Goal: Transaction & Acquisition: Obtain resource

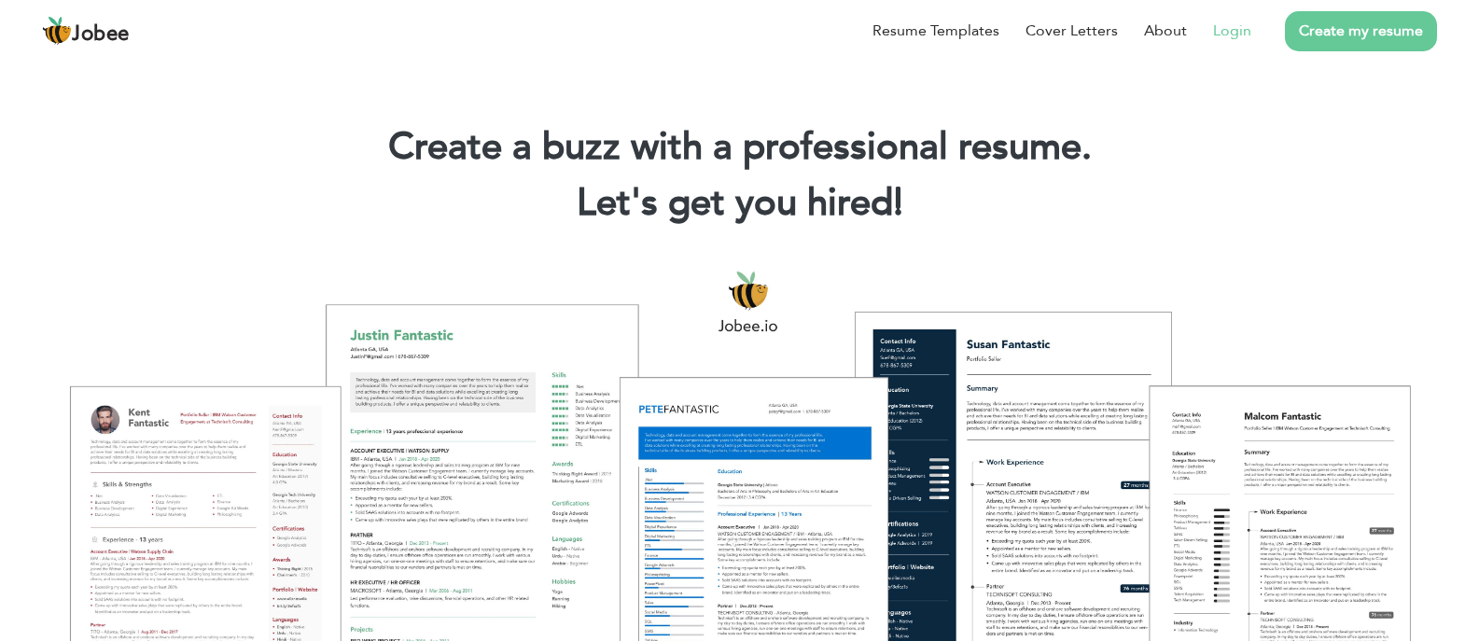
click at [1236, 24] on link "Login" at bounding box center [1232, 31] width 38 height 22
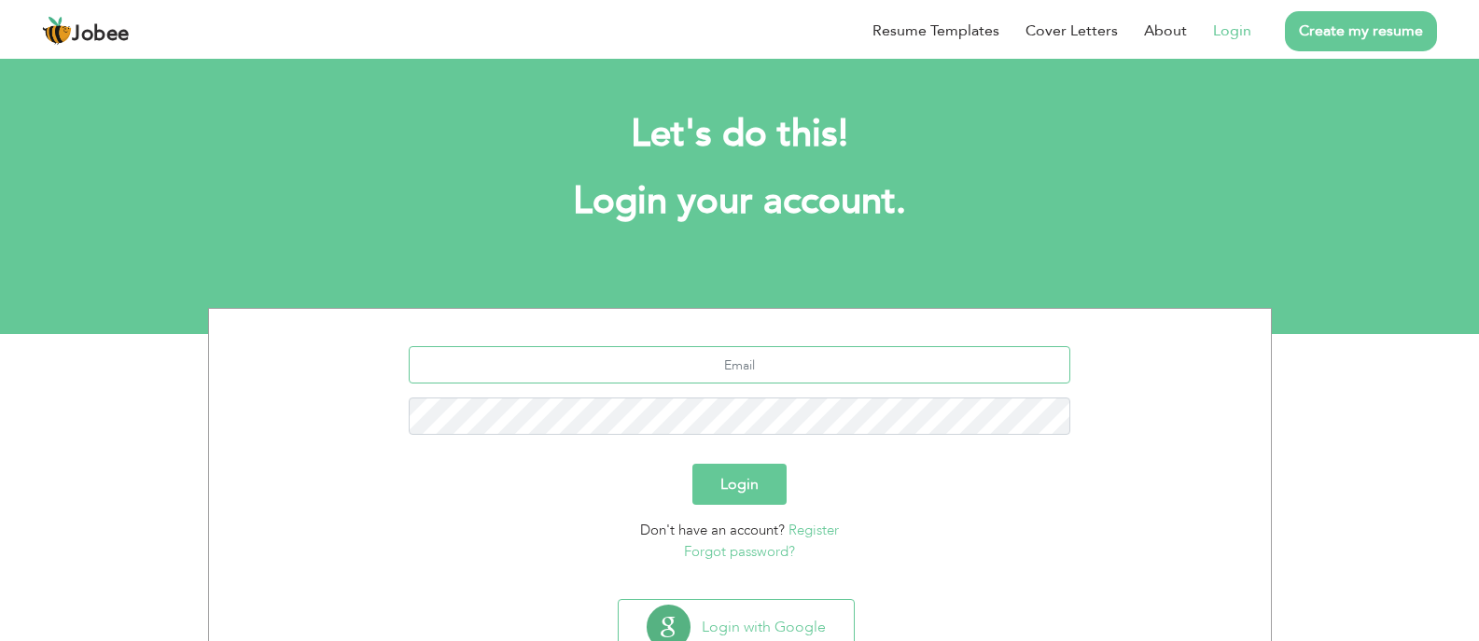
click at [836, 367] on input "text" at bounding box center [740, 364] width 662 height 37
type input "[EMAIL_ADDRESS]"
click at [835, 367] on input "mubeen.dharejo786@gmail.comj" at bounding box center [740, 364] width 662 height 37
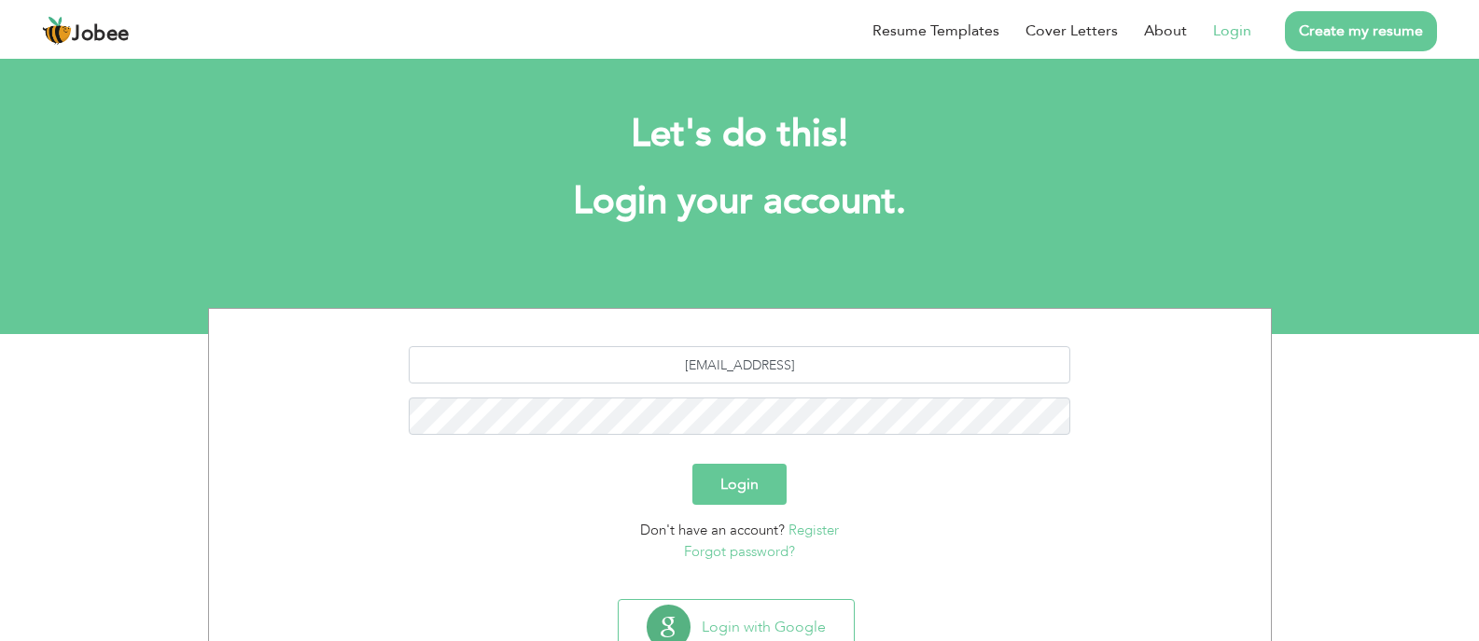
click at [762, 495] on button "Login" at bounding box center [739, 484] width 94 height 41
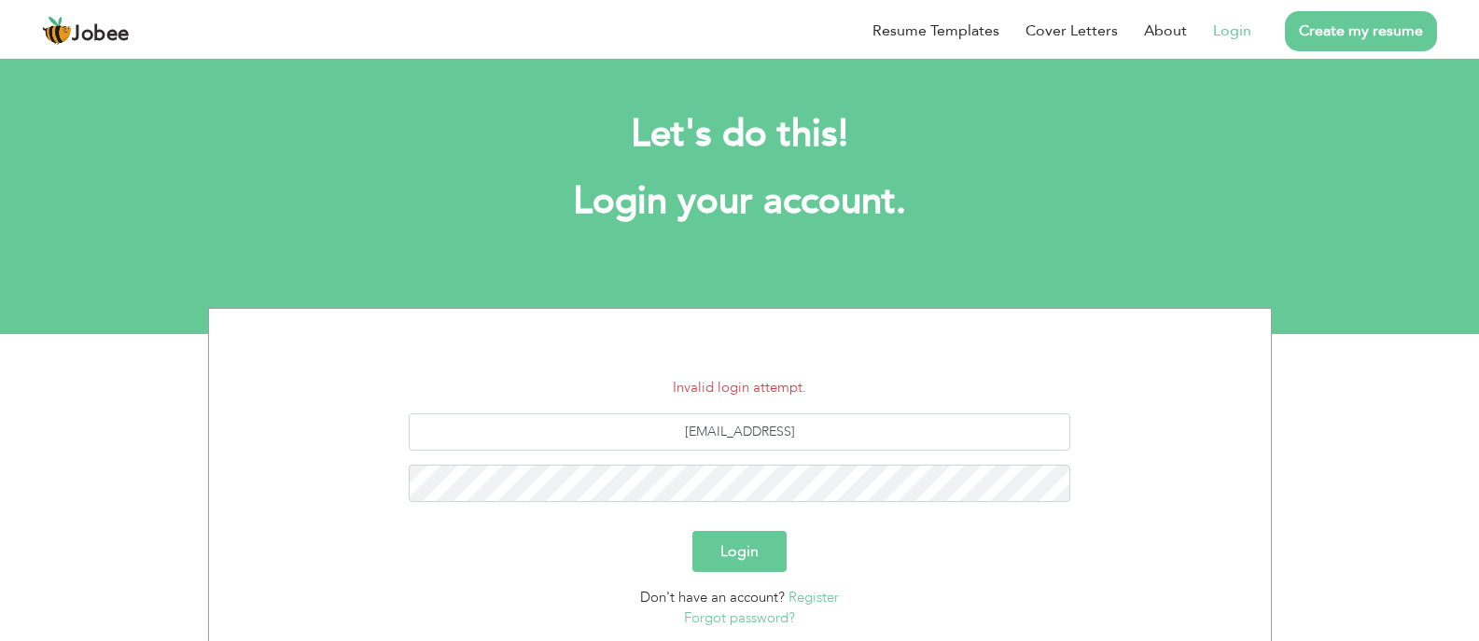
click at [790, 459] on div "[EMAIL_ADDRESS]" at bounding box center [740, 464] width 1034 height 103
click at [692, 531] on button "Login" at bounding box center [739, 551] width 94 height 41
click at [873, 427] on input "[EMAIL_ADDRESS]" at bounding box center [740, 431] width 662 height 37
type input "[EMAIL_ADDRESS][DOMAIN_NAME]"
click at [692, 531] on button "Login" at bounding box center [739, 551] width 94 height 41
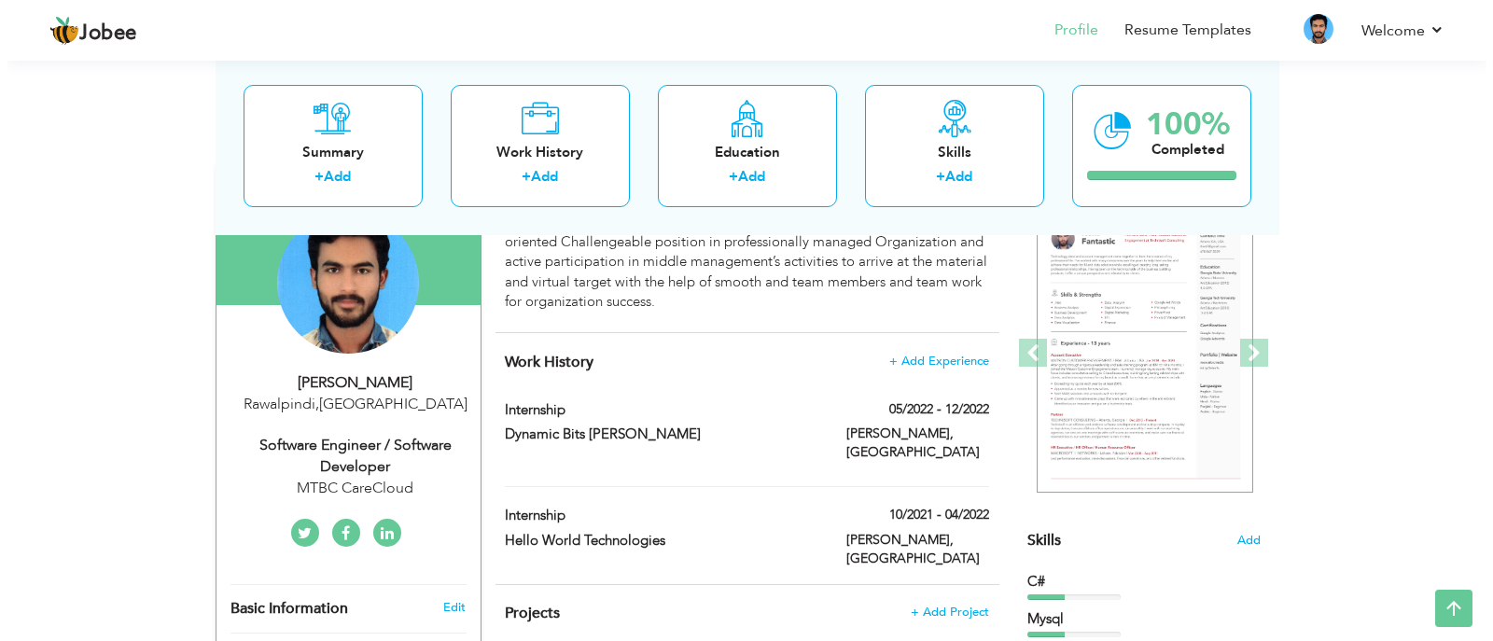
scroll to position [187, 0]
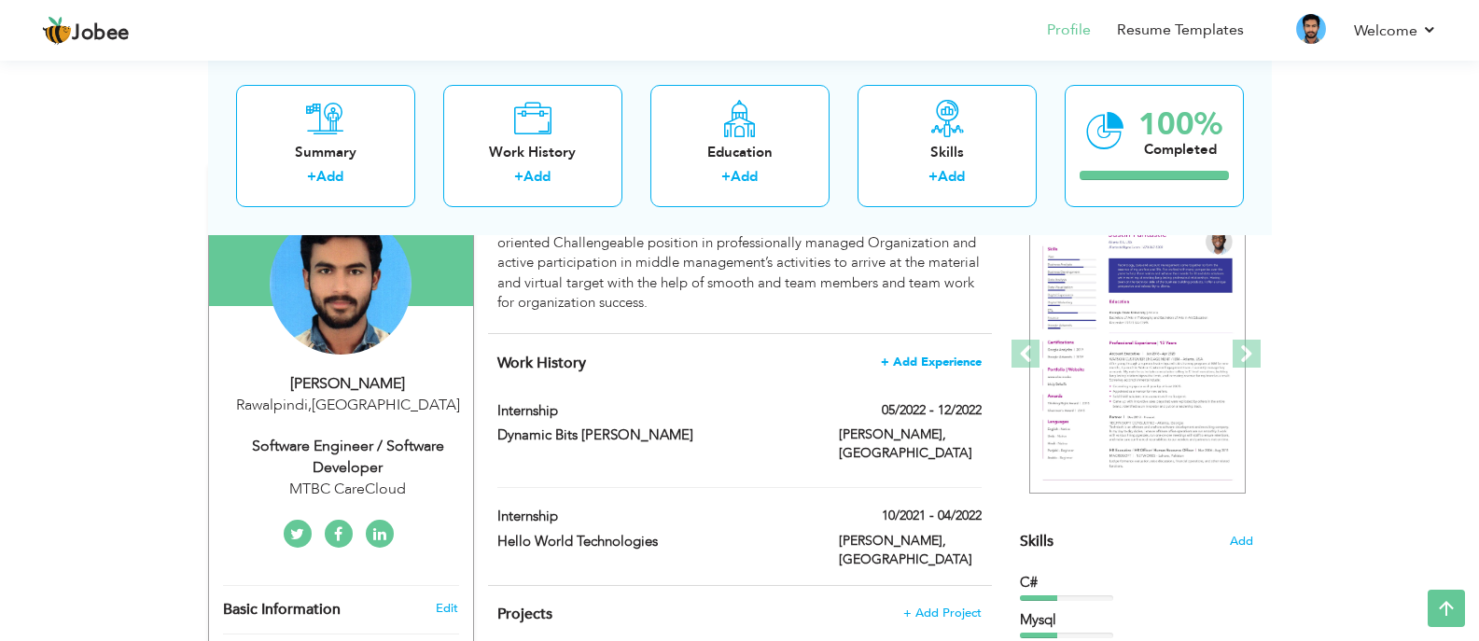
click at [929, 356] on span "+ Add Experience" at bounding box center [931, 362] width 101 height 13
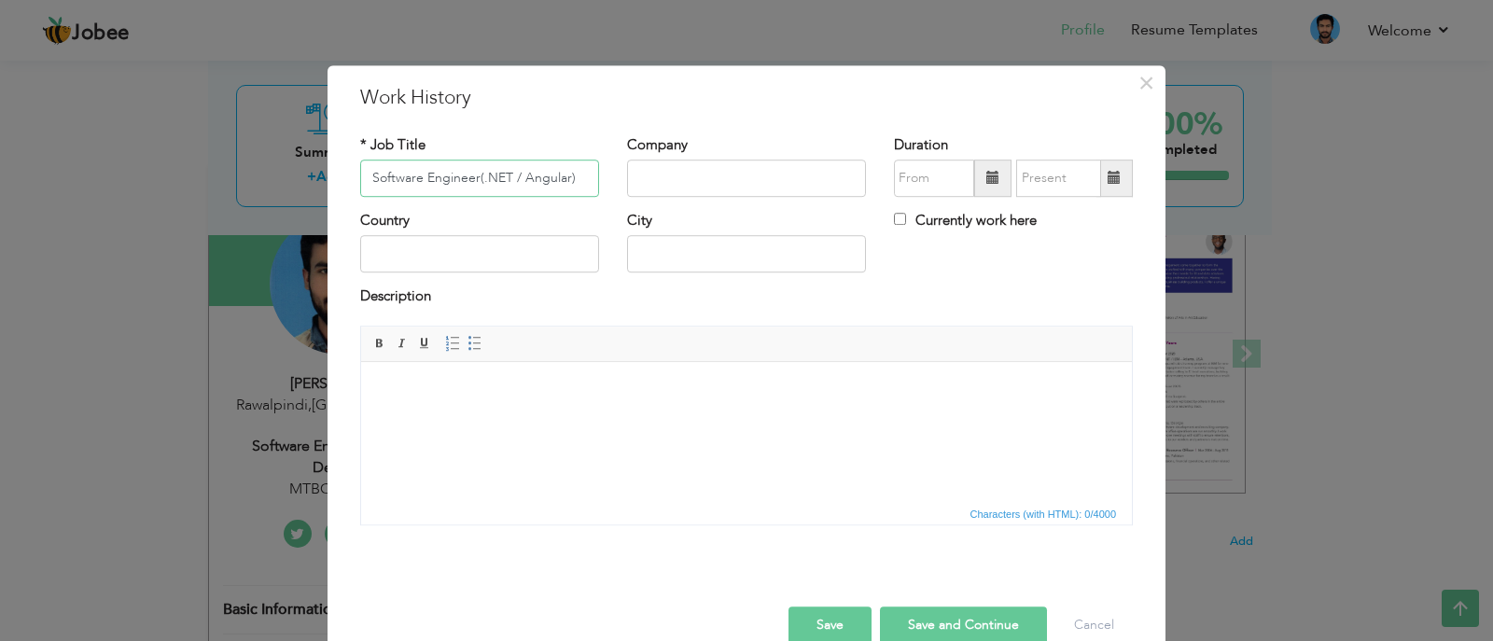
type input "Software Engineer(.NET / Angular)"
type input "MTBC CareCloud"
click at [987, 175] on span at bounding box center [992, 178] width 13 height 13
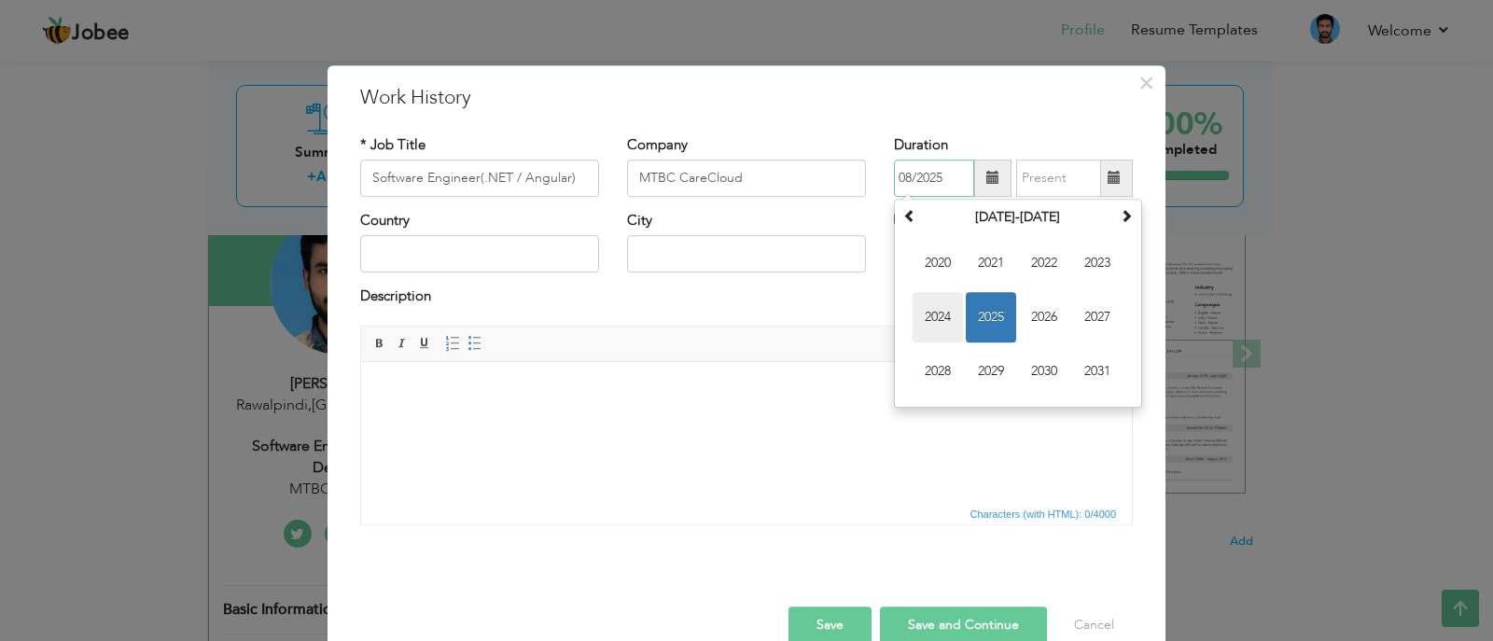
click at [929, 308] on span "2024" at bounding box center [938, 317] width 50 height 50
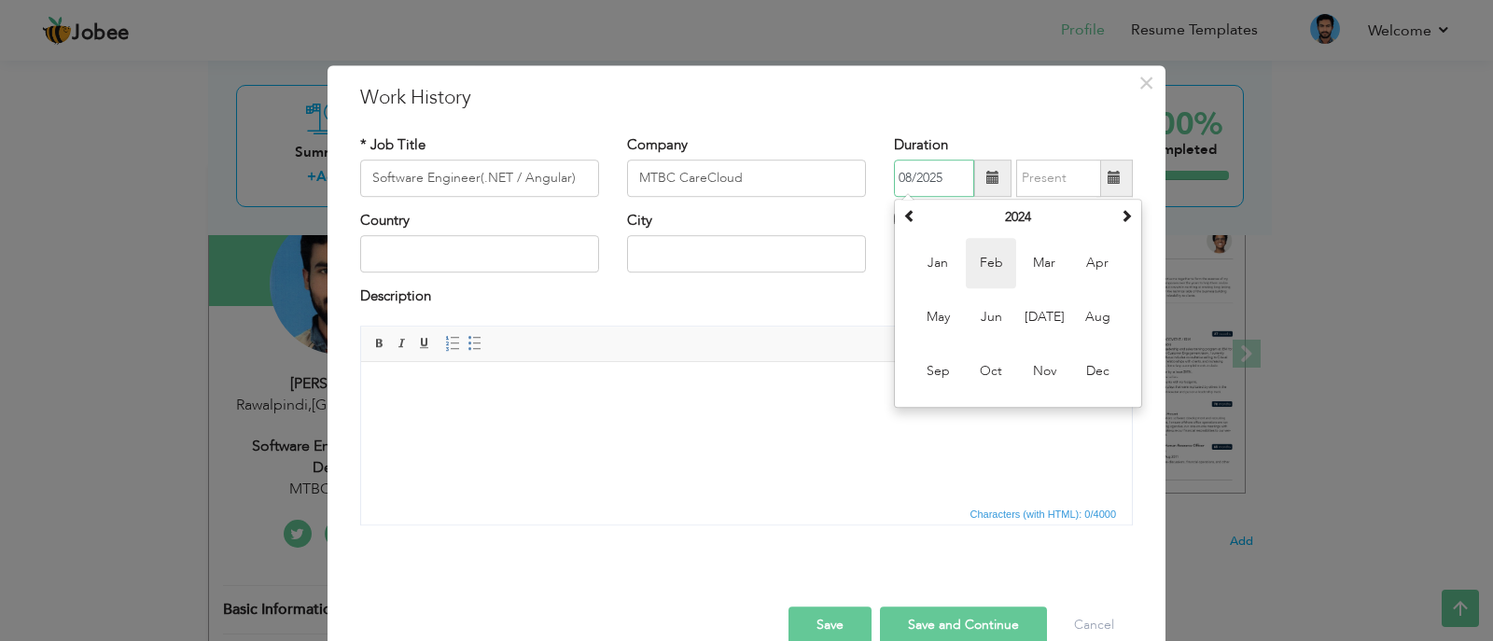
click at [998, 277] on span "Feb" at bounding box center [991, 263] width 50 height 50
type input "02/2024"
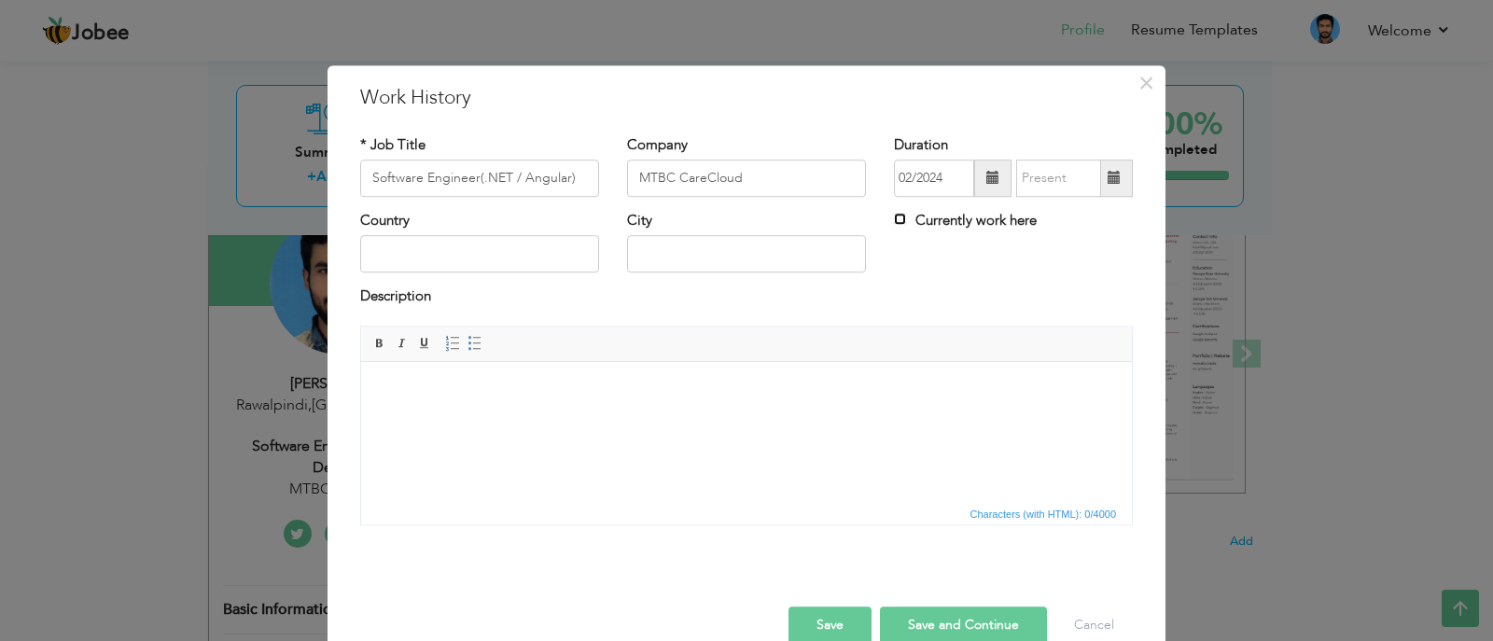
click at [895, 218] on input "Currently work here" at bounding box center [900, 219] width 12 height 12
checkbox input "true"
click at [571, 250] on input "text" at bounding box center [479, 254] width 239 height 37
type input "[GEOGRAPHIC_DATA]"
type input "Rawalpindi"
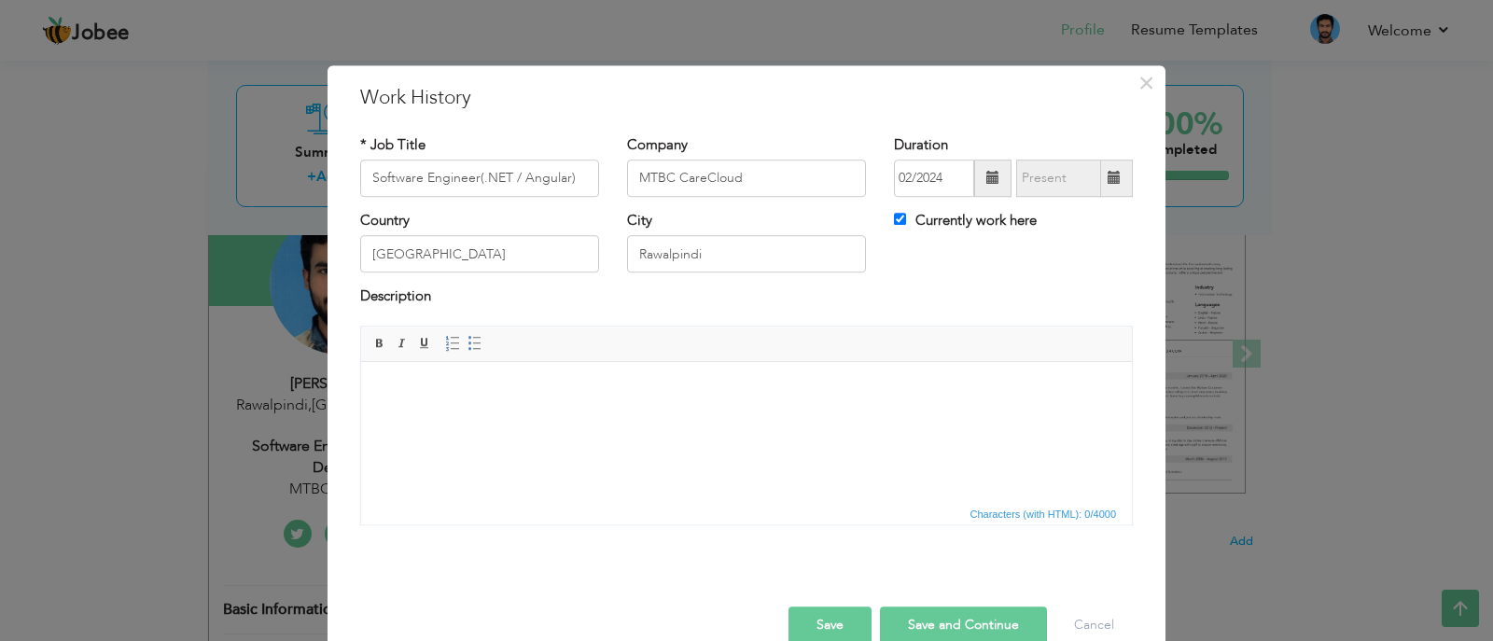
click at [577, 418] on html at bounding box center [746, 389] width 771 height 57
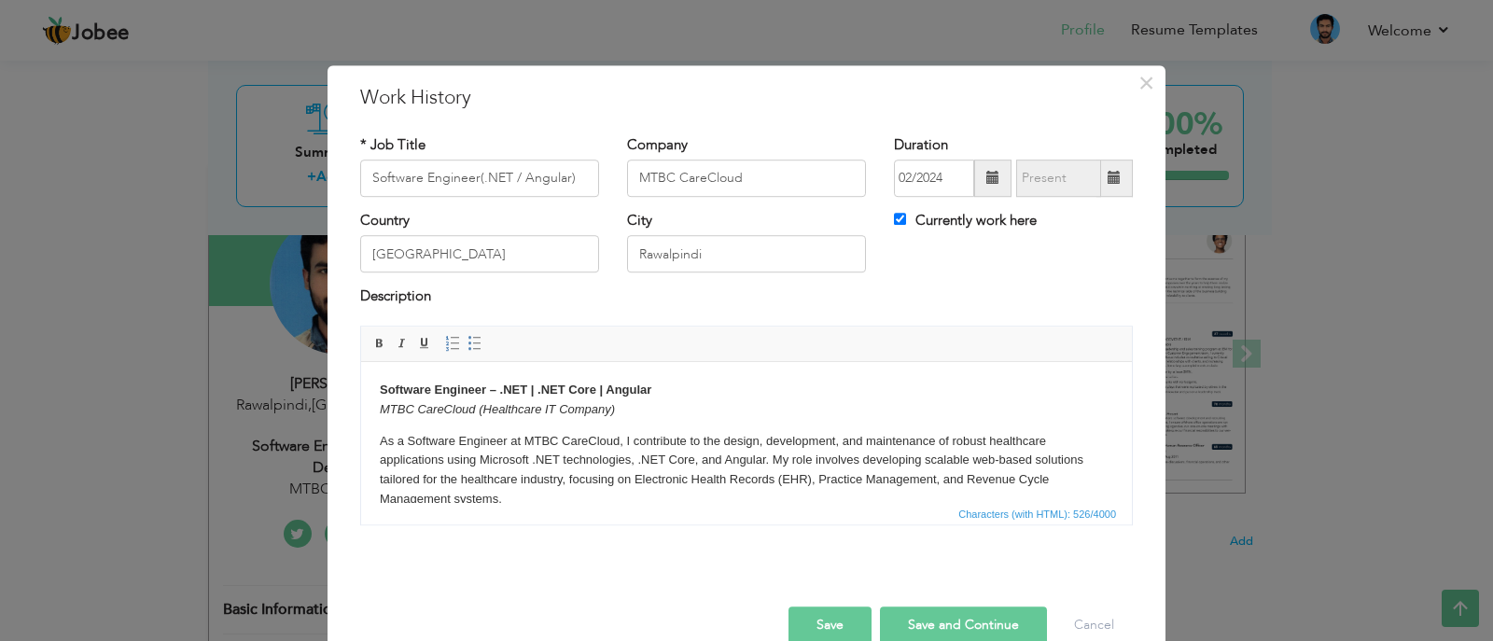
scroll to position [4, 0]
click at [943, 482] on p "As a Software Engineer at MTBC CareCloud, I contribute to the design, developme…" at bounding box center [746, 465] width 733 height 77
click at [935, 614] on button "Save and Continue" at bounding box center [963, 625] width 167 height 37
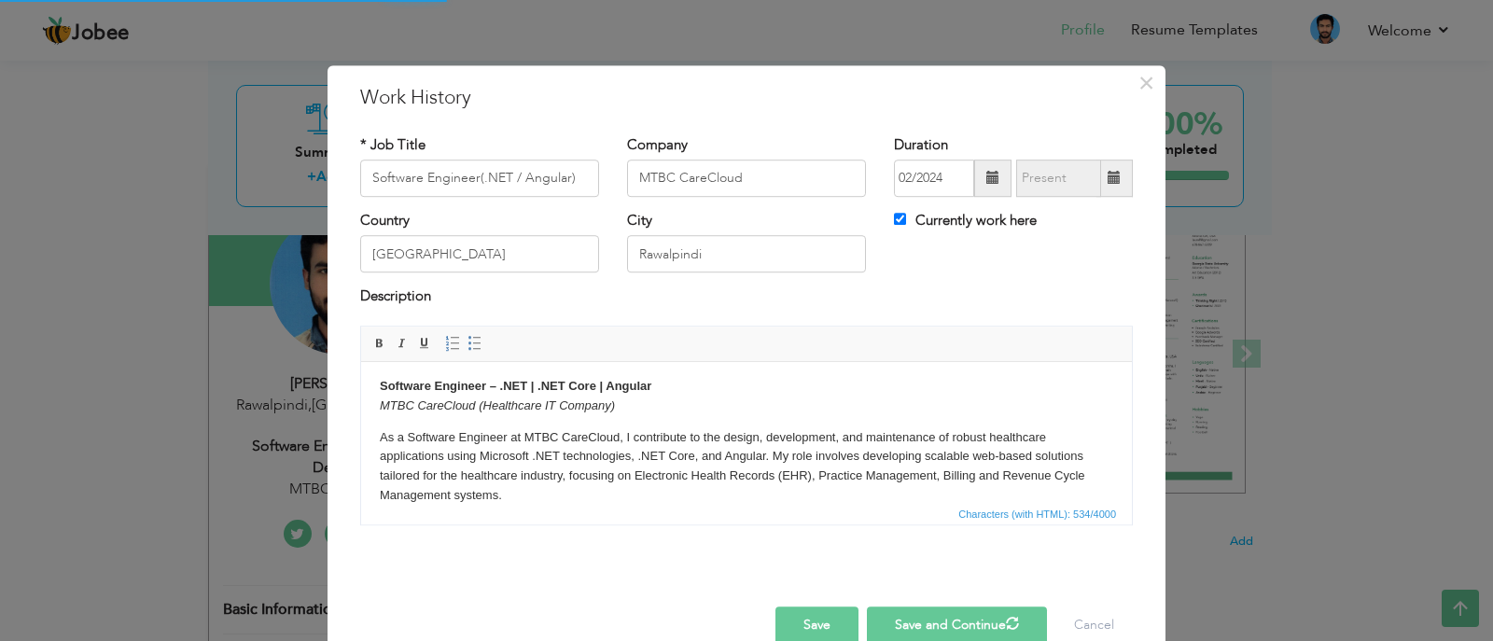
checkbox input "false"
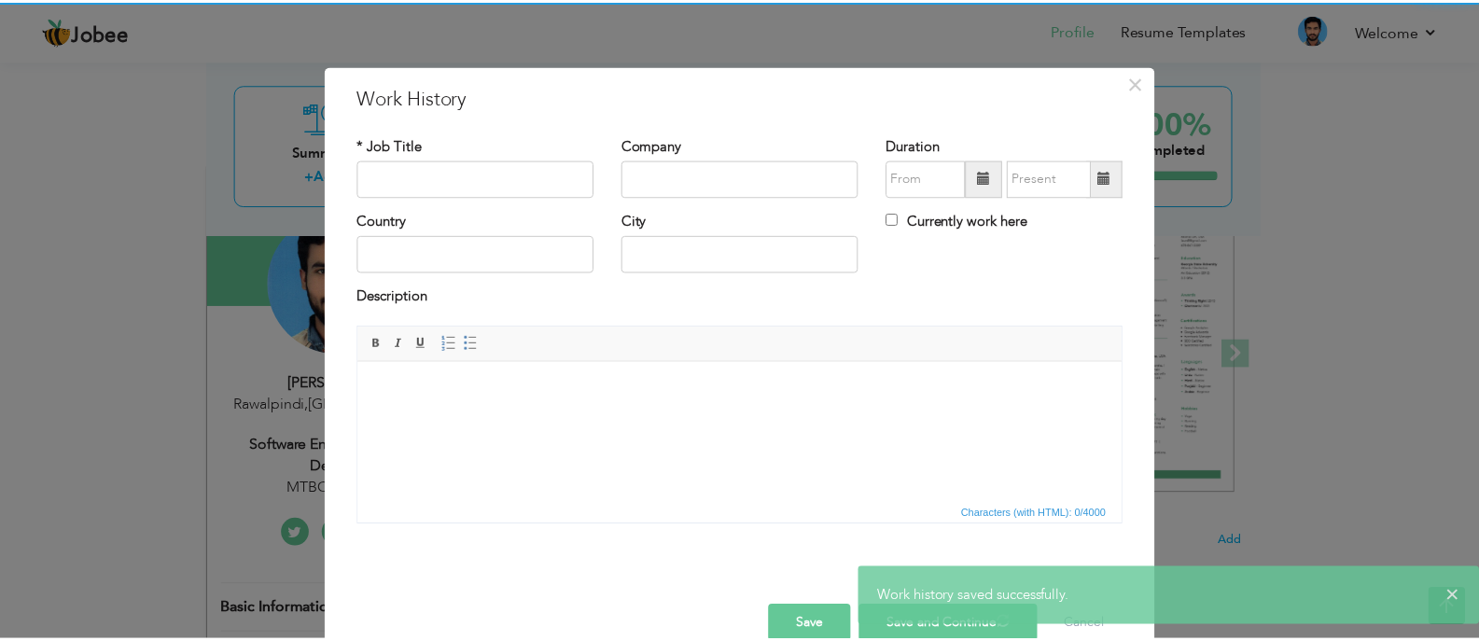
scroll to position [0, 0]
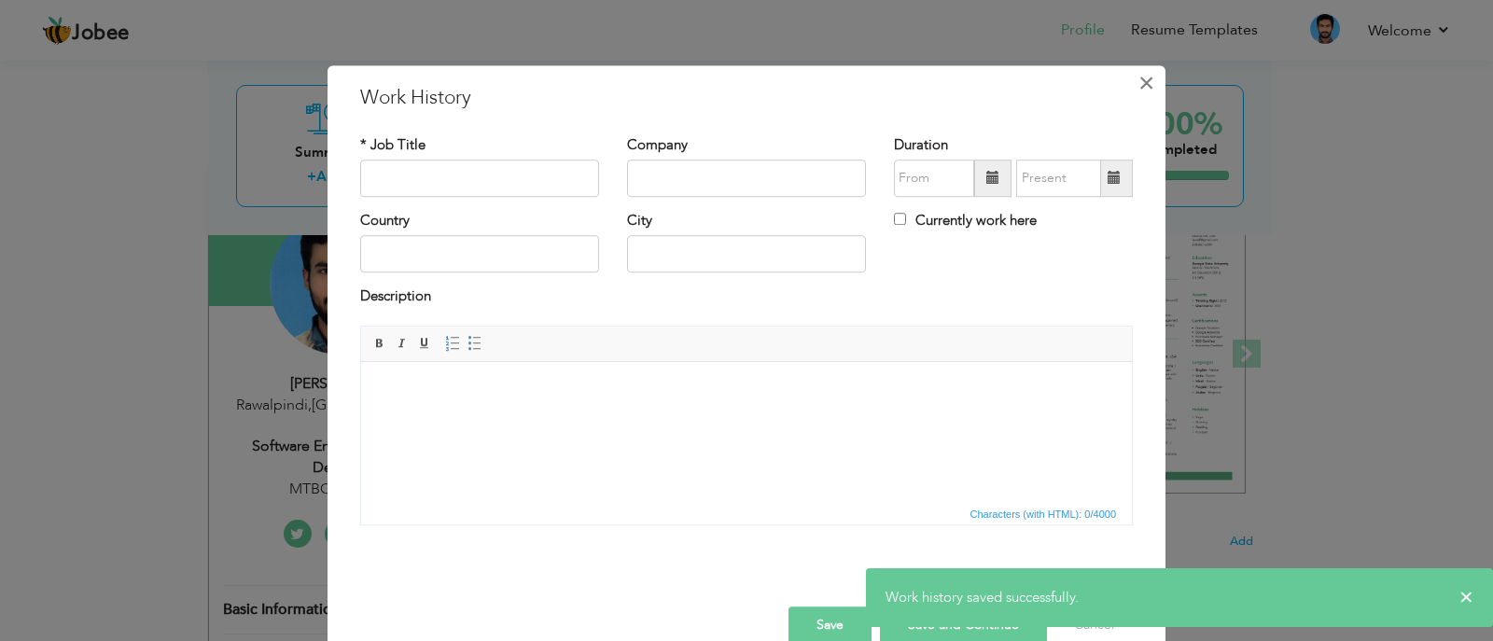
click at [1131, 87] on button "×" at bounding box center [1146, 83] width 30 height 30
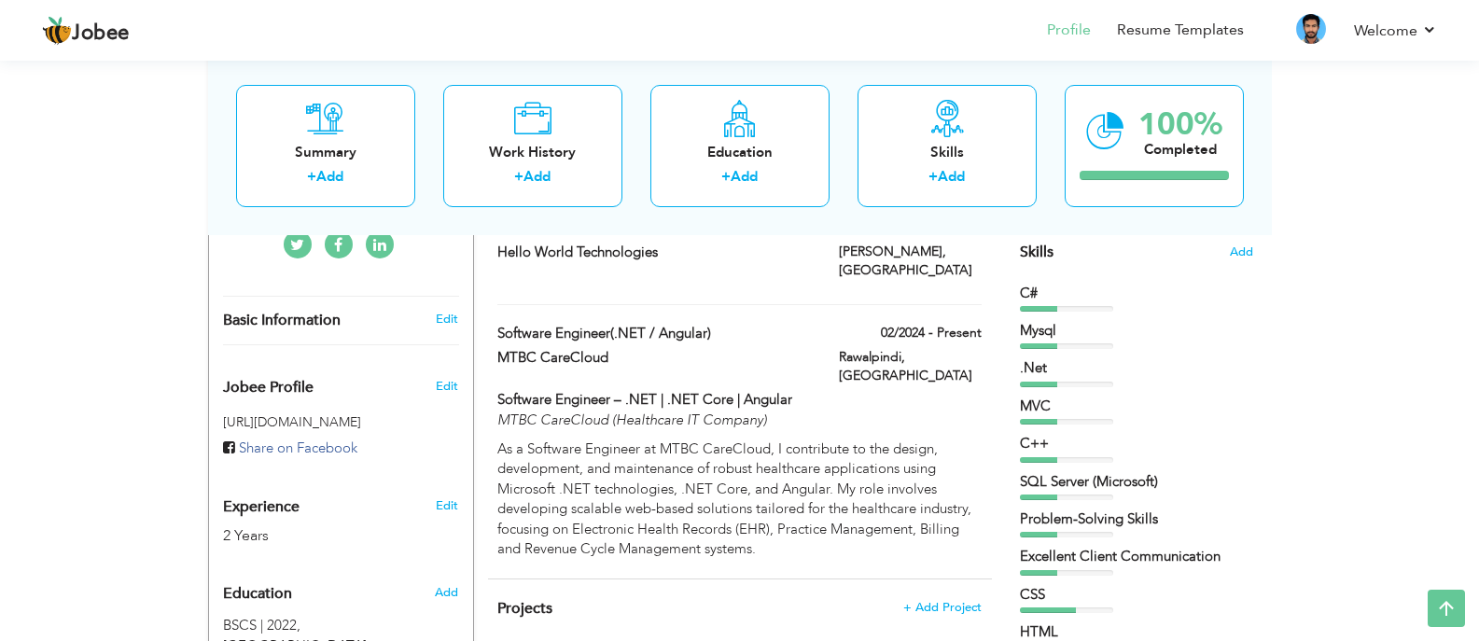
scroll to position [492, 0]
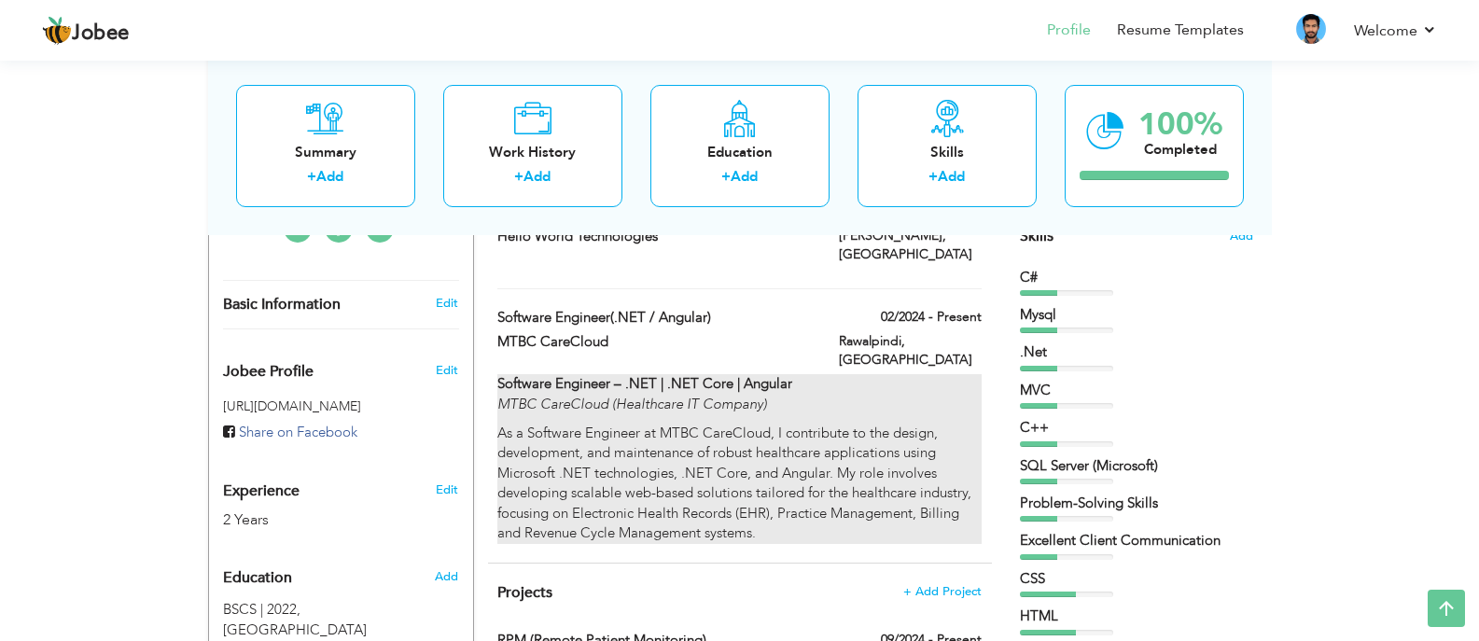
click at [789, 424] on p "As a Software Engineer at MTBC CareCloud, I contribute to the design, developme…" at bounding box center [738, 484] width 483 height 120
type input "Software Engineer(.NET / Angular)"
type input "MTBC CareCloud"
type input "02/2024"
type input "[GEOGRAPHIC_DATA]"
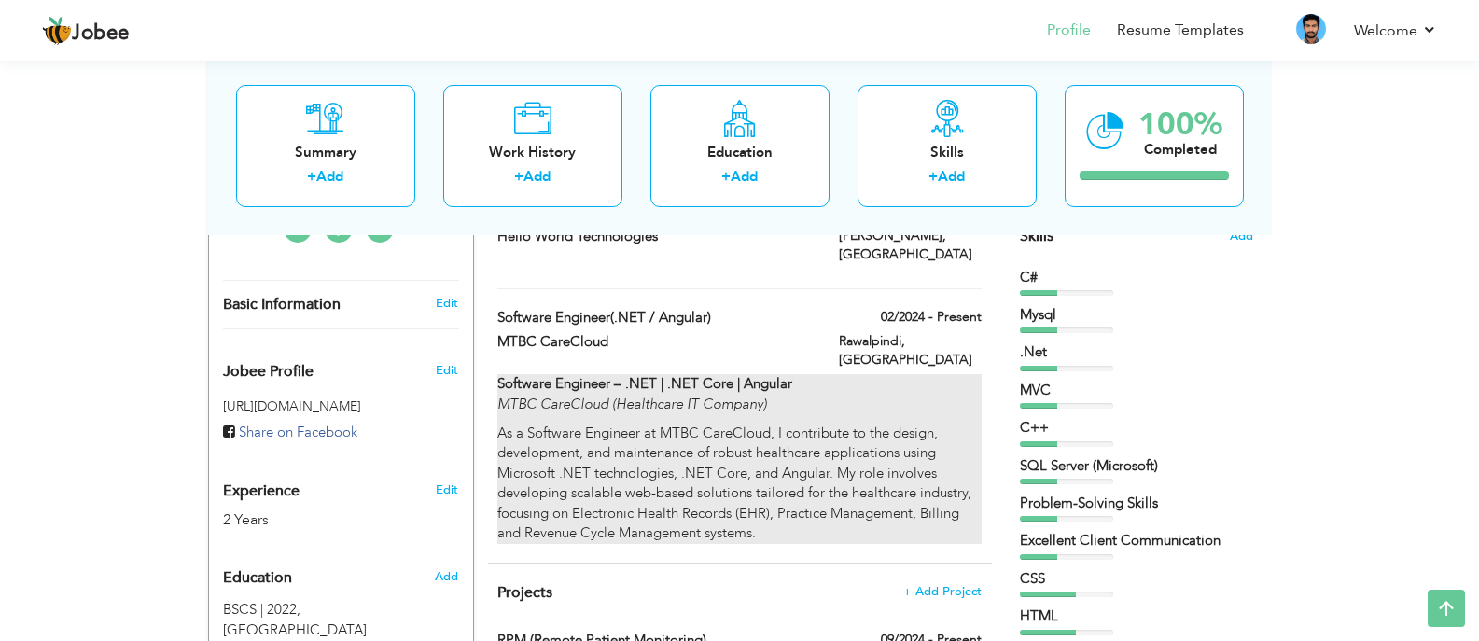
type input "Rawalpindi"
checkbox input "true"
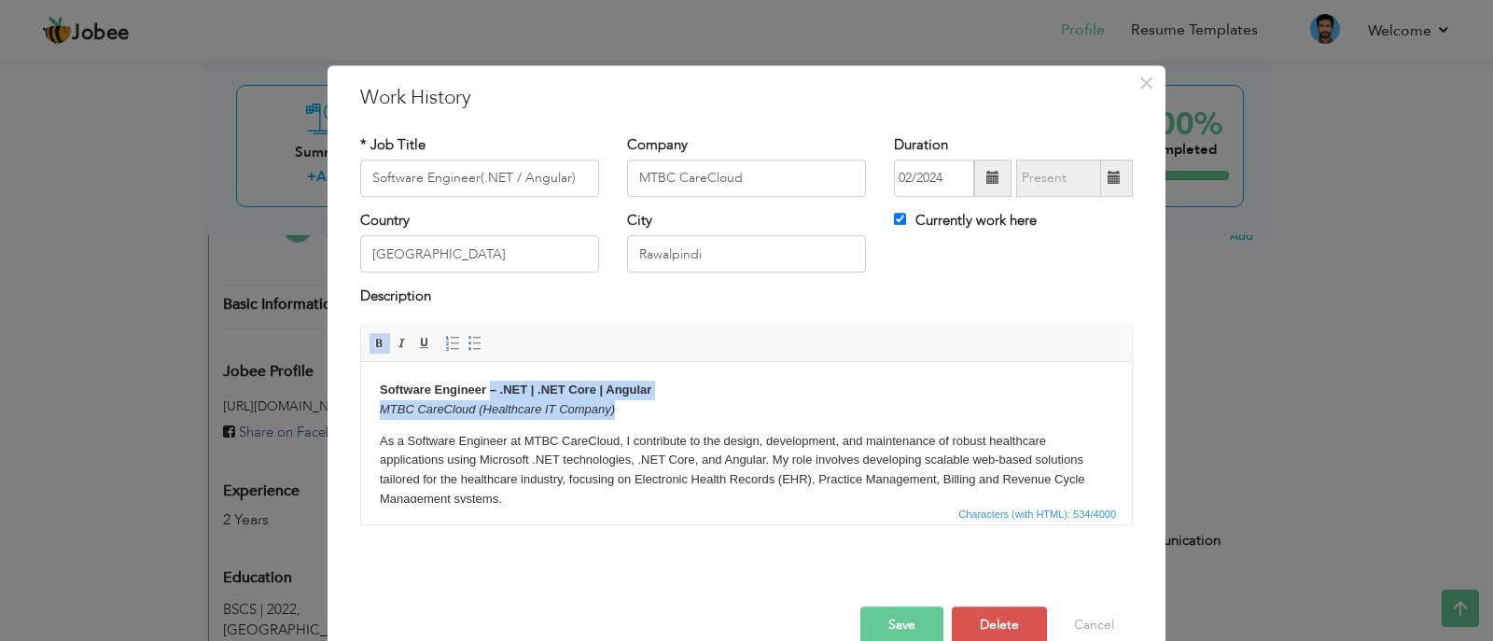
drag, startPoint x: 641, startPoint y: 415, endPoint x: 489, endPoint y: 383, distance: 155.6
click at [489, 383] on p "Software Engineer – .NET | .NET Core | Angular MTBC CareCloud (Healthcare IT Co…" at bounding box center [746, 399] width 733 height 39
click at [489, 383] on strong "Software Engineer – .NET | .NET Core | Angular" at bounding box center [516, 389] width 272 height 14
drag, startPoint x: 664, startPoint y: 411, endPoint x: 335, endPoint y: 389, distance: 330.1
click at [361, 389] on html "Software Engineer – .NET | .NET Core | Angular MTBC CareCloud (Healthcare IT Co…" at bounding box center [746, 444] width 771 height 166
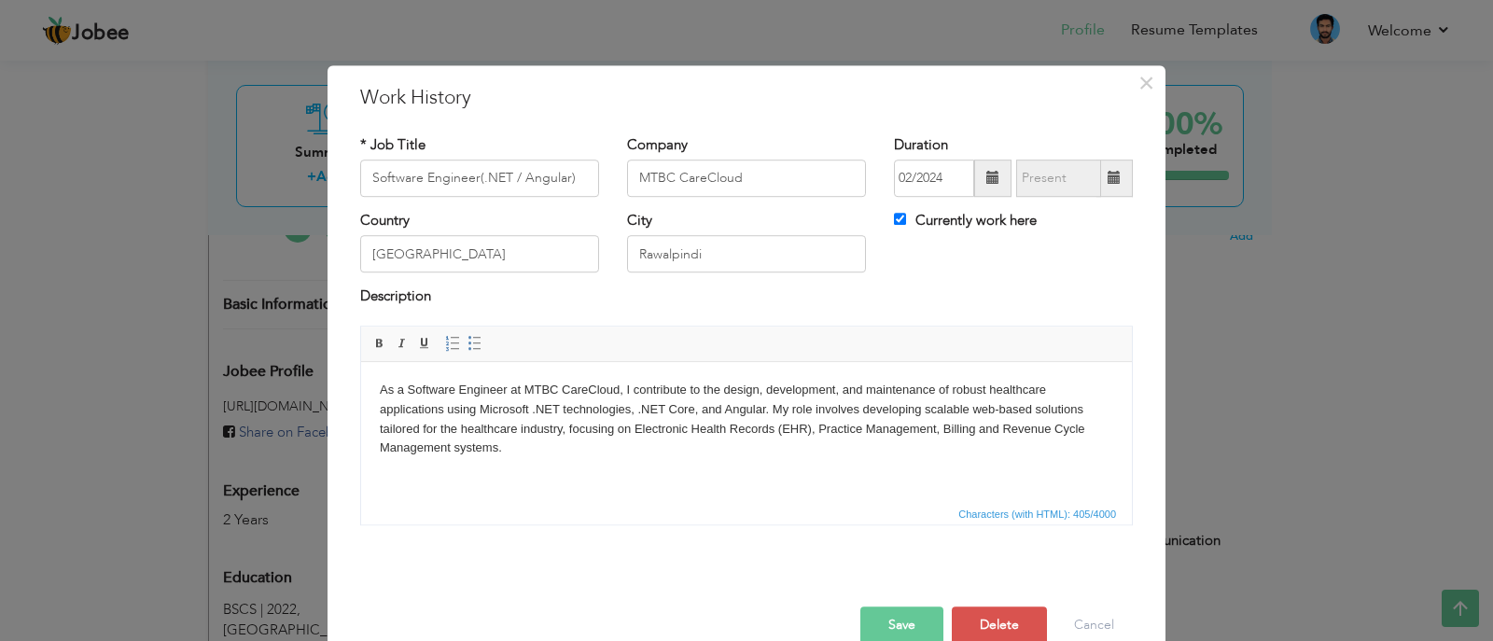
click at [870, 621] on button "Save" at bounding box center [901, 625] width 83 height 37
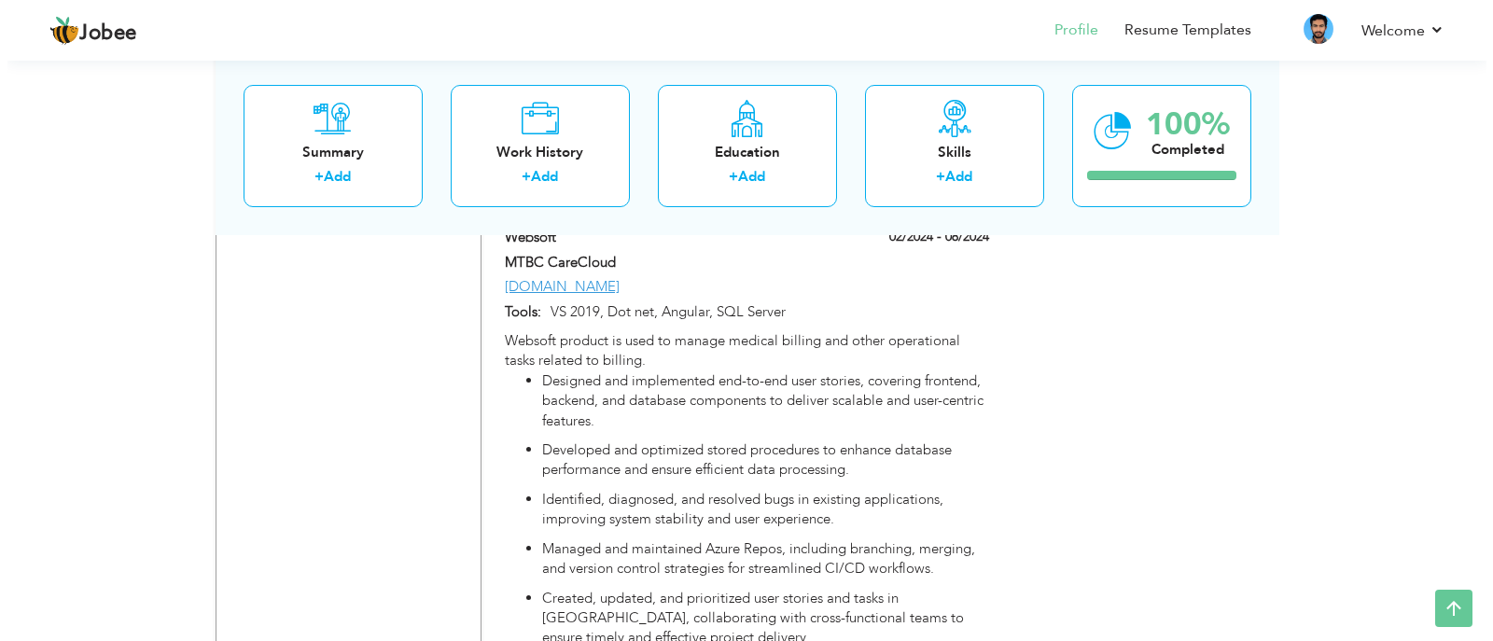
scroll to position [1365, 0]
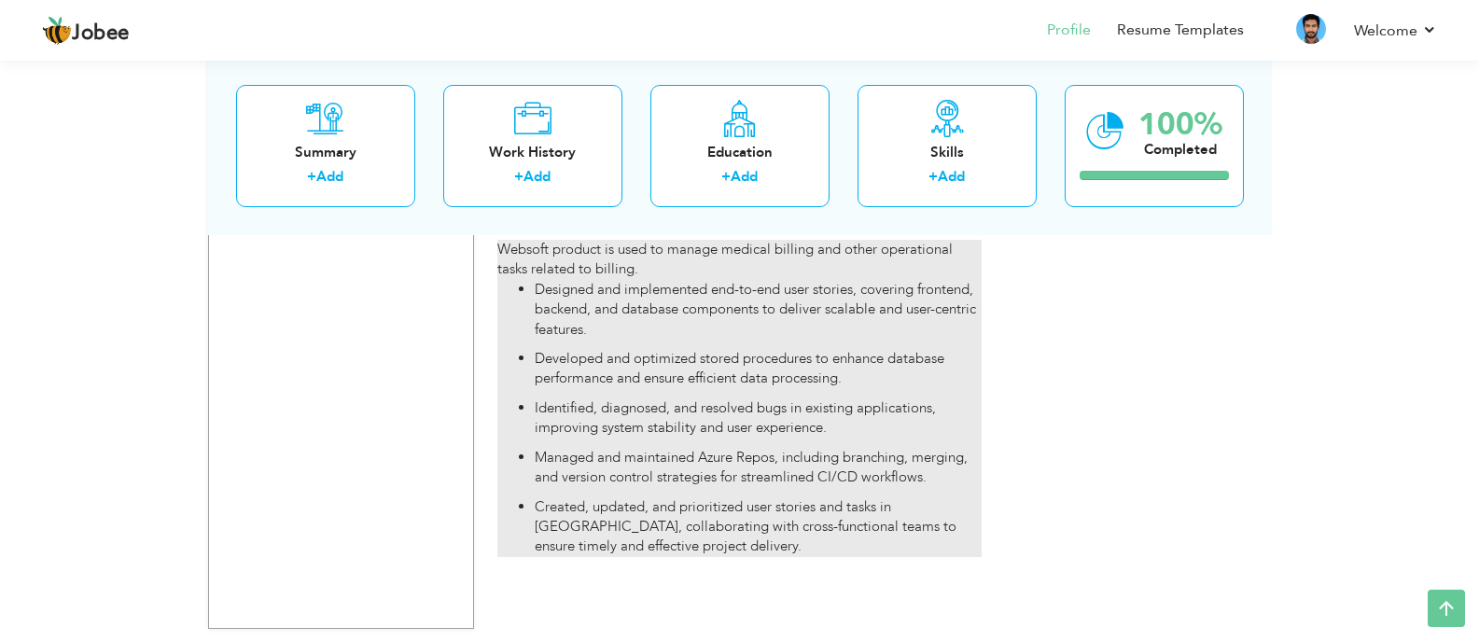
click at [745, 469] on li "Managed and maintained Azure Repos, including branching, merging, and version c…" at bounding box center [758, 468] width 446 height 40
type input "Websoft"
type input "MTBC CareCloud"
type input "02/2024"
type input "08/2024"
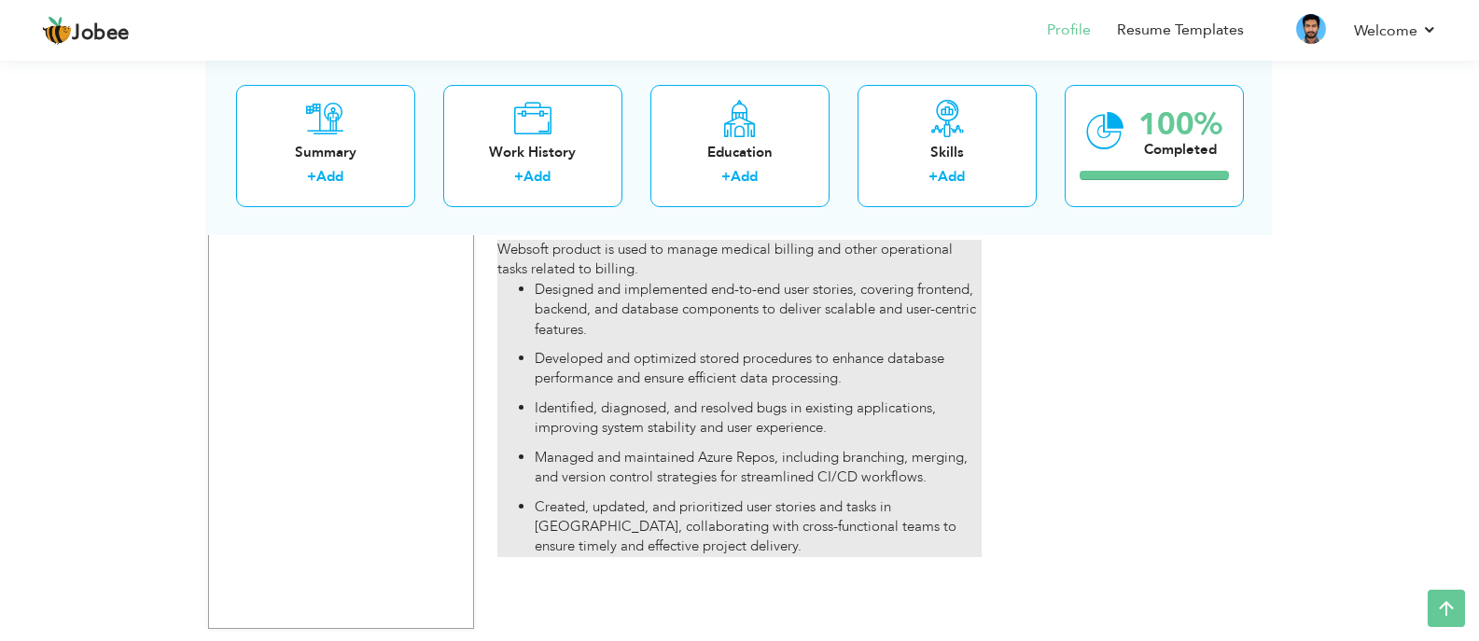
type input "Www.securesoft2.com"
type input "VS 2019, Dot net, Angular, SQL Server"
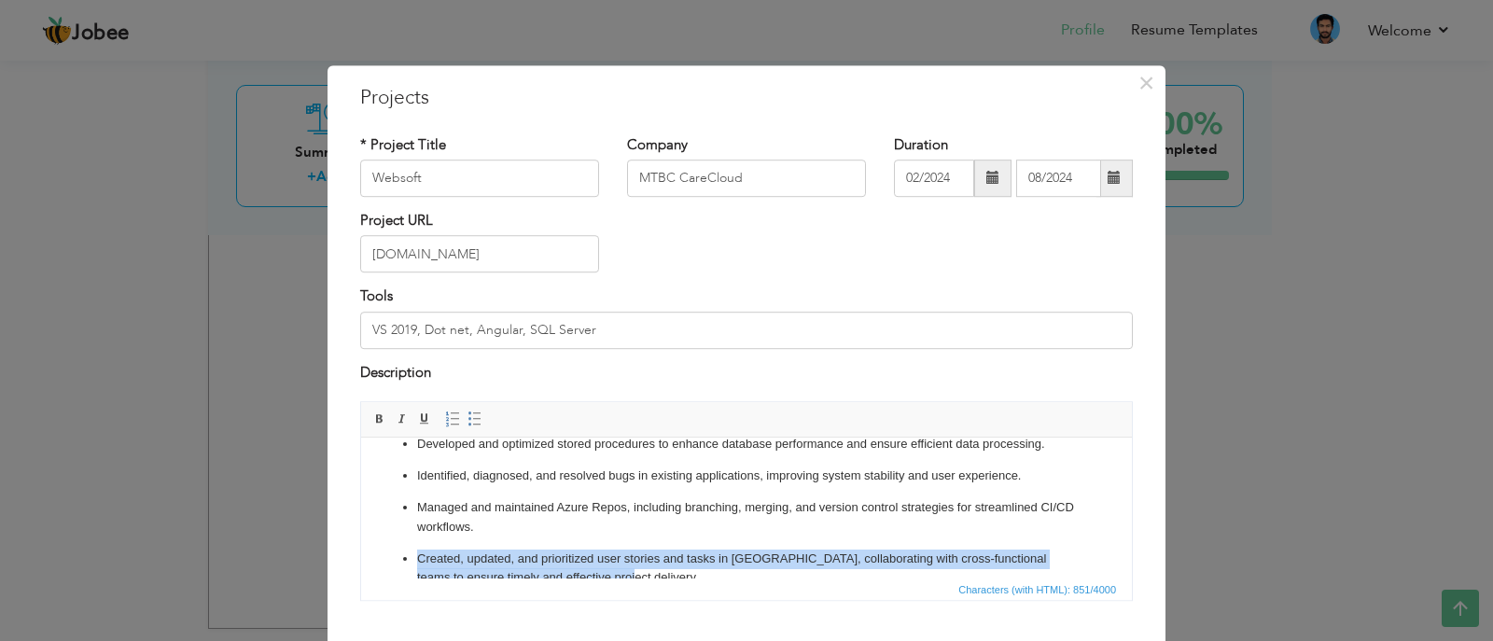
scroll to position [133, 0]
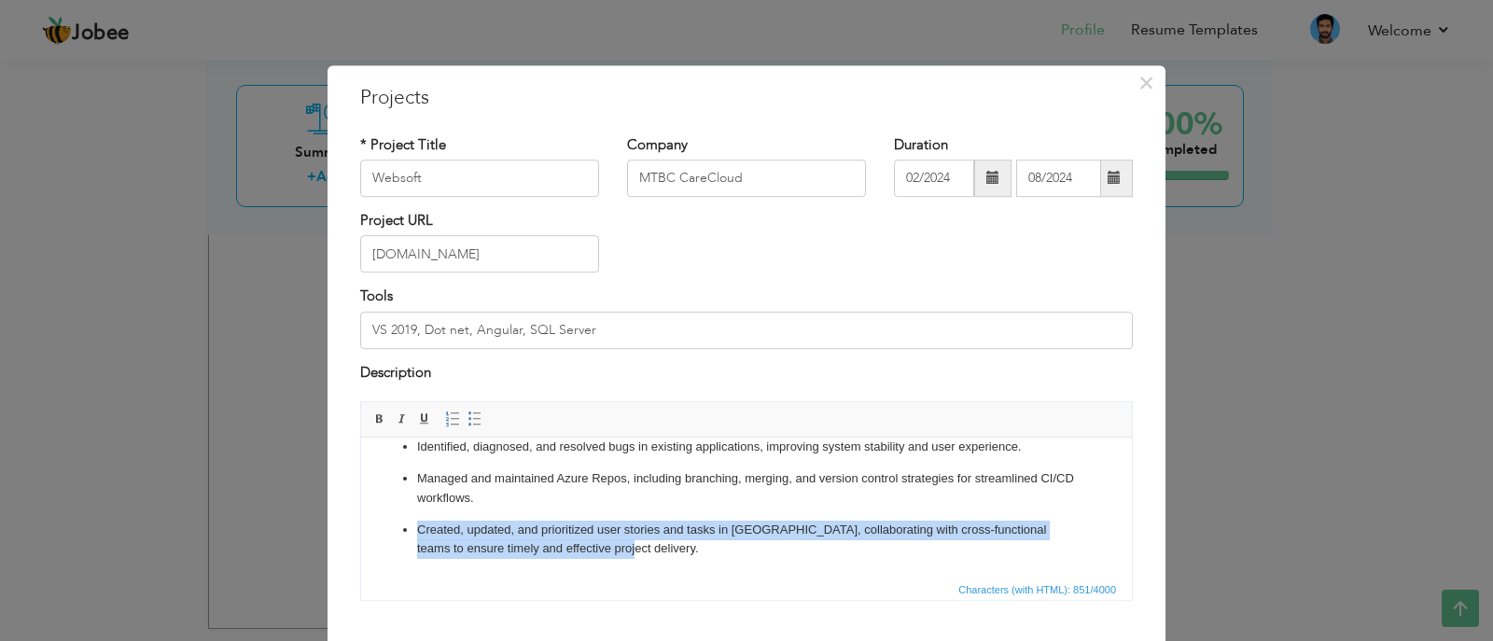
drag, startPoint x: 636, startPoint y: 547, endPoint x: 340, endPoint y: 534, distance: 296.1
click at [361, 534] on html "Websoft product is used to manage medical billing and other operational tasks r…" at bounding box center [746, 441] width 771 height 272
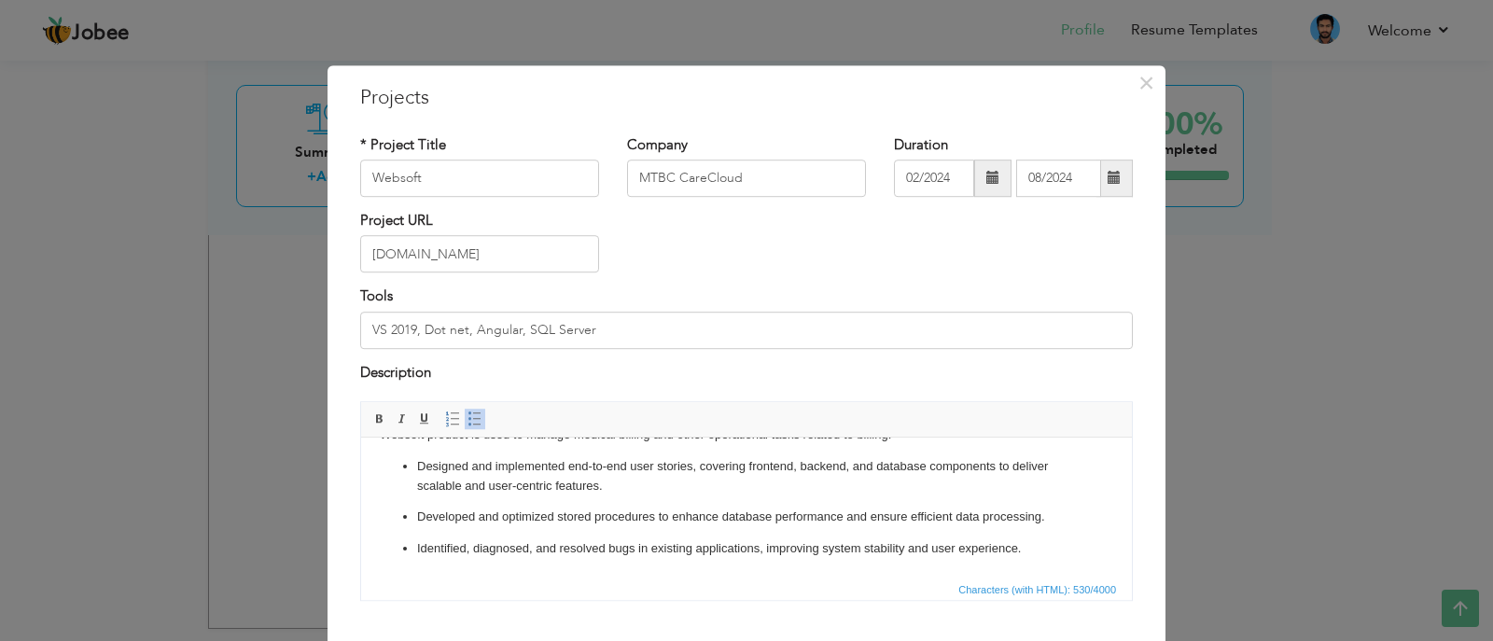
scroll to position [111, 0]
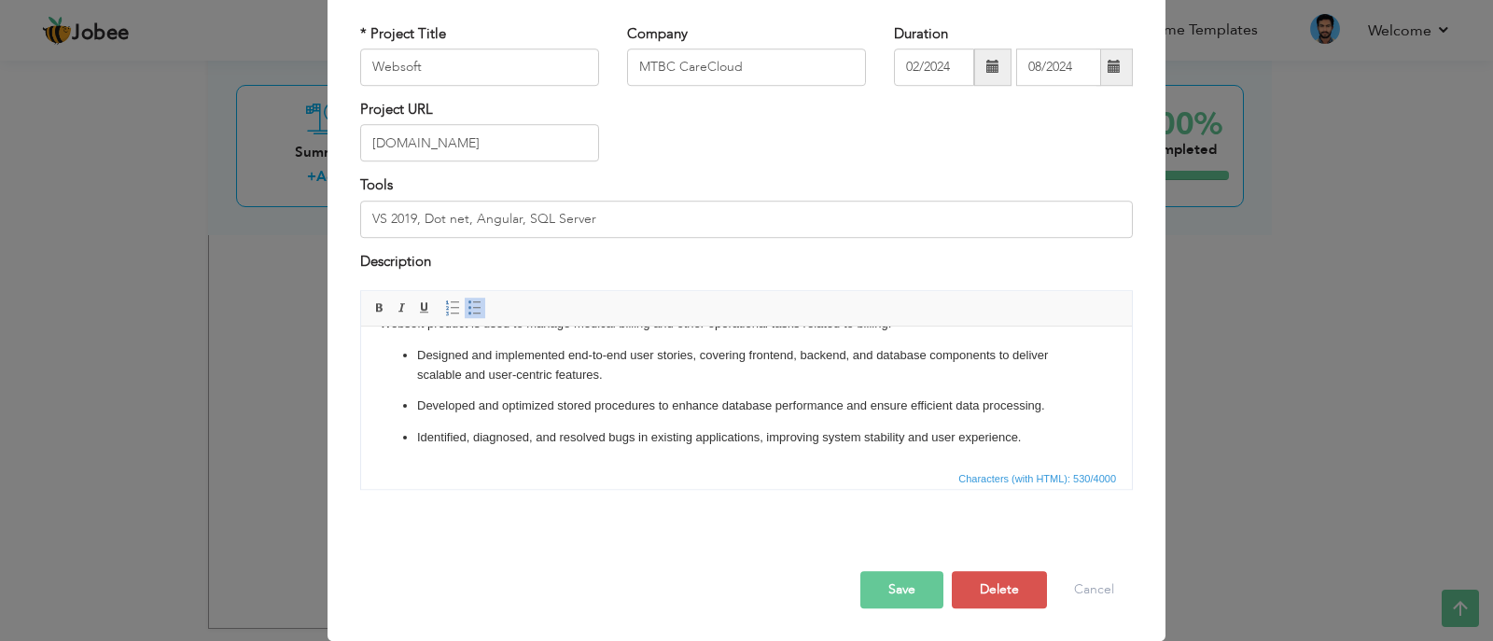
click at [880, 596] on button "Save" at bounding box center [901, 589] width 83 height 37
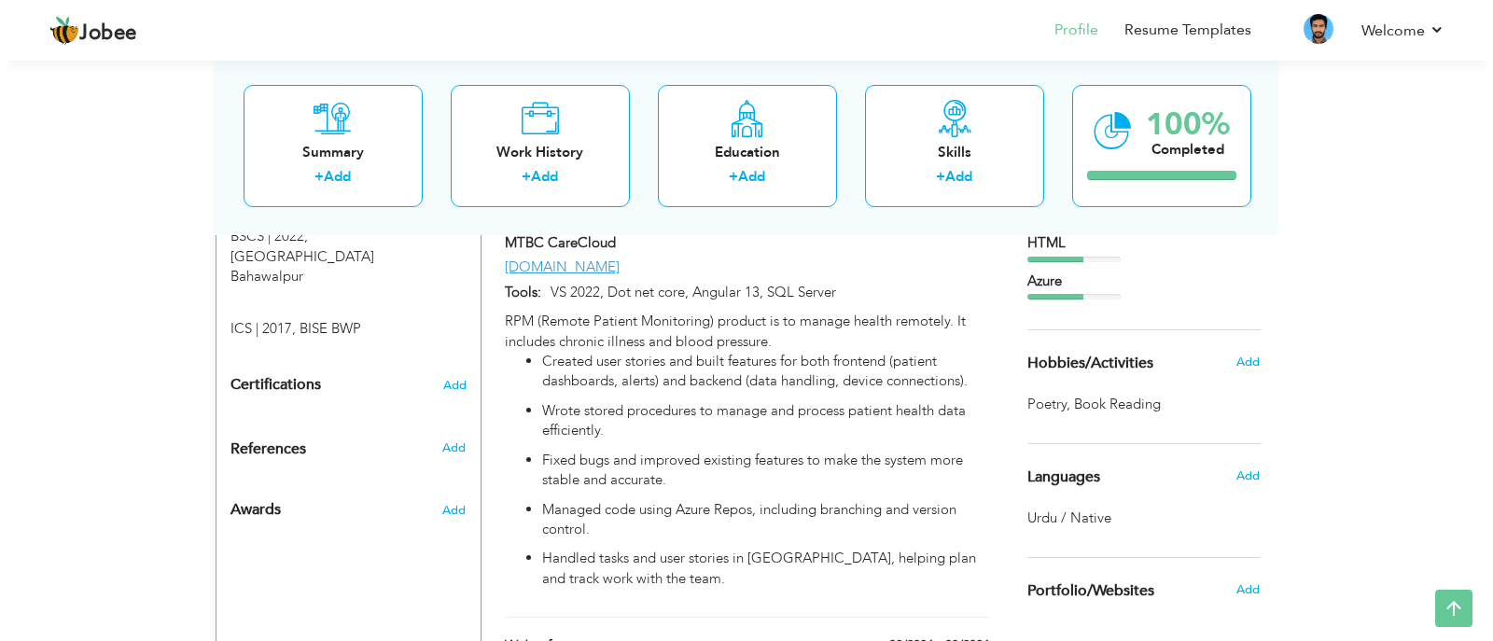
scroll to position [853, 0]
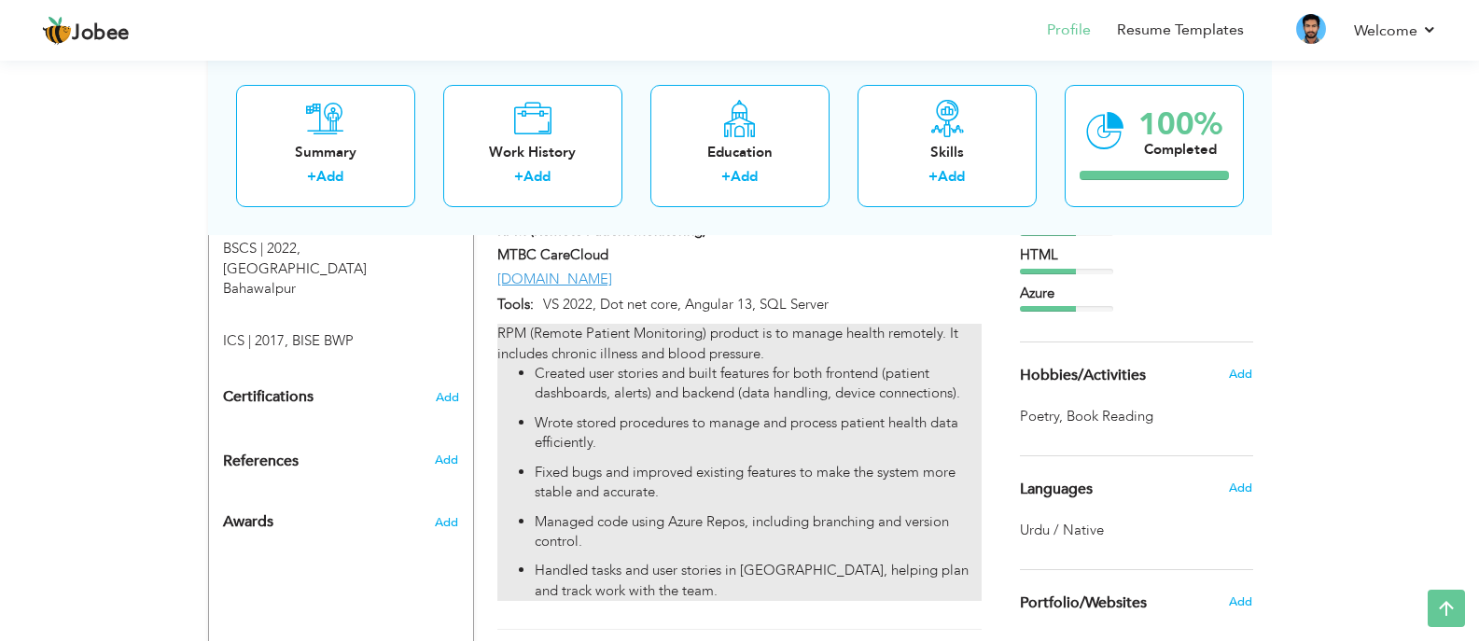
click at [954, 512] on li "Managed code using Azure Repos, including branching and version control." at bounding box center [758, 532] width 446 height 40
type input "RPM (Remote Patient Monitoring)"
type input "09/2024"
type input "Wellness.carecloud.com"
type input "VS 2022, Dot net core, Angular 13, SQL Server"
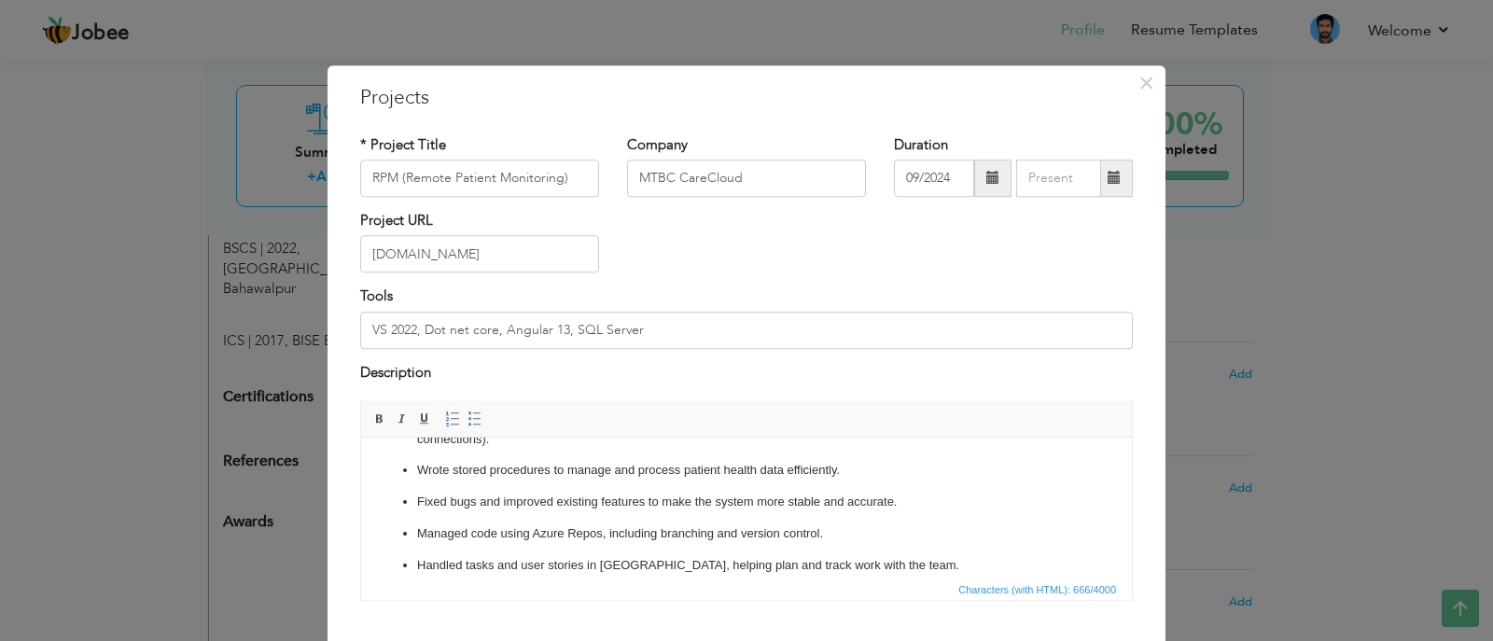
scroll to position [94, 0]
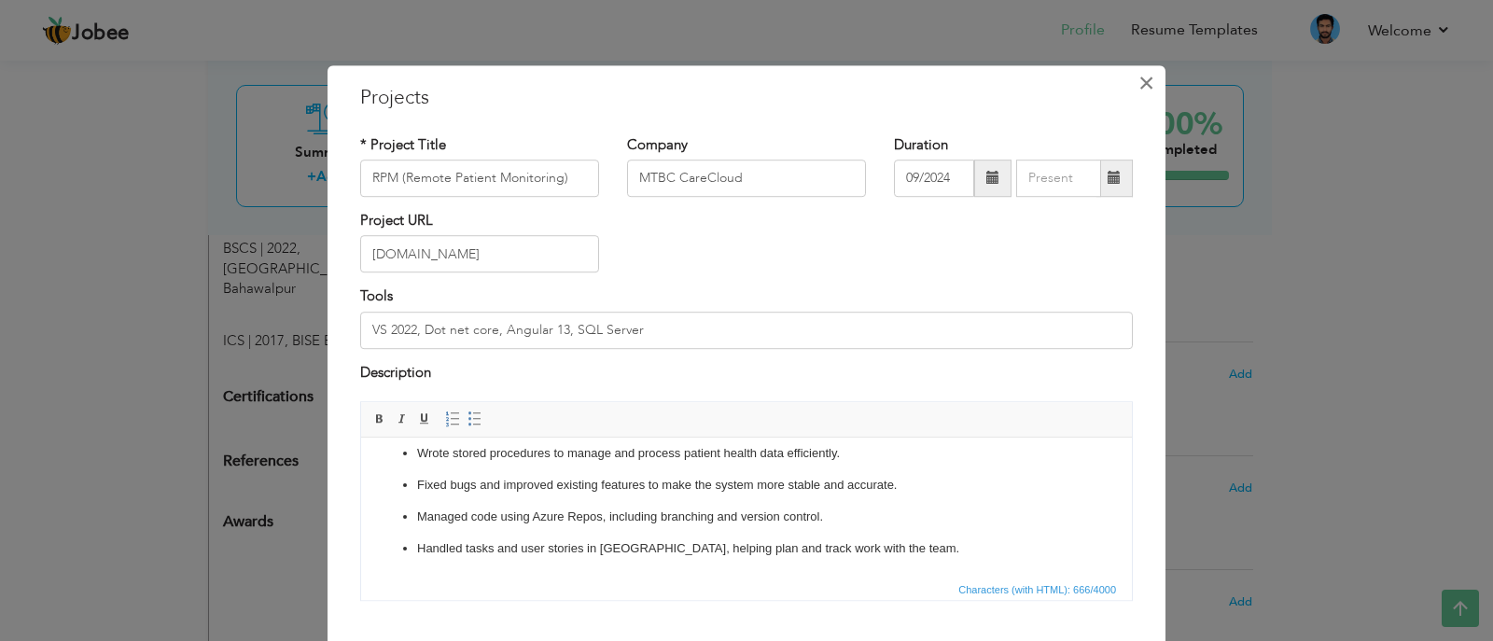
click at [1139, 91] on span "×" at bounding box center [1147, 83] width 16 height 34
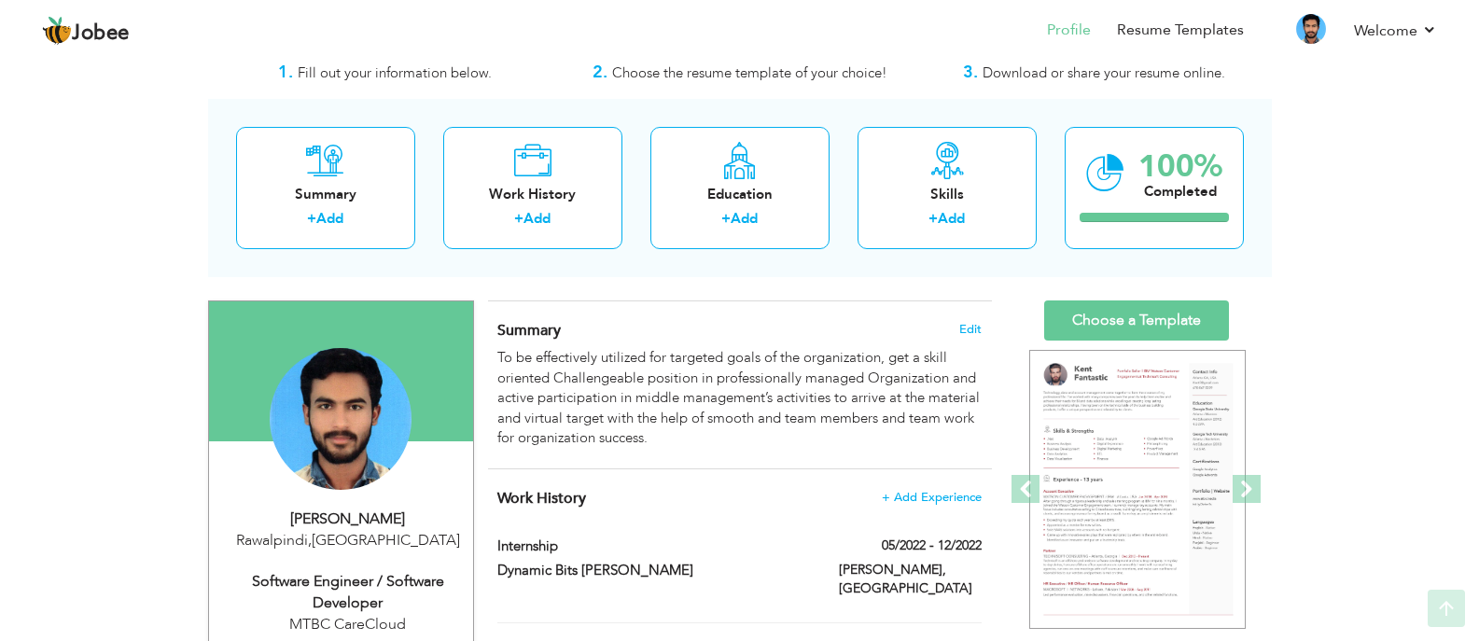
scroll to position [0, 0]
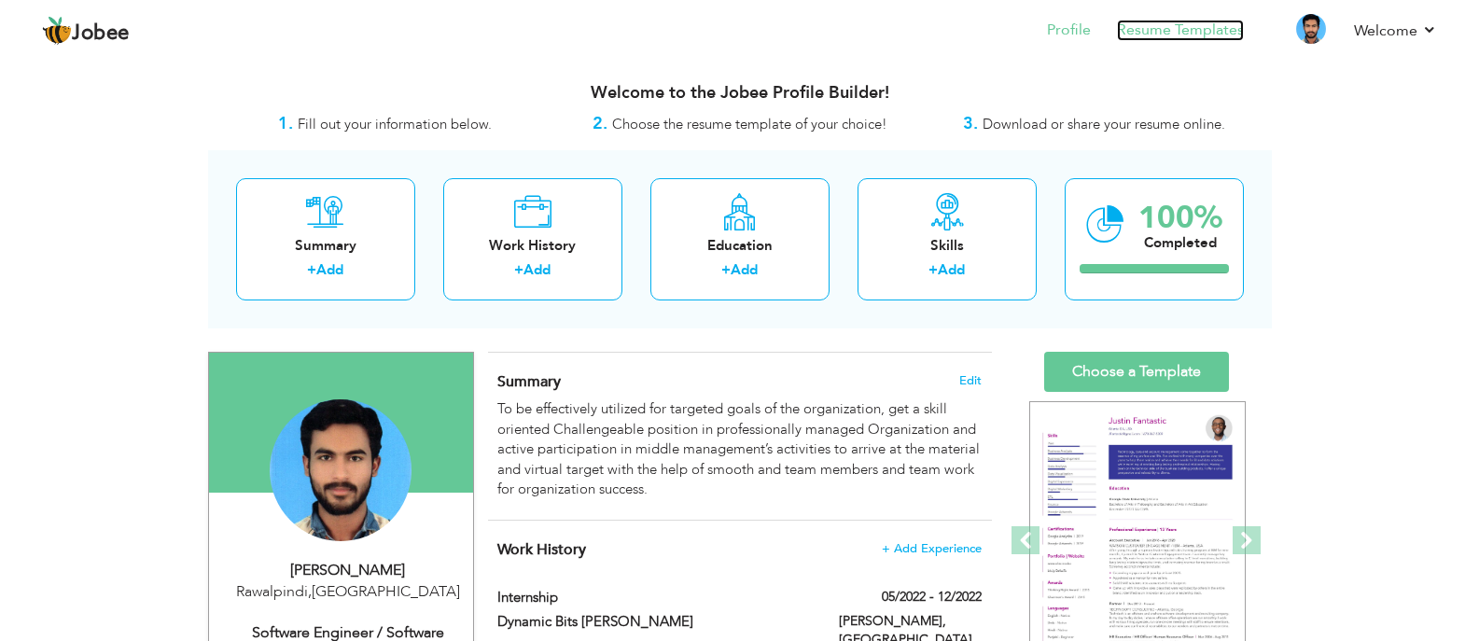
click at [1180, 32] on link "Resume Templates" at bounding box center [1180, 30] width 127 height 21
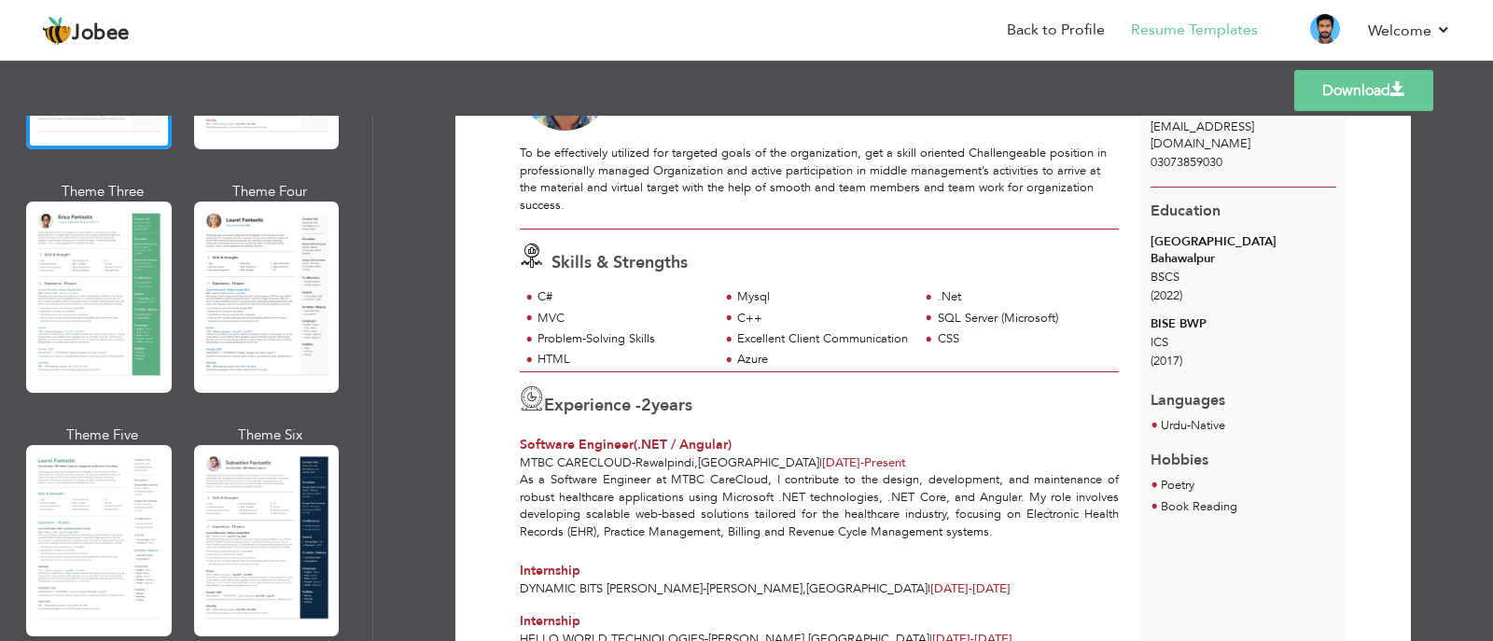
scroll to position [311, 0]
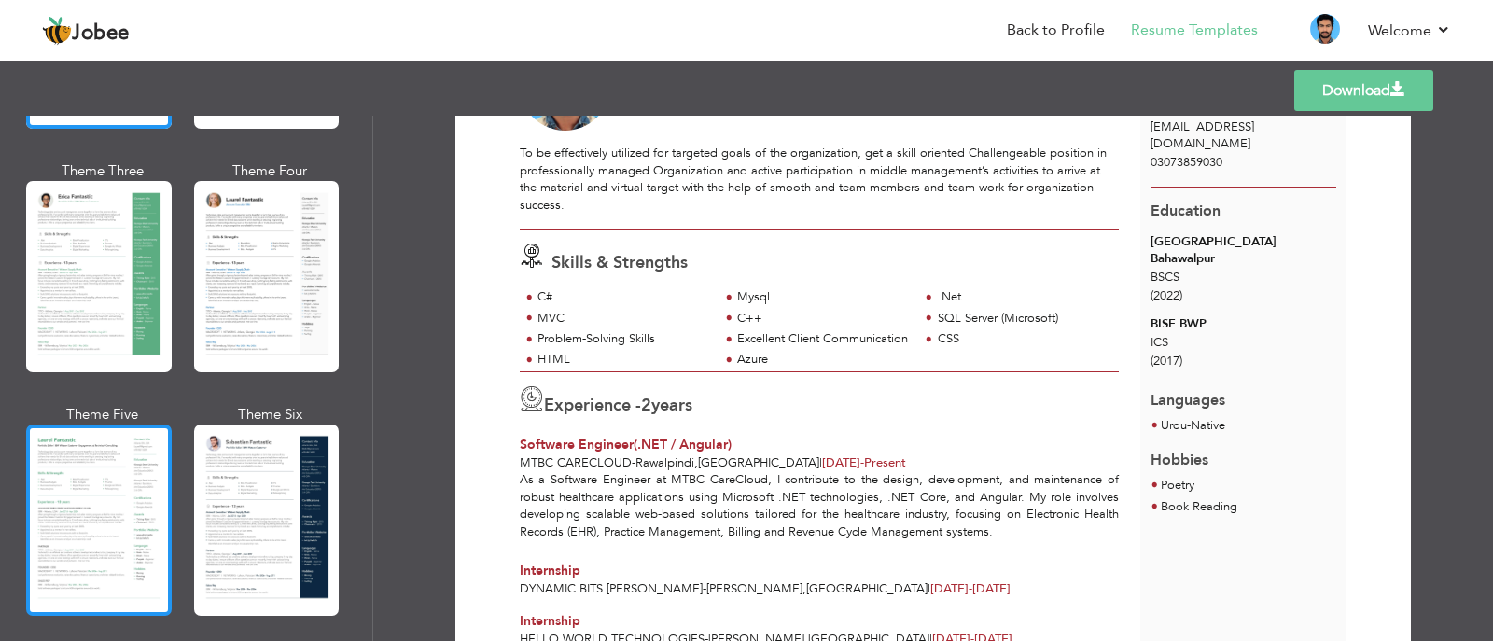
click at [123, 489] on div at bounding box center [99, 520] width 146 height 191
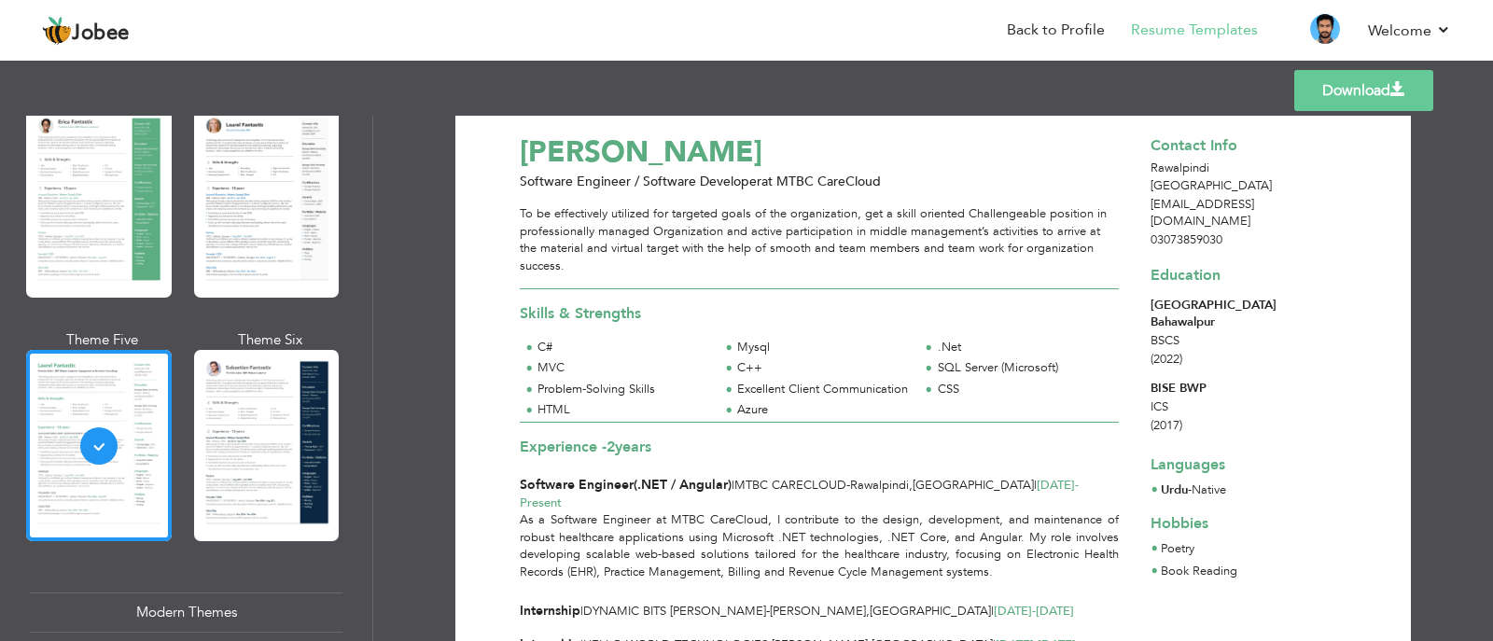
scroll to position [0, 0]
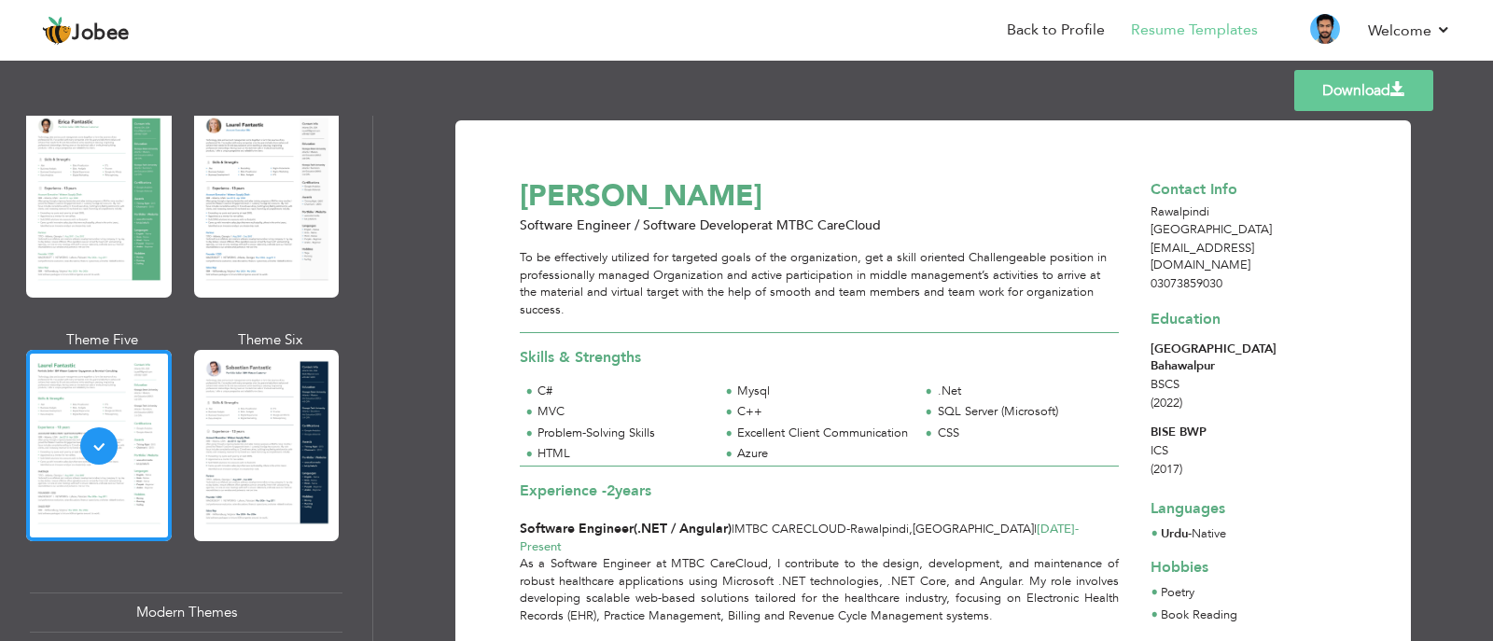
click at [1300, 89] on link "Download" at bounding box center [1363, 90] width 139 height 41
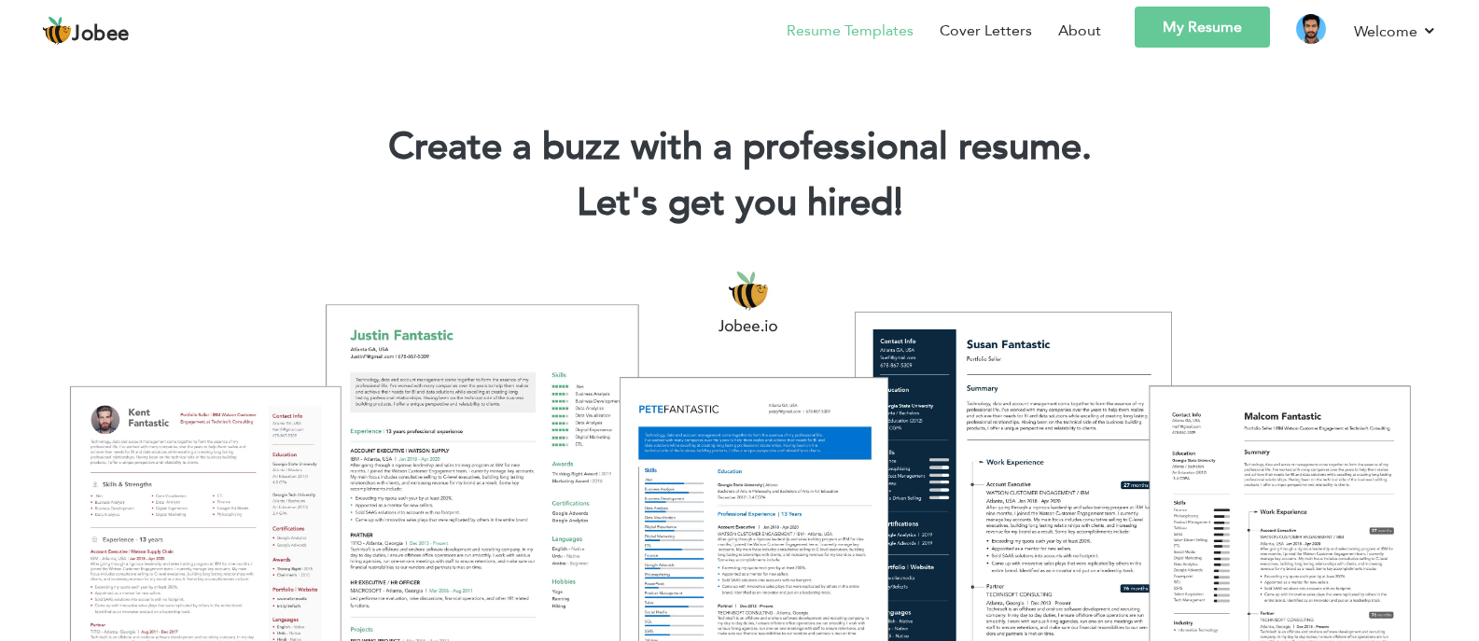
click at [901, 23] on link "Resume Templates" at bounding box center [850, 31] width 127 height 22
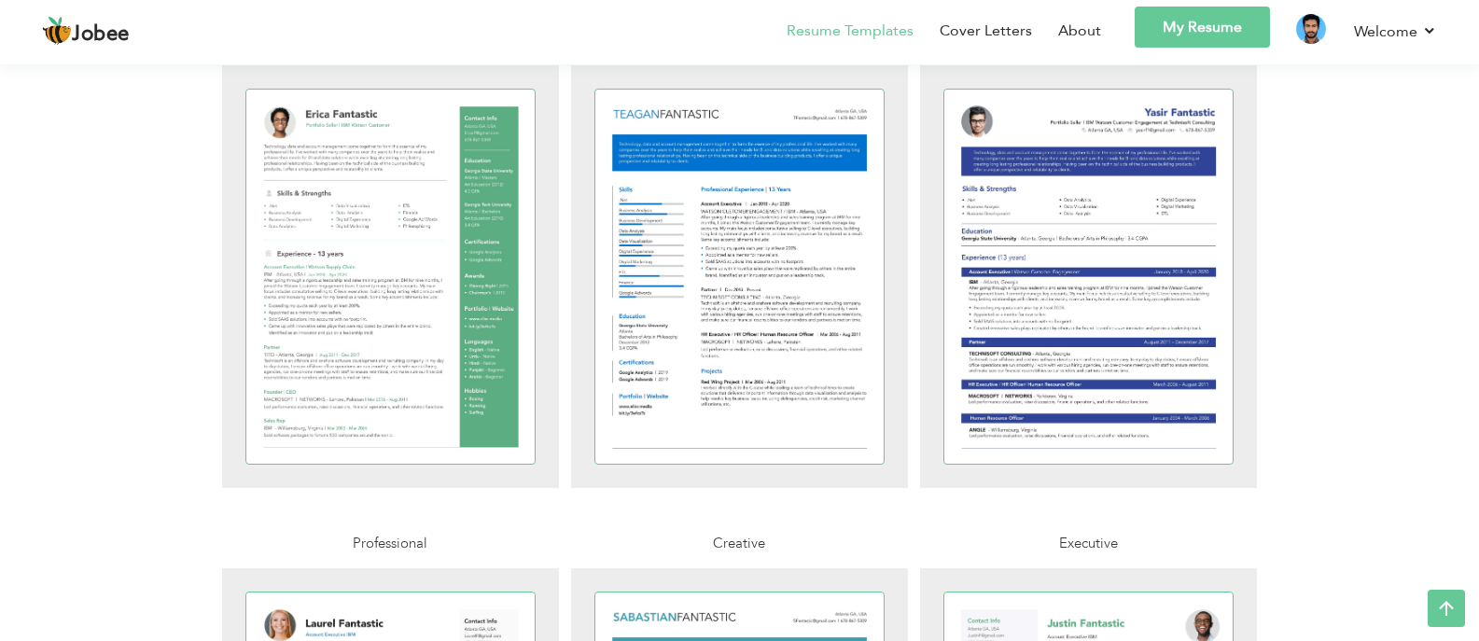
scroll to position [2569, 0]
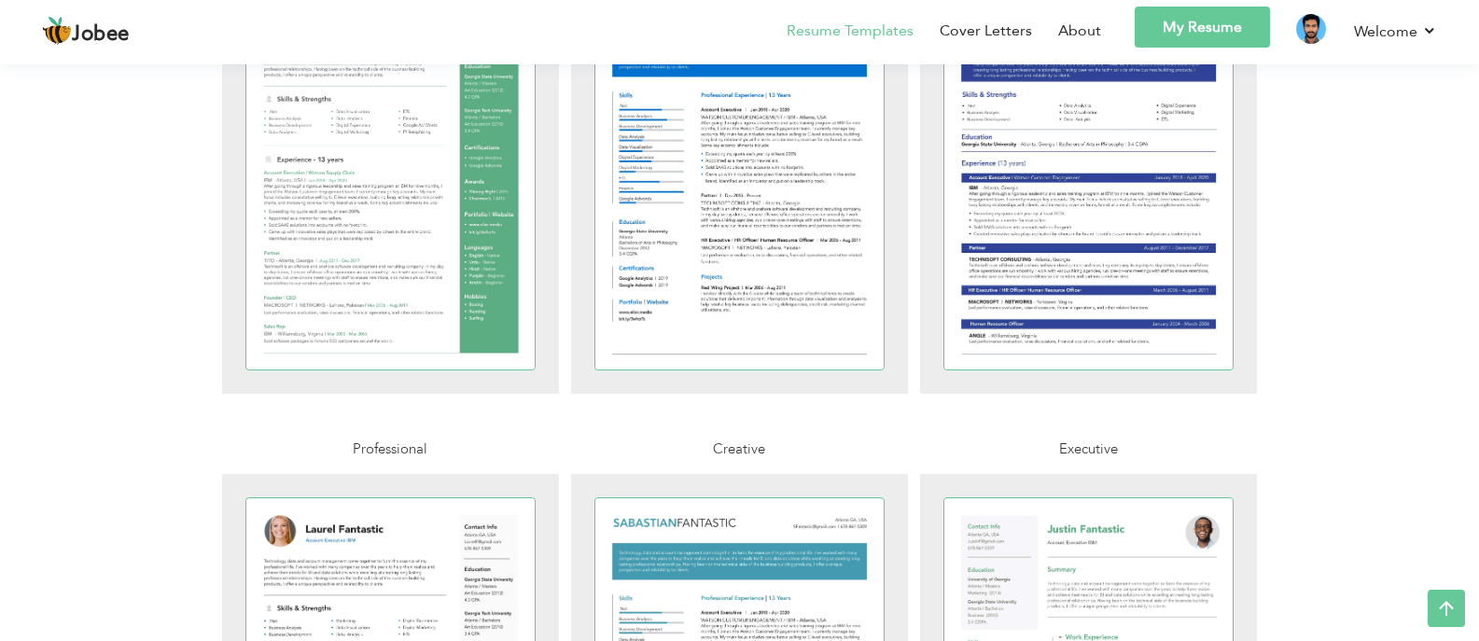
click at [1221, 40] on link "My Resume" at bounding box center [1202, 27] width 135 height 41
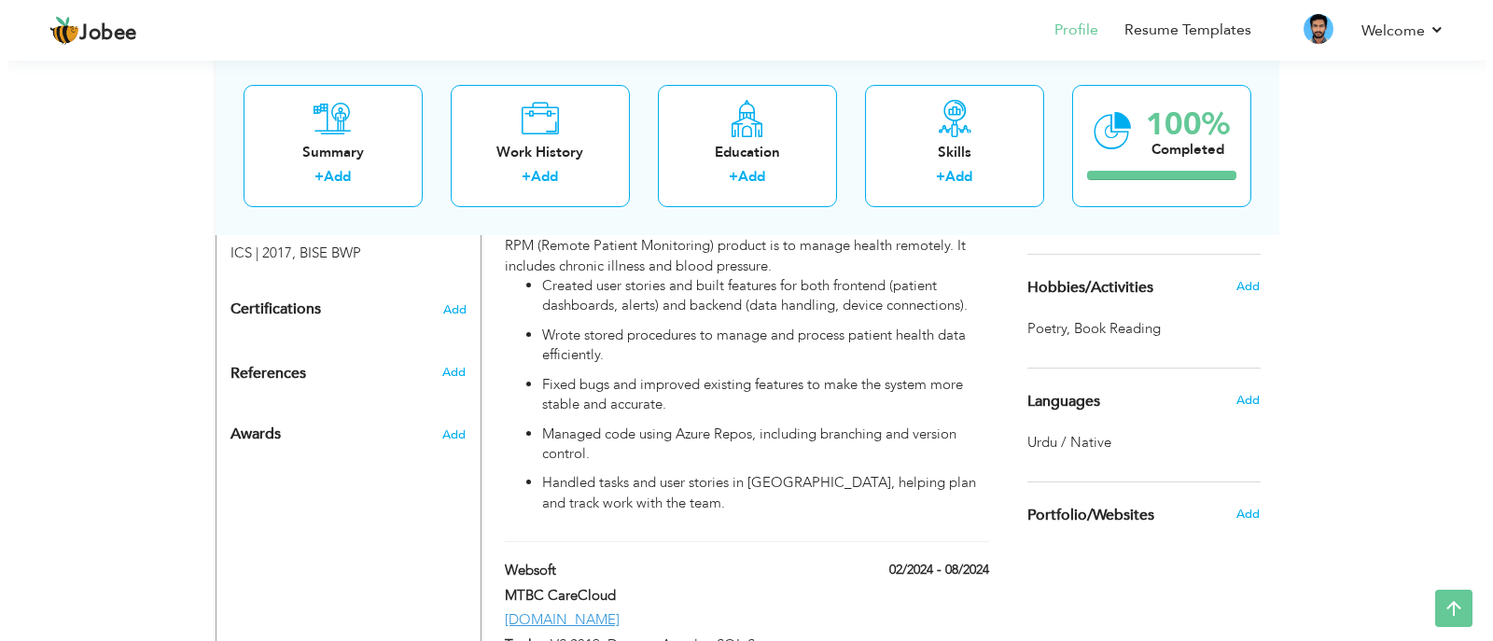
scroll to position [938, 0]
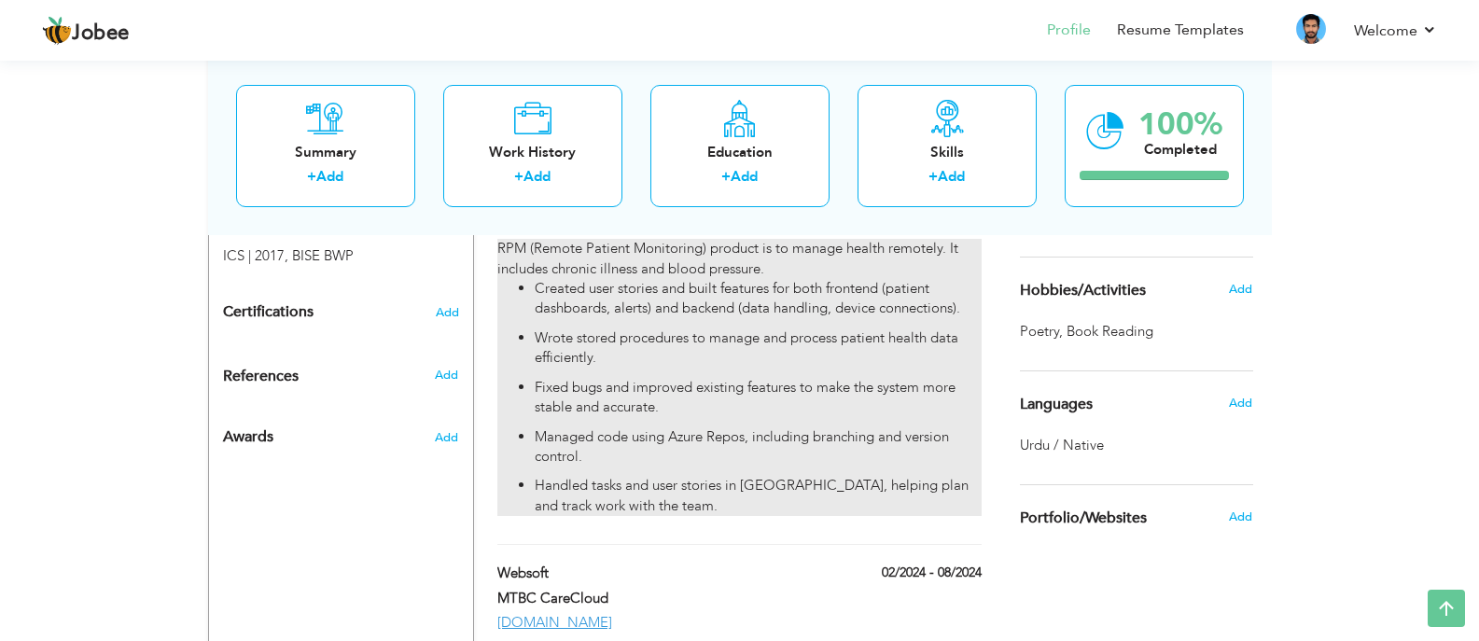
click at [771, 427] on li "Managed code using Azure Repos, including branching and version control." at bounding box center [758, 447] width 446 height 40
type input "RPM (Remote Patient Monitoring)"
type input "MTBC CareCloud"
type input "09/2024"
type input "Wellness.carecloud.com"
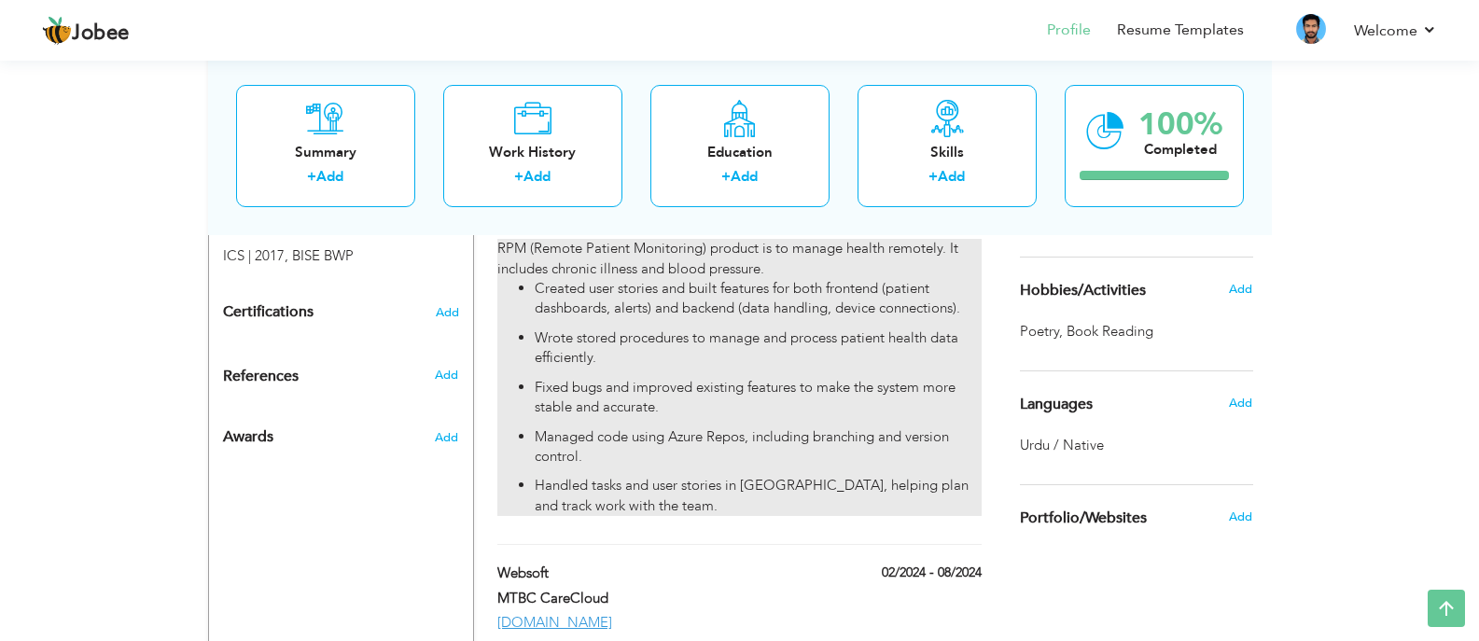
type input "VS 2022, Dot net core, Angular 13, SQL Server"
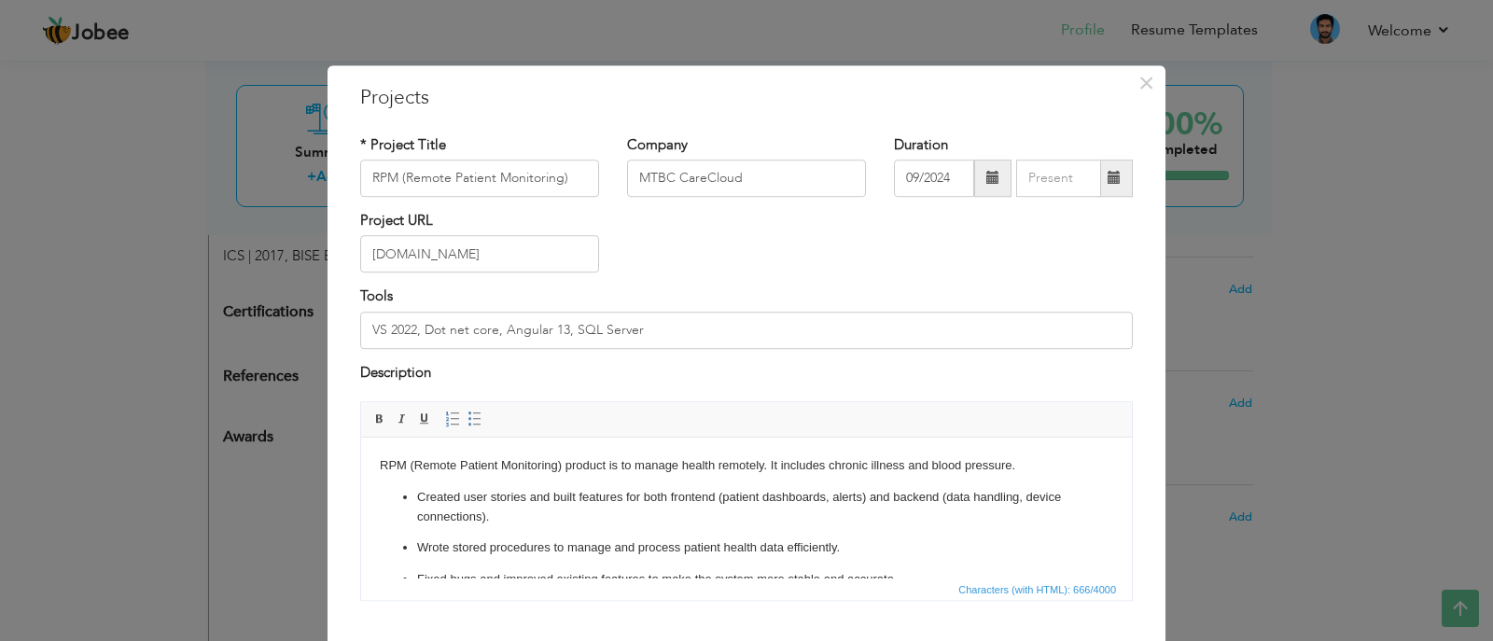
scroll to position [94, 0]
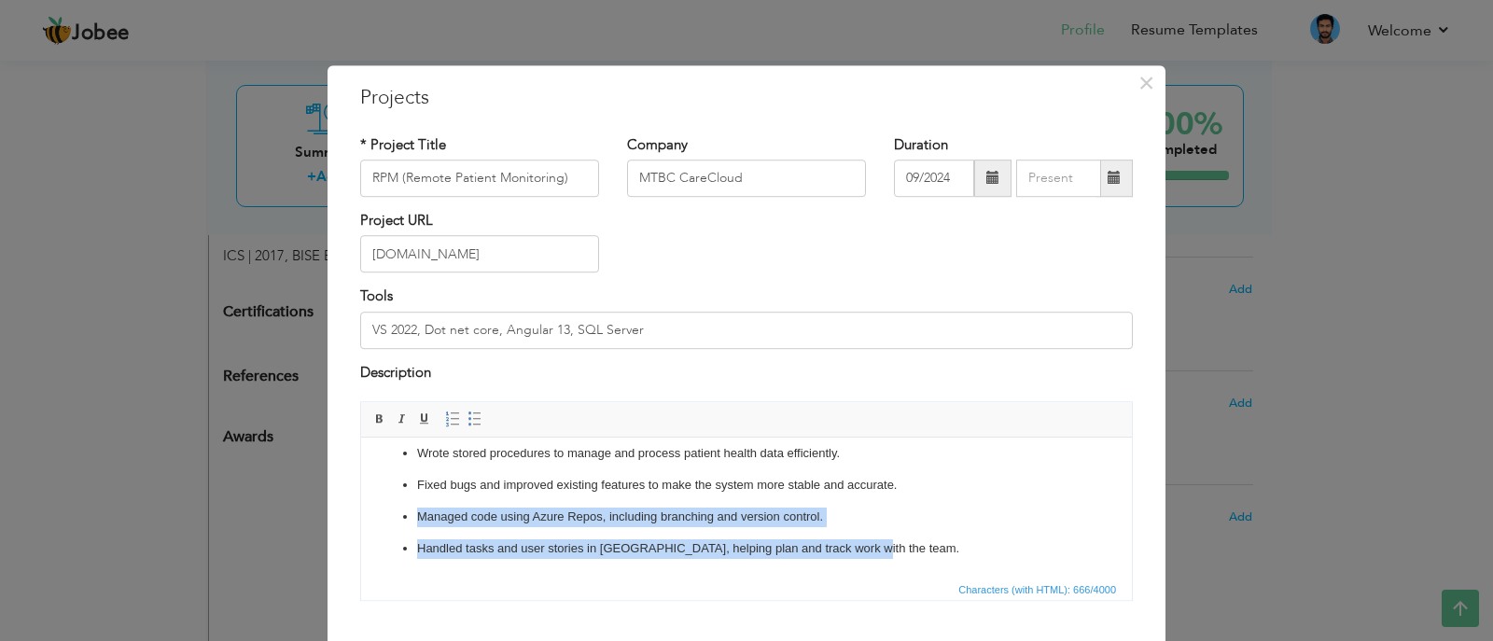
drag, startPoint x: 909, startPoint y: 538, endPoint x: 372, endPoint y: 509, distance: 537.4
click at [372, 509] on html "RPM (Remote Patient Monitoring) product is to manage health remotely. It includ…" at bounding box center [746, 460] width 771 height 234
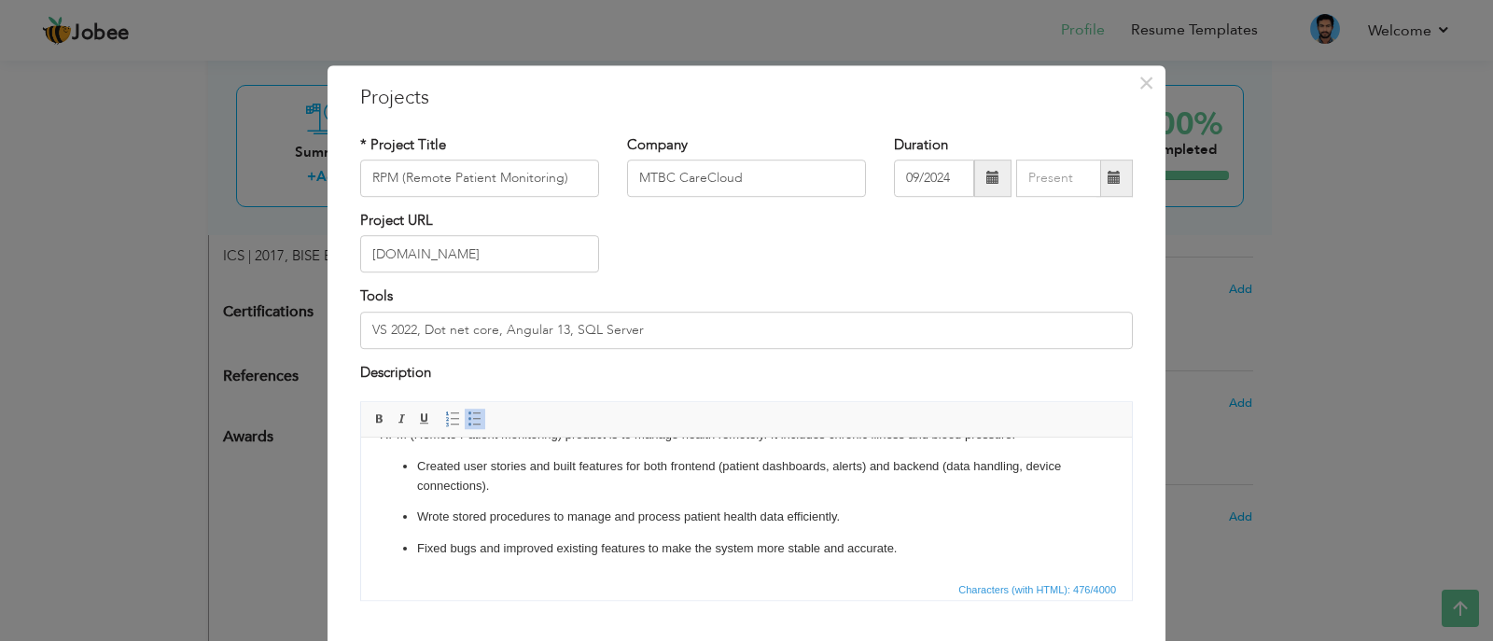
scroll to position [111, 0]
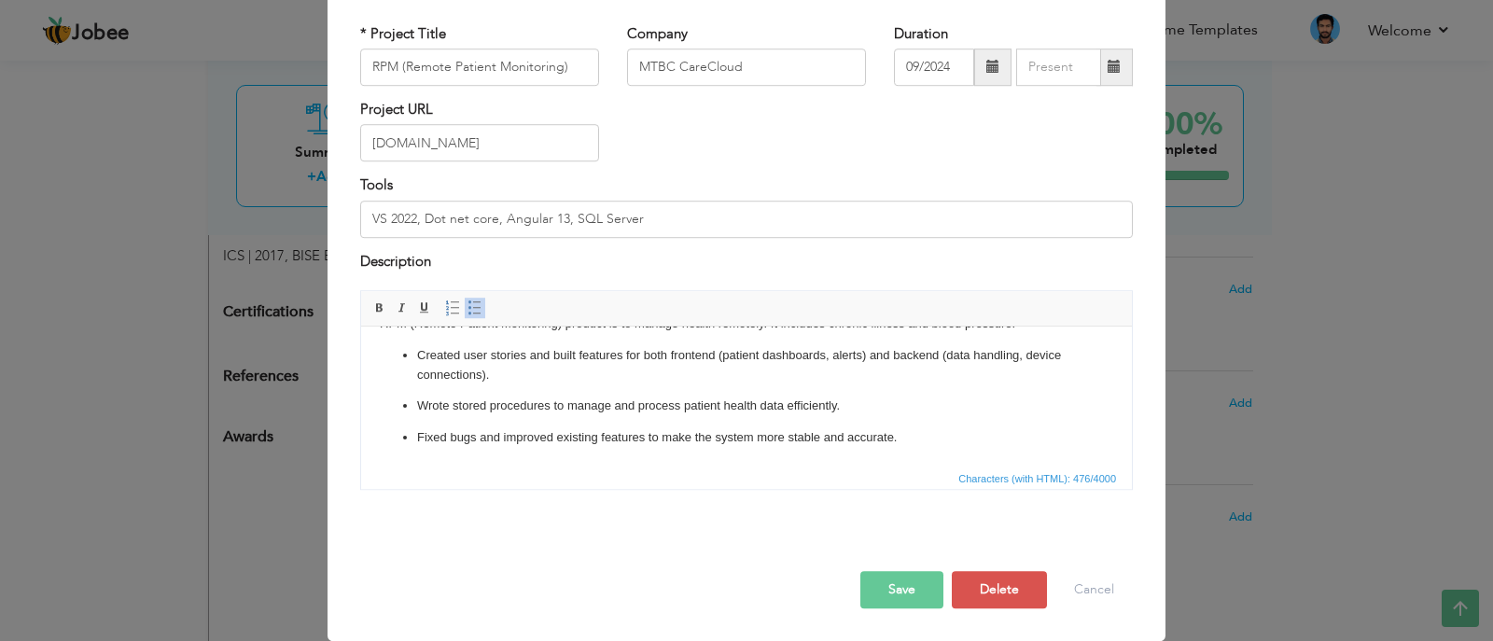
click at [880, 599] on button "Save" at bounding box center [901, 589] width 83 height 37
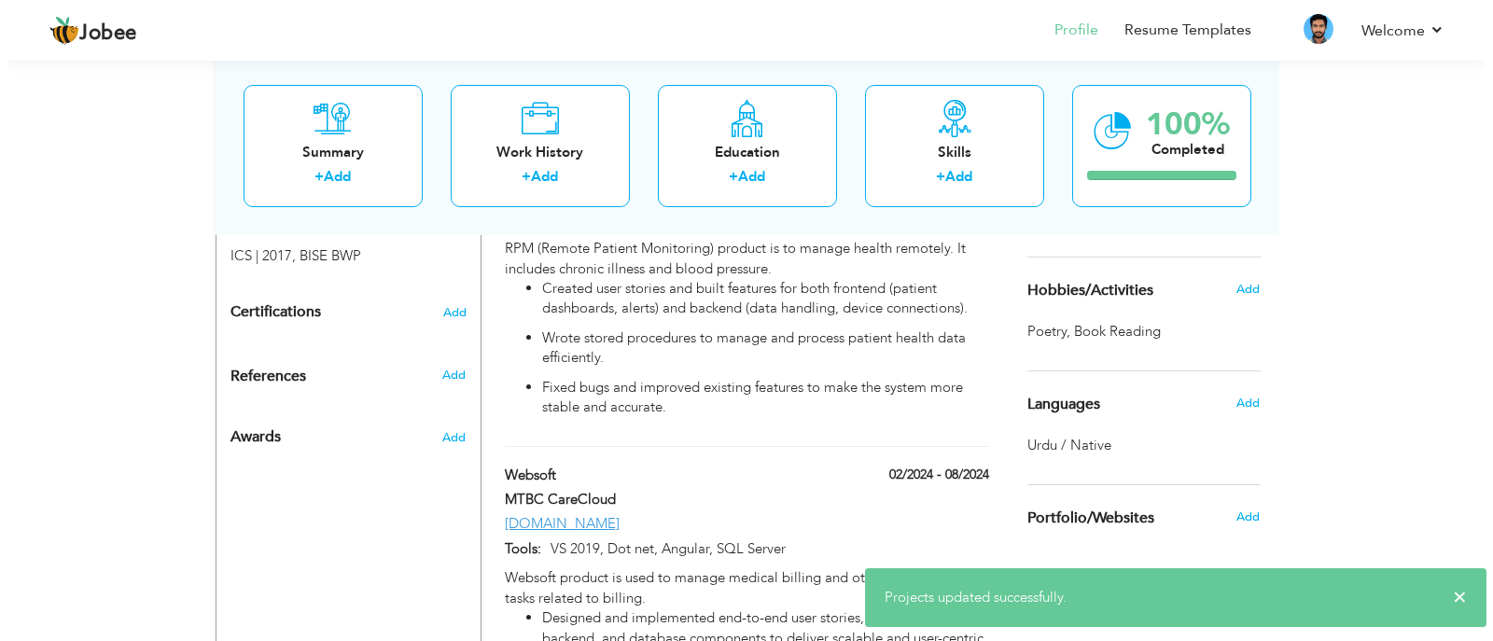
scroll to position [1236, 0]
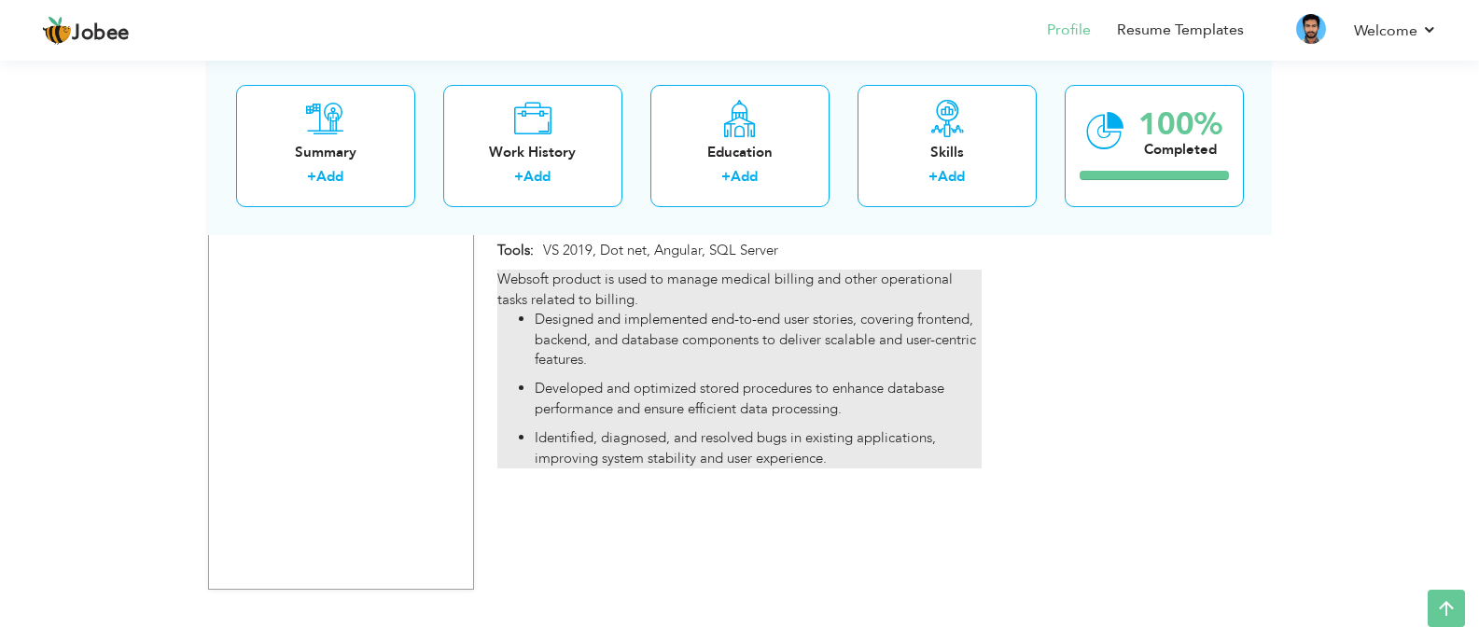
click at [831, 441] on li "Identified, diagnosed, and resolved bugs in existing applications, improving sy…" at bounding box center [758, 448] width 446 height 40
type input "Websoft"
type input "02/2024"
type input "08/2024"
type input "Www.securesoft2.com"
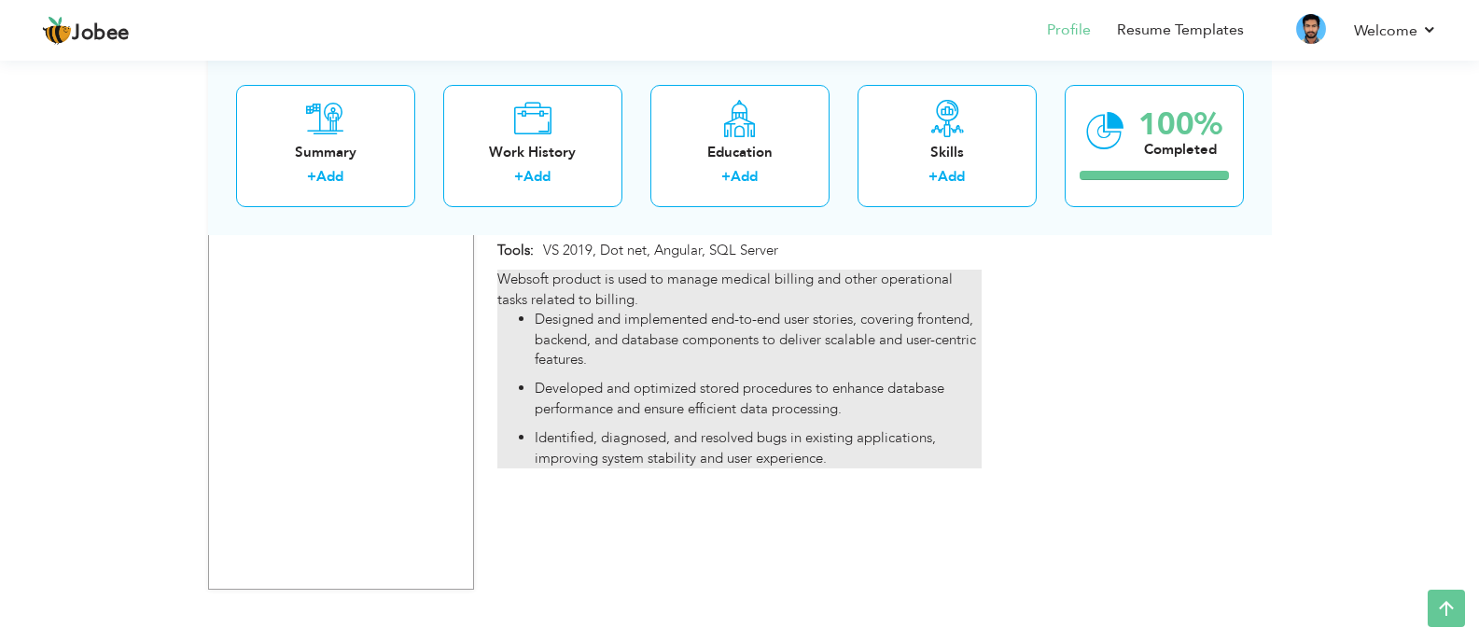
type input "VS 2019, Dot net, Angular, SQL Server"
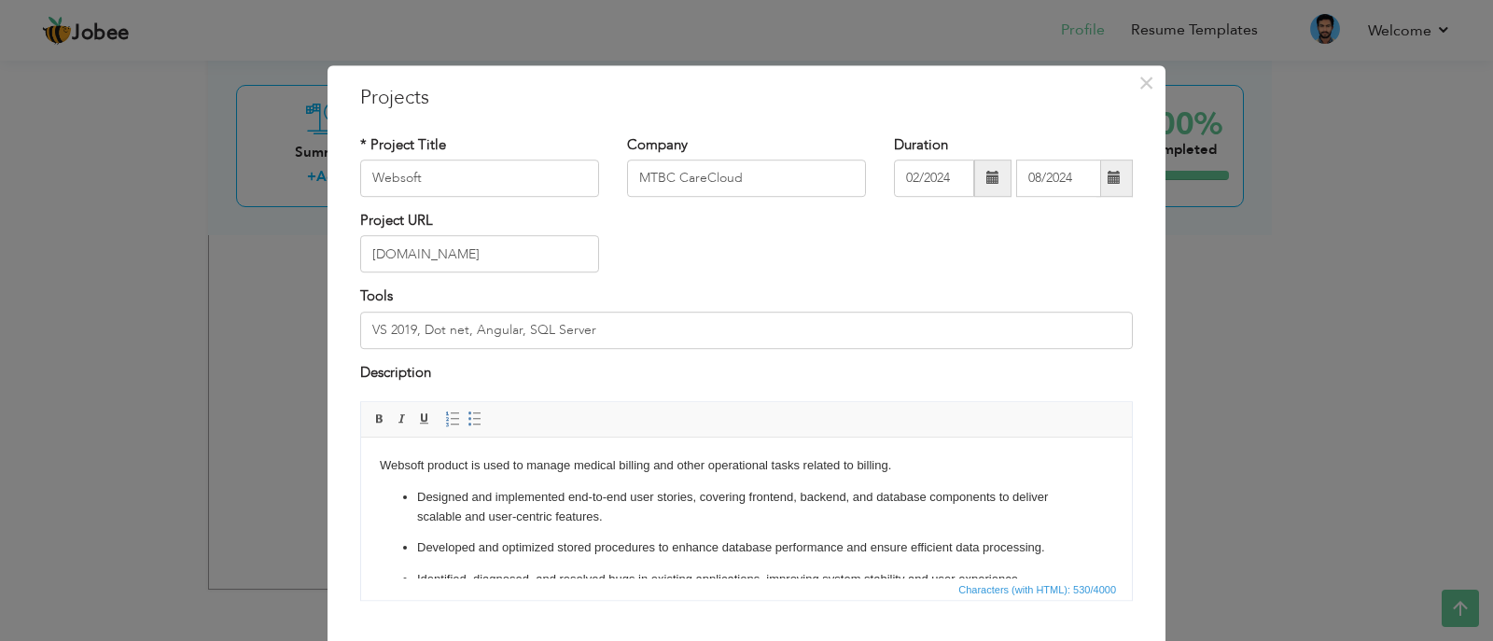
scroll to position [31, 0]
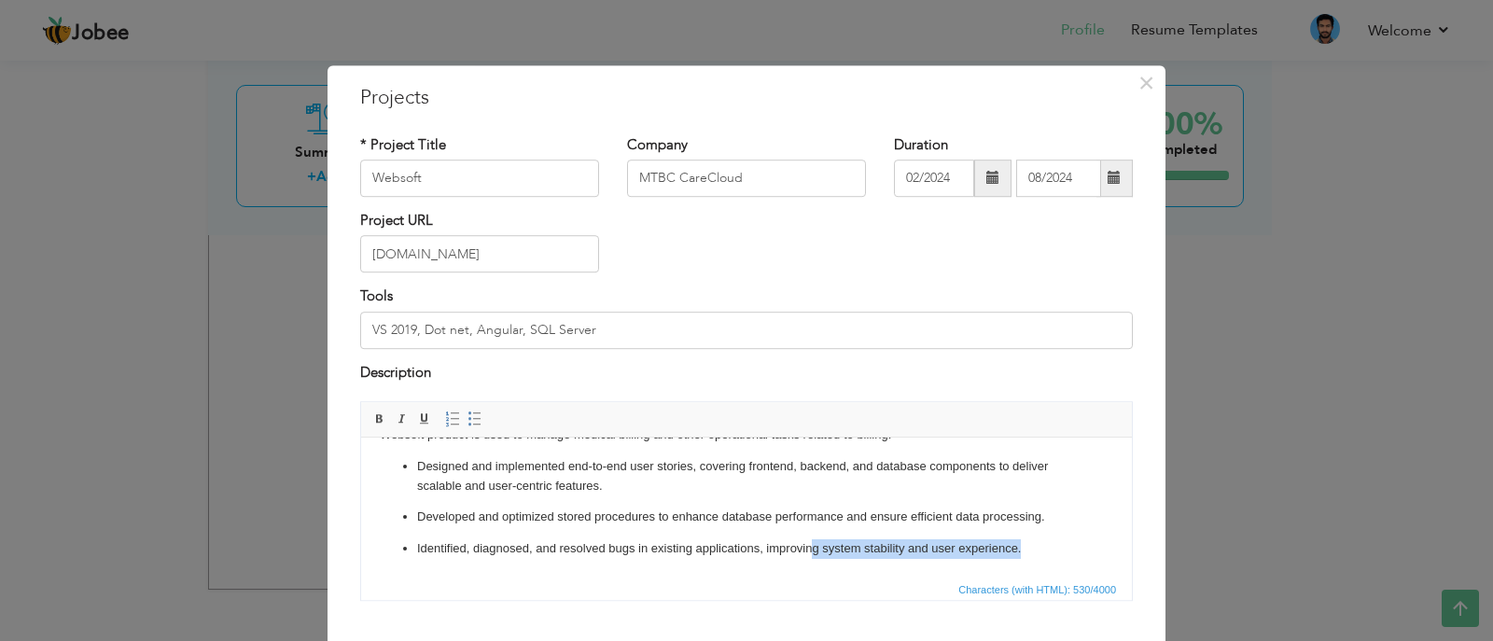
drag, startPoint x: 1025, startPoint y: 550, endPoint x: 769, endPoint y: 567, distance: 256.3
click at [769, 567] on html "Websoft product is used to manage medical billing and other operational tasks r…" at bounding box center [746, 492] width 771 height 171
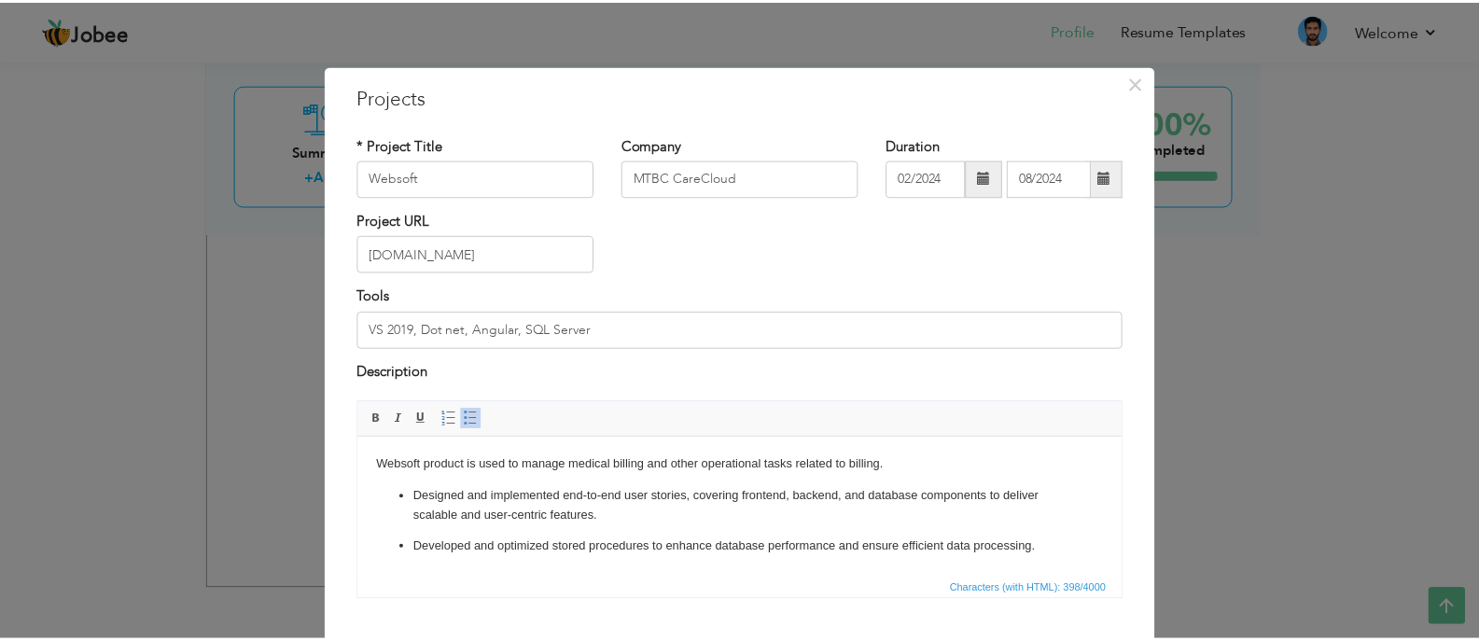
scroll to position [111, 0]
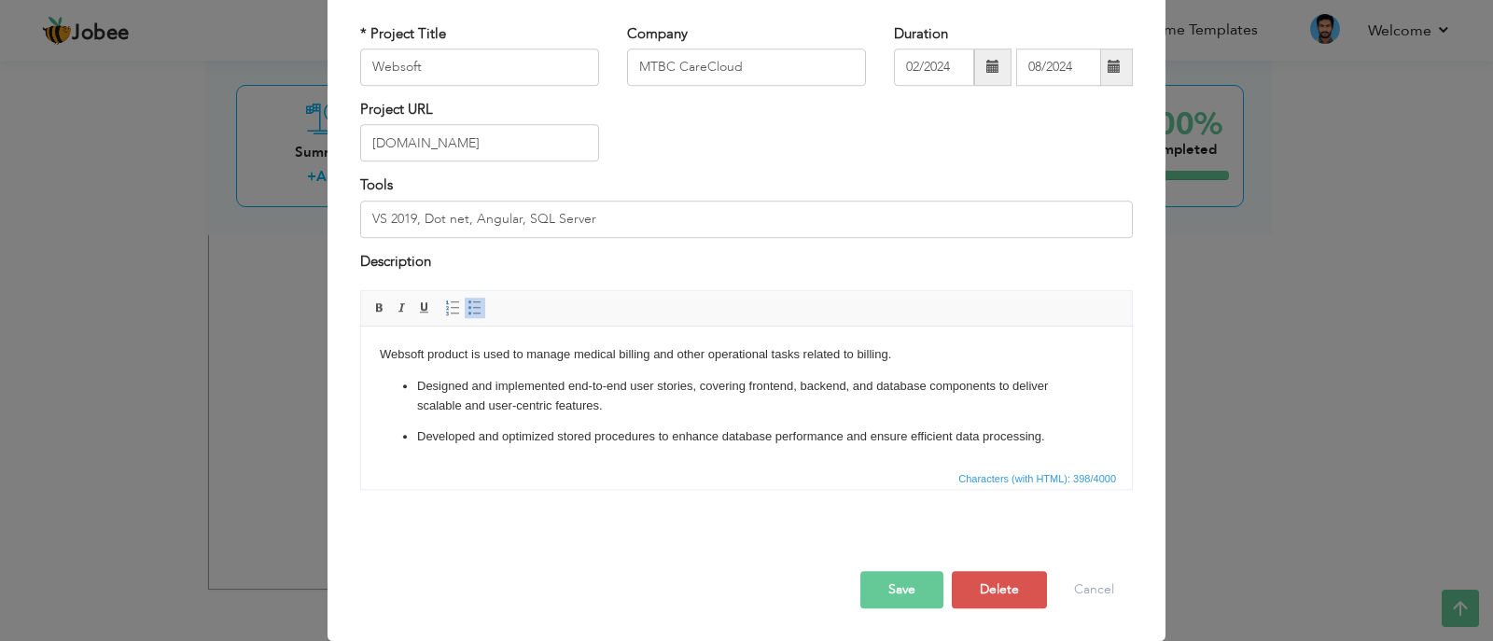
click at [908, 580] on button "Save" at bounding box center [901, 589] width 83 height 37
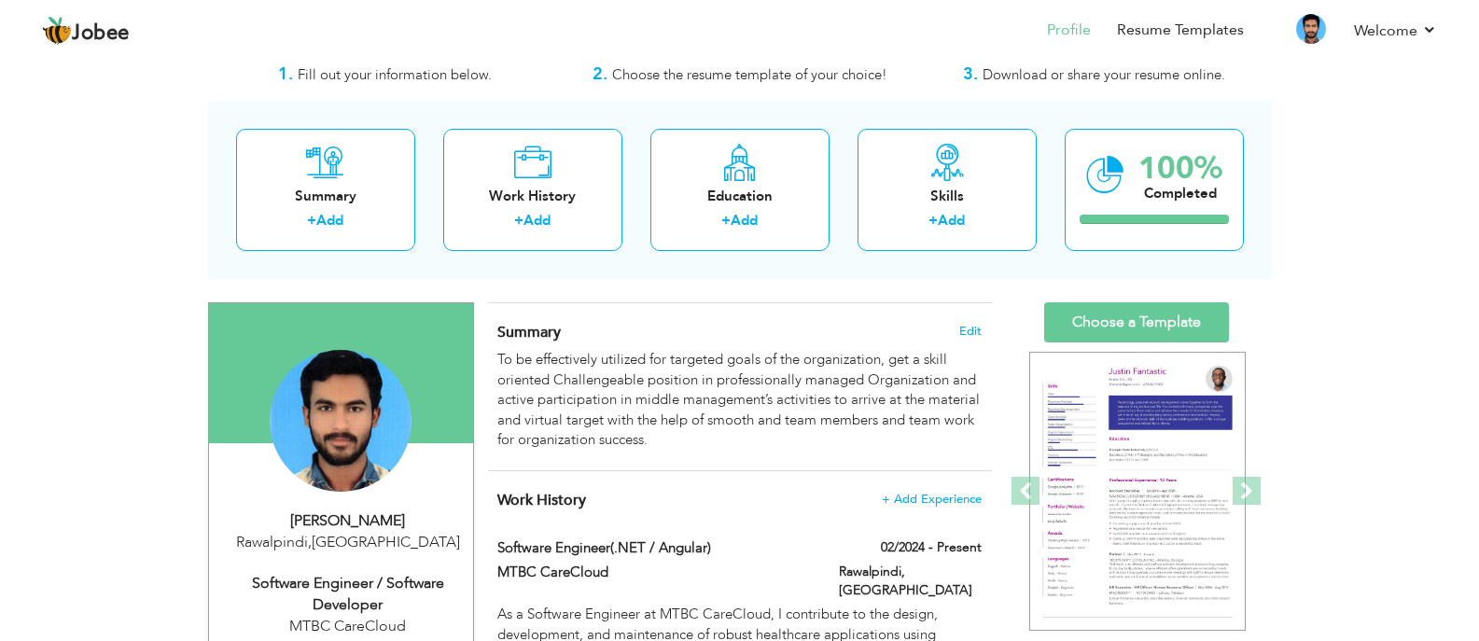
scroll to position [0, 0]
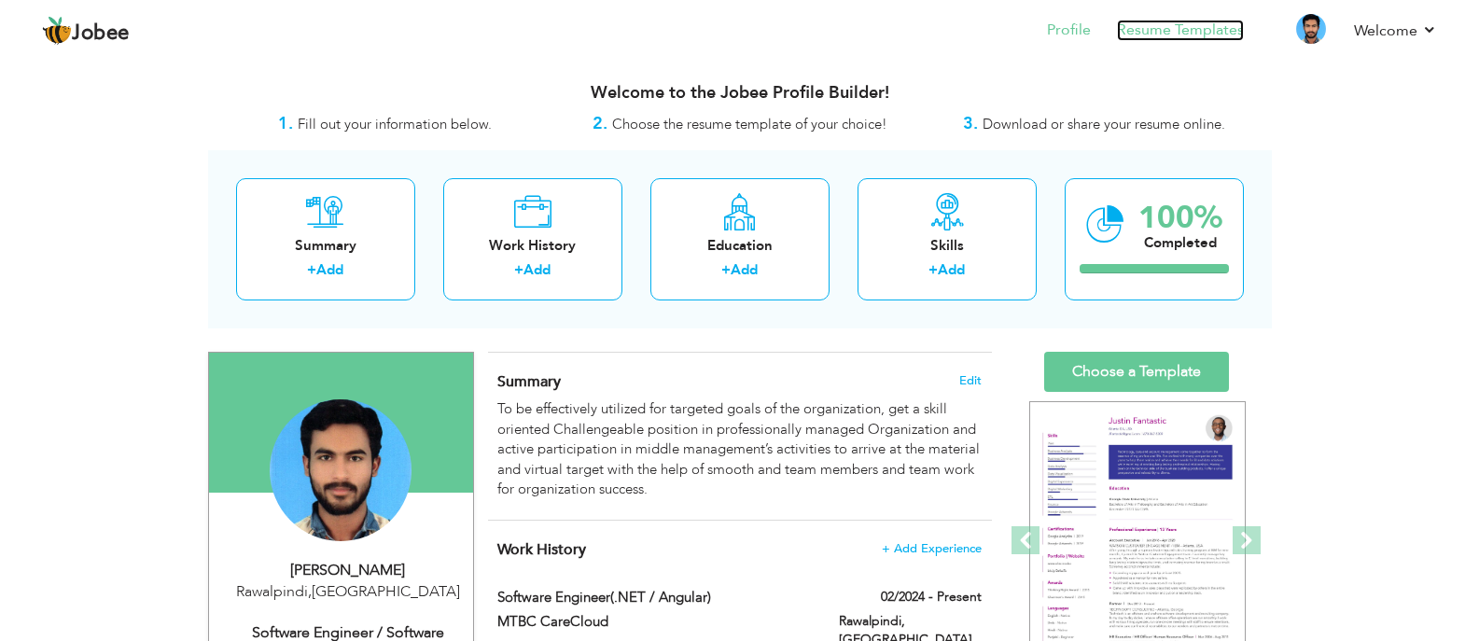
click at [1199, 33] on link "Resume Templates" at bounding box center [1180, 30] width 127 height 21
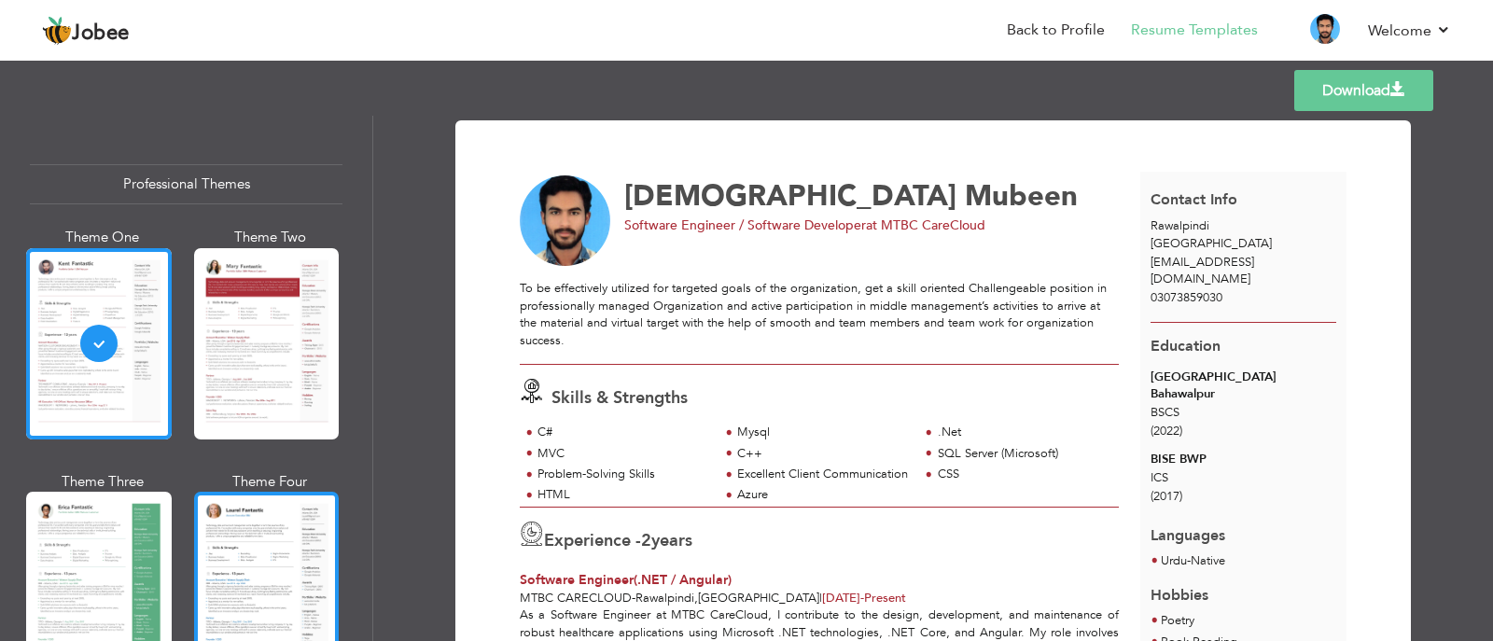
click at [297, 571] on div at bounding box center [267, 587] width 146 height 191
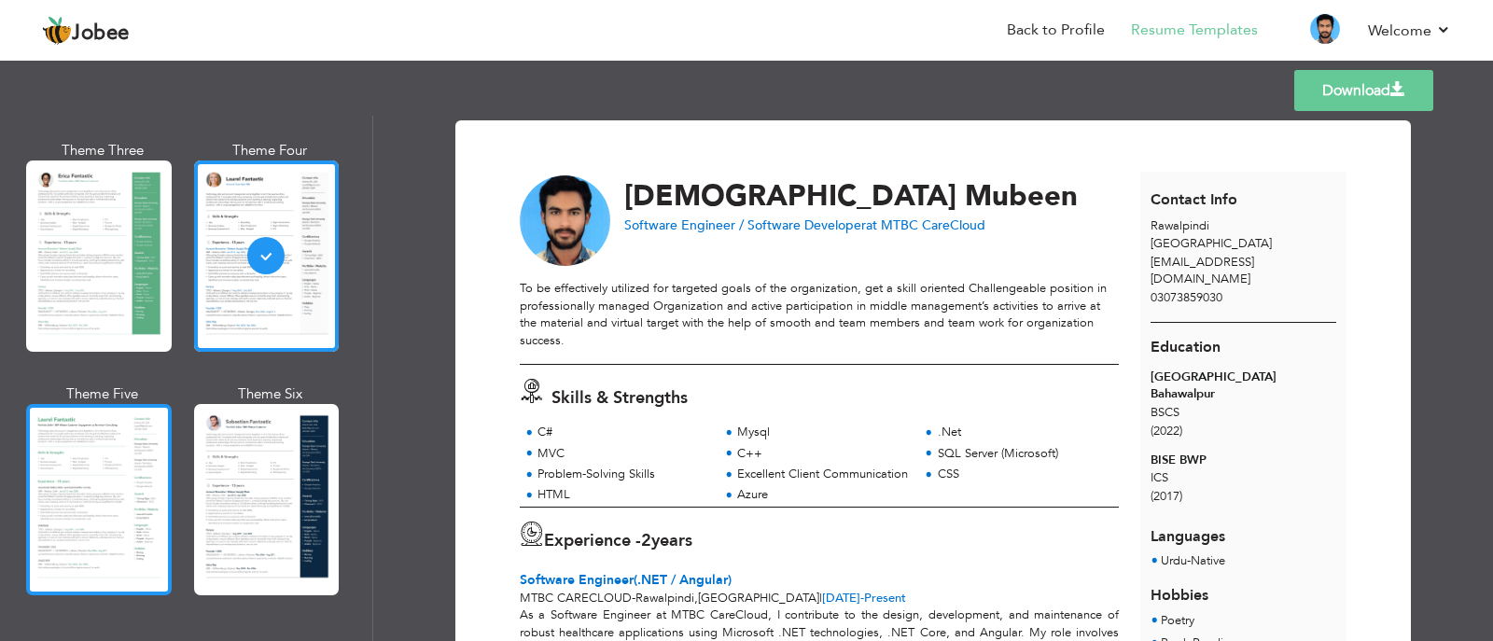
click at [84, 515] on div at bounding box center [99, 499] width 146 height 191
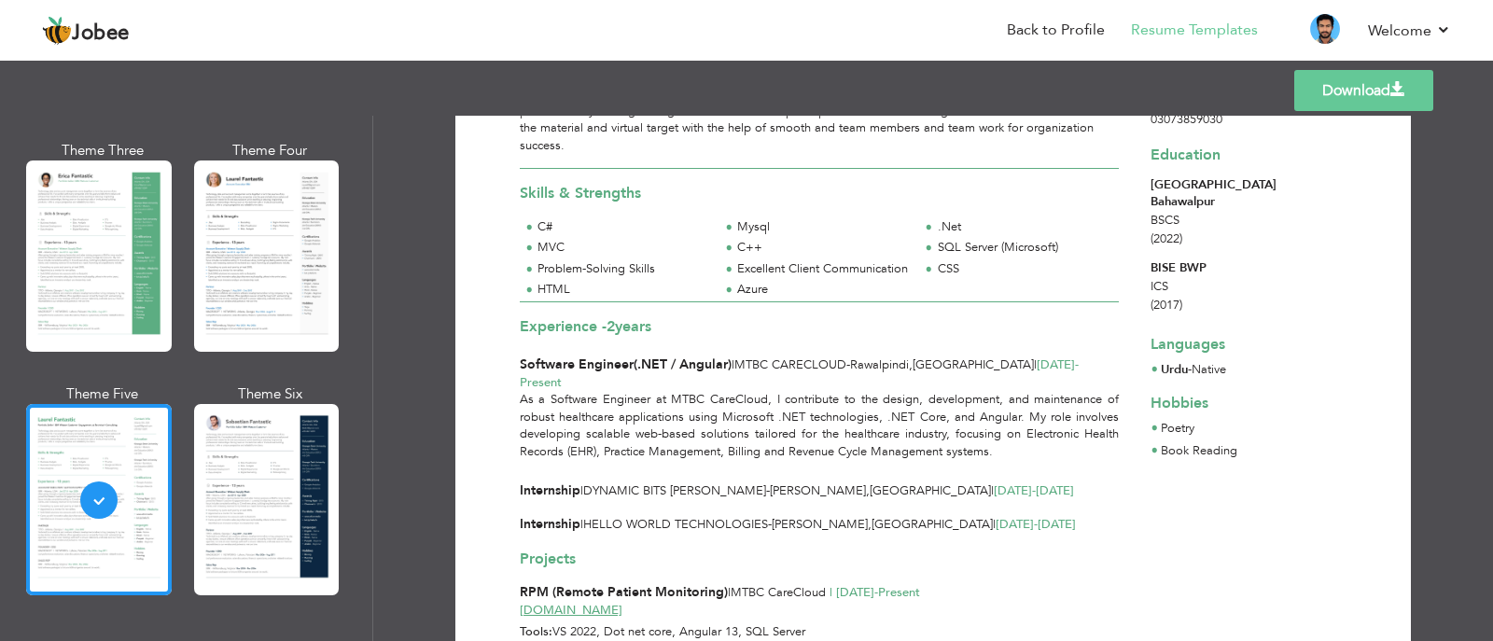
scroll to position [155, 0]
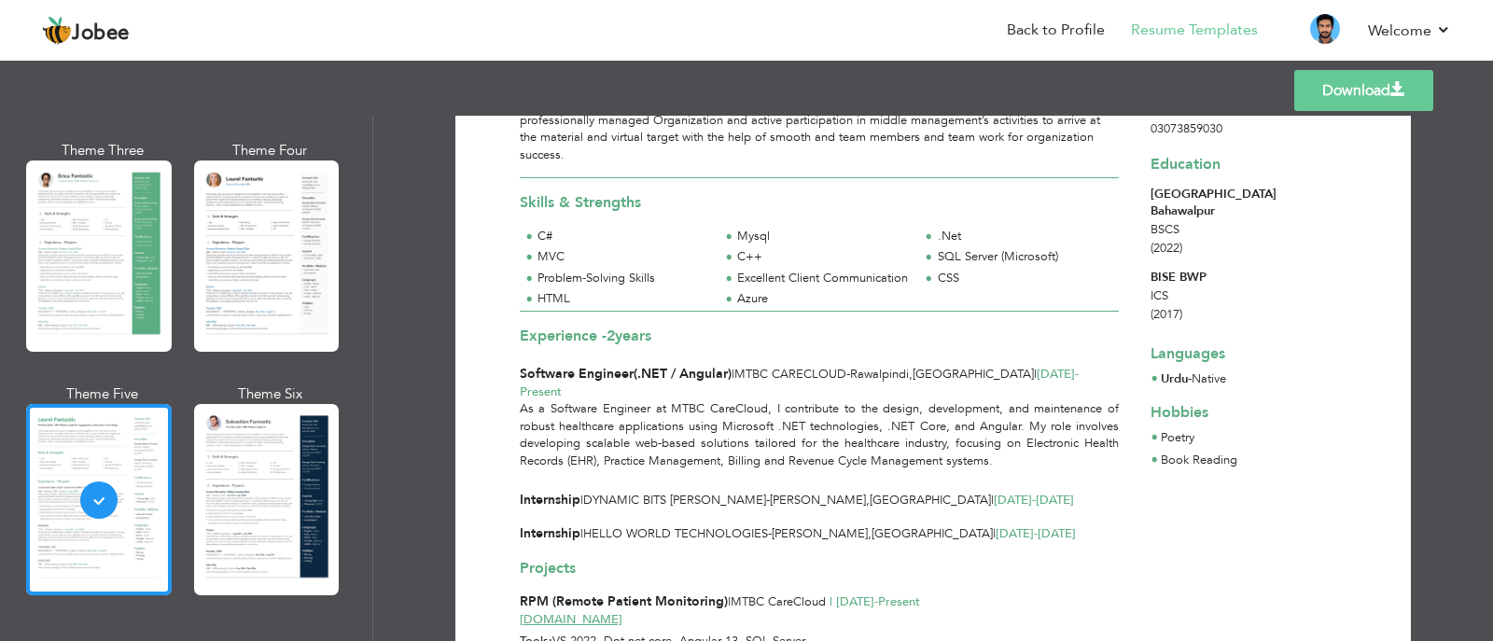
click at [1388, 94] on link "Download" at bounding box center [1363, 90] width 139 height 41
click at [1377, 97] on link "Download" at bounding box center [1363, 90] width 139 height 41
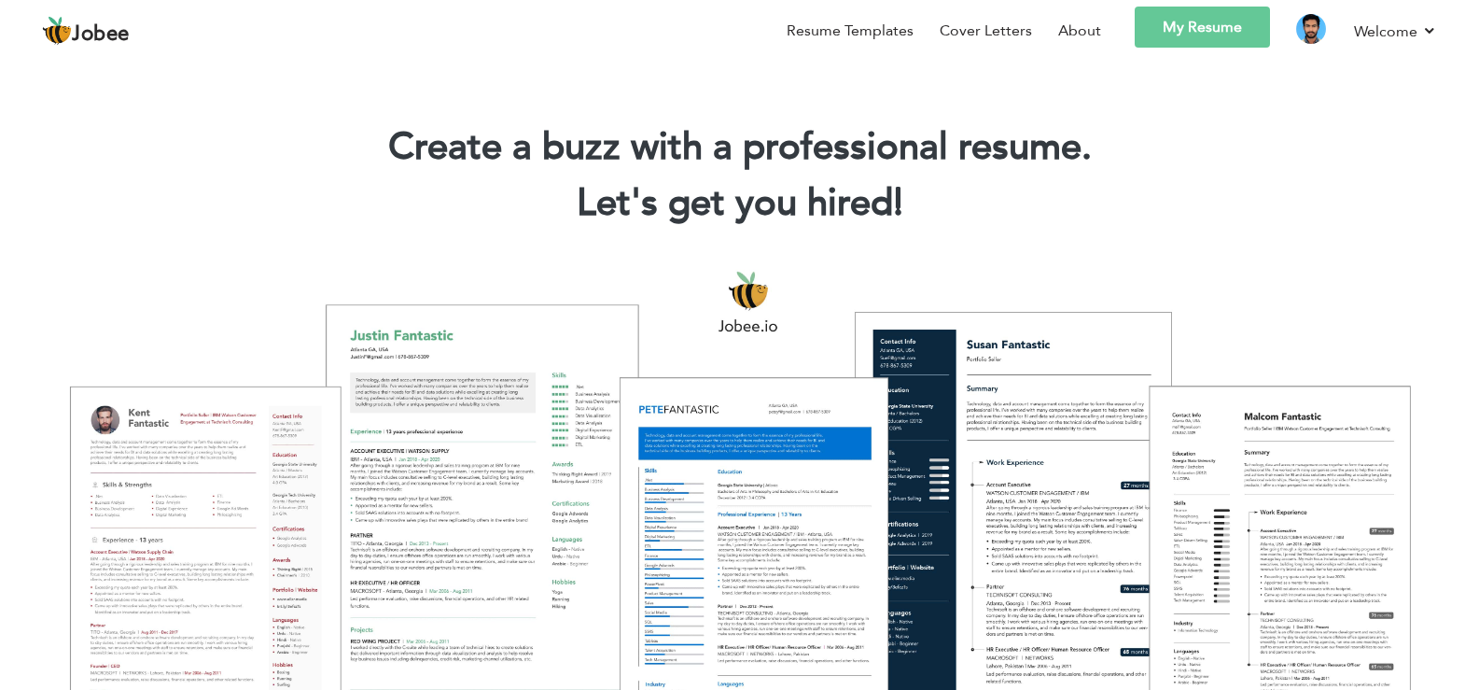
click at [1193, 35] on link "My Resume" at bounding box center [1202, 27] width 135 height 41
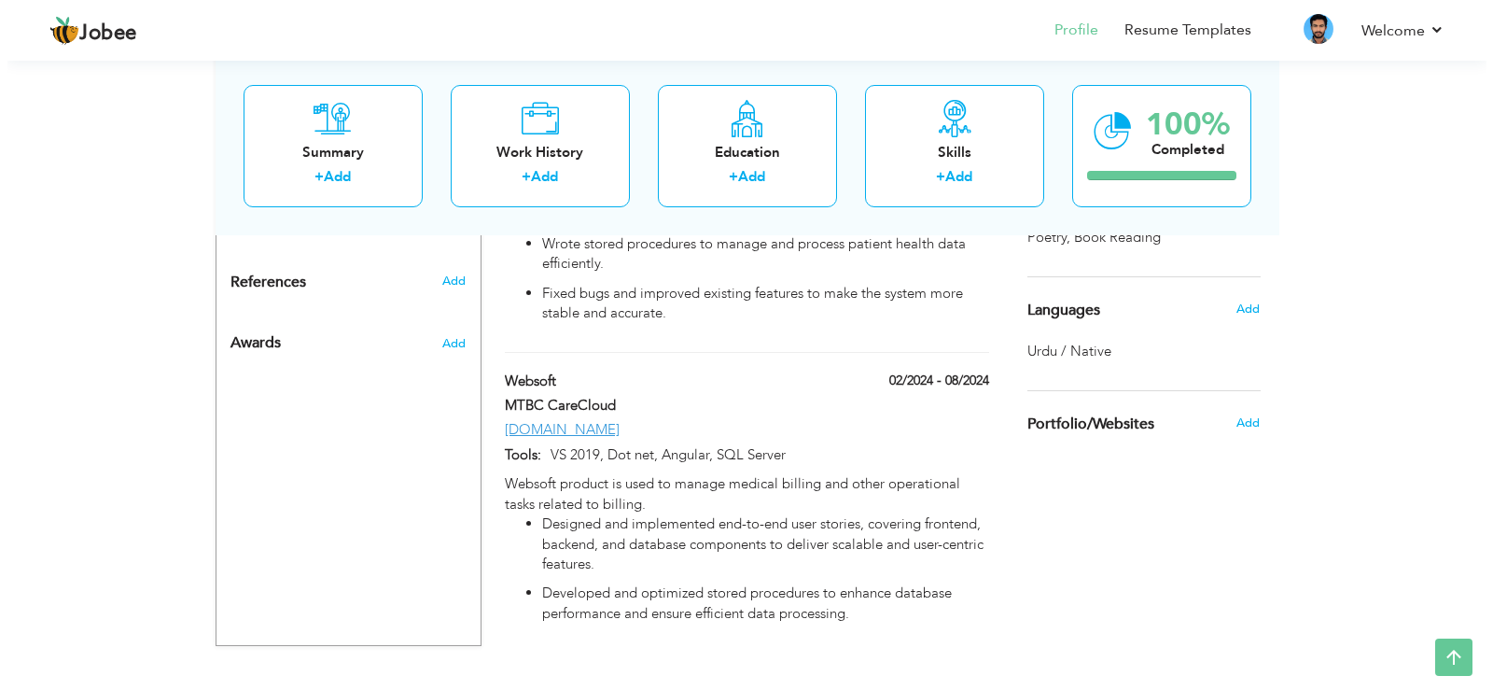
scroll to position [1037, 0]
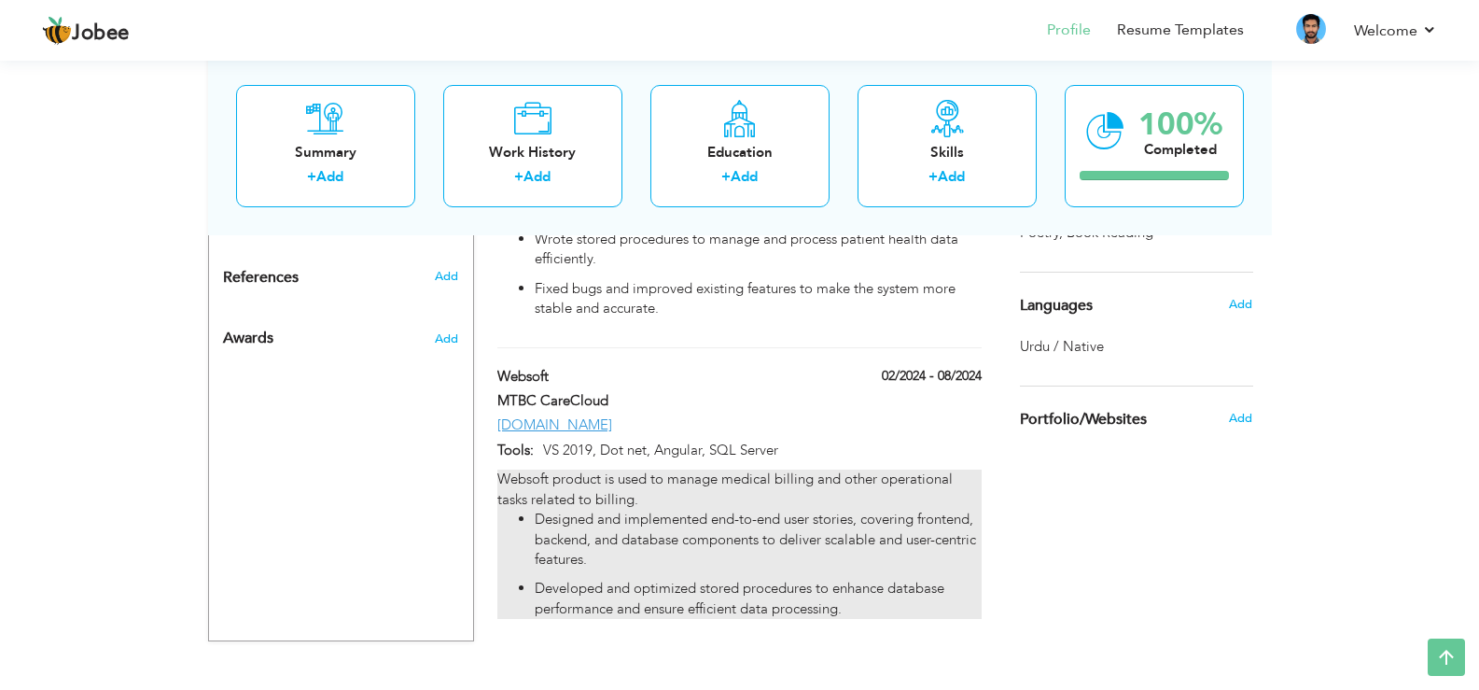
click at [808, 481] on div "Websoft product is used to manage medical billing and other operational tasks r…" at bounding box center [738, 543] width 483 height 149
type input "Websoft"
type input "MTBC CareCloud"
type input "02/2024"
type input "08/2024"
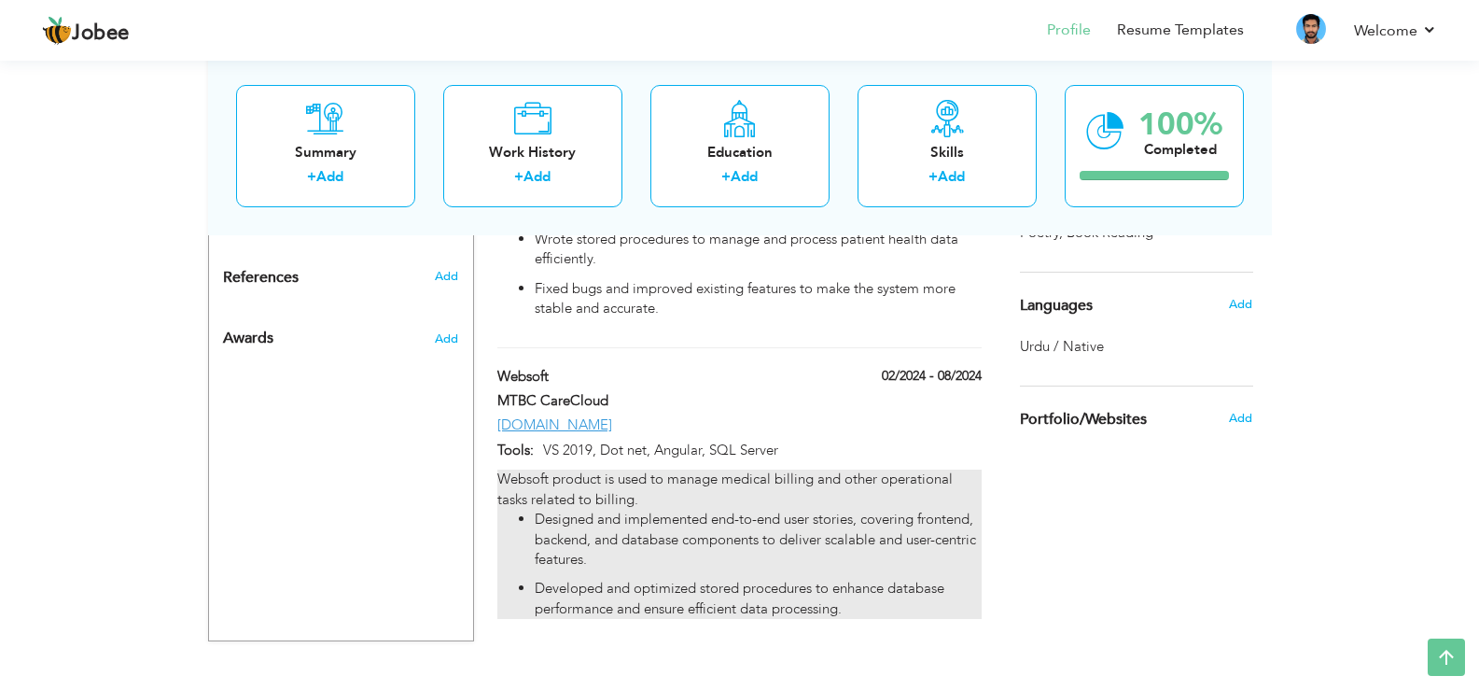
type input "Www.securesoft2.com"
type input "VS 2019, Dot net, Angular, SQL Server"
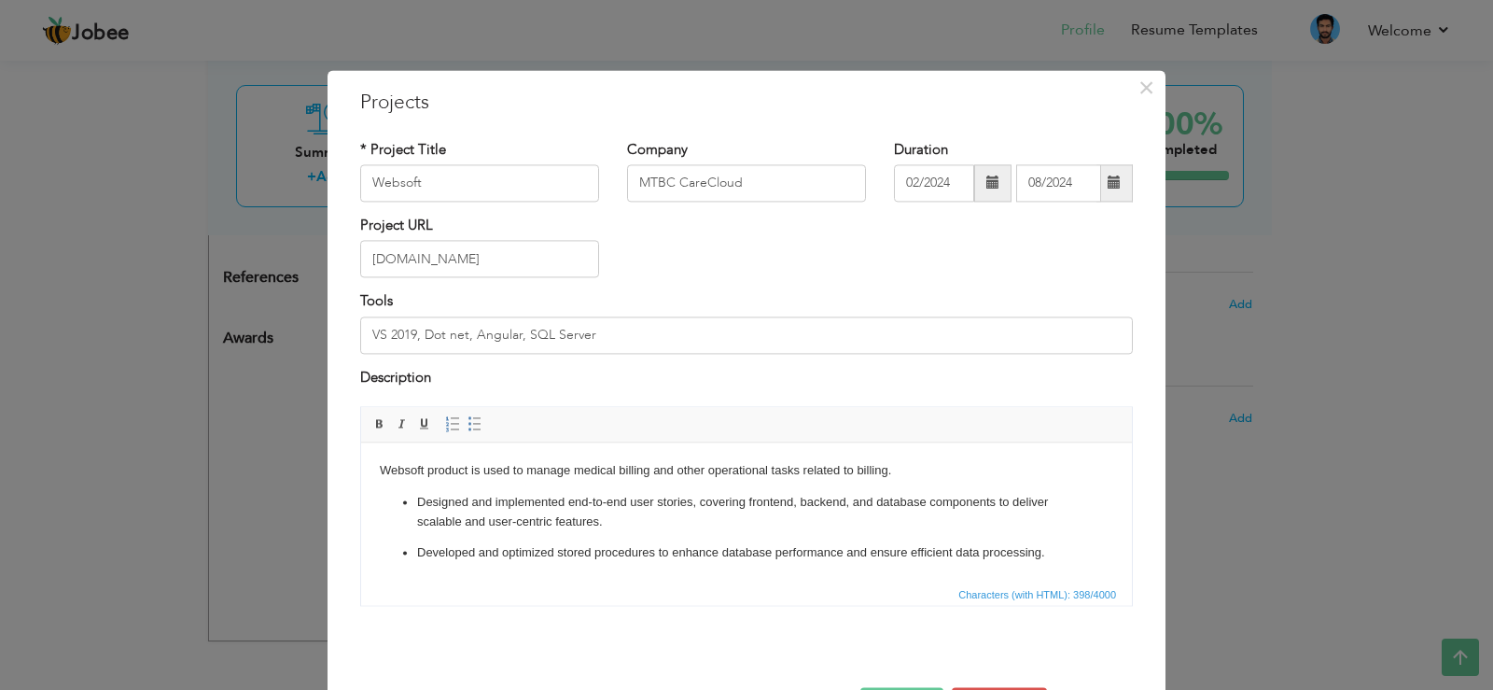
drag, startPoint x: 901, startPoint y: 468, endPoint x: 279, endPoint y: 431, distance: 623.5
click at [361, 442] on html "Websoft product is used to manage medical billing and other operational tasks r…" at bounding box center [746, 511] width 771 height 139
click at [1147, 92] on span "×" at bounding box center [1147, 88] width 16 height 34
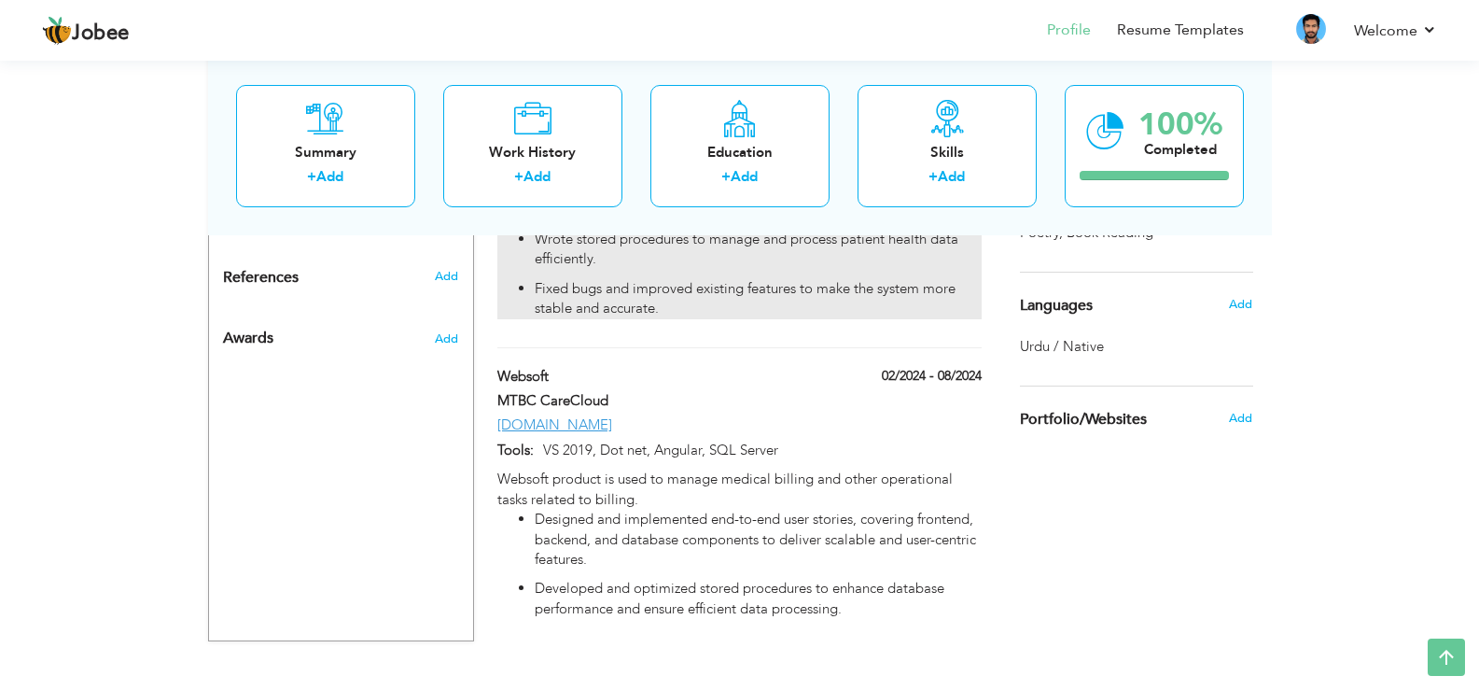
click at [771, 296] on li "Fixed bugs and improved existing features to make the system more stable and ac…" at bounding box center [758, 299] width 446 height 40
type input "RPM (Remote Patient Monitoring)"
type input "09/2024"
type input "Wellness.carecloud.com"
type input "VS 2022, Dot net core, Angular 13, SQL Server"
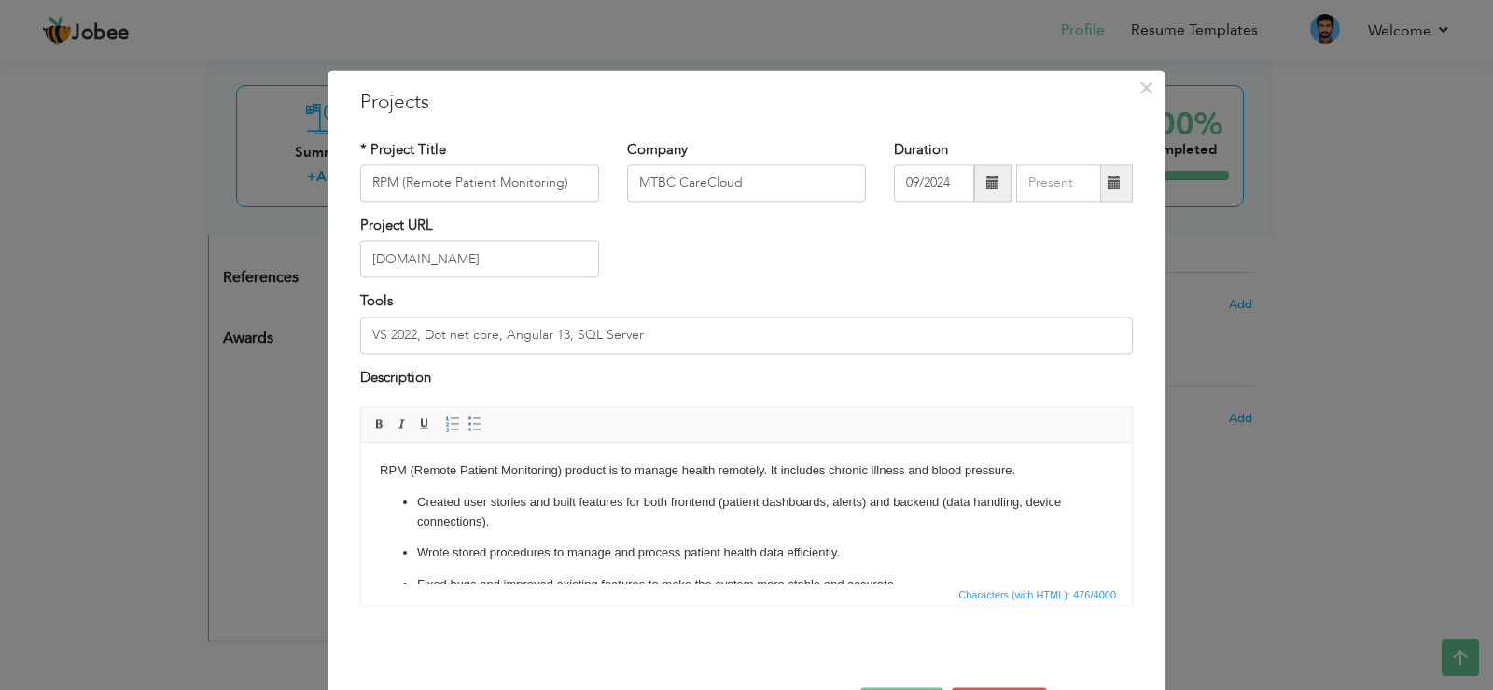
scroll to position [31, 0]
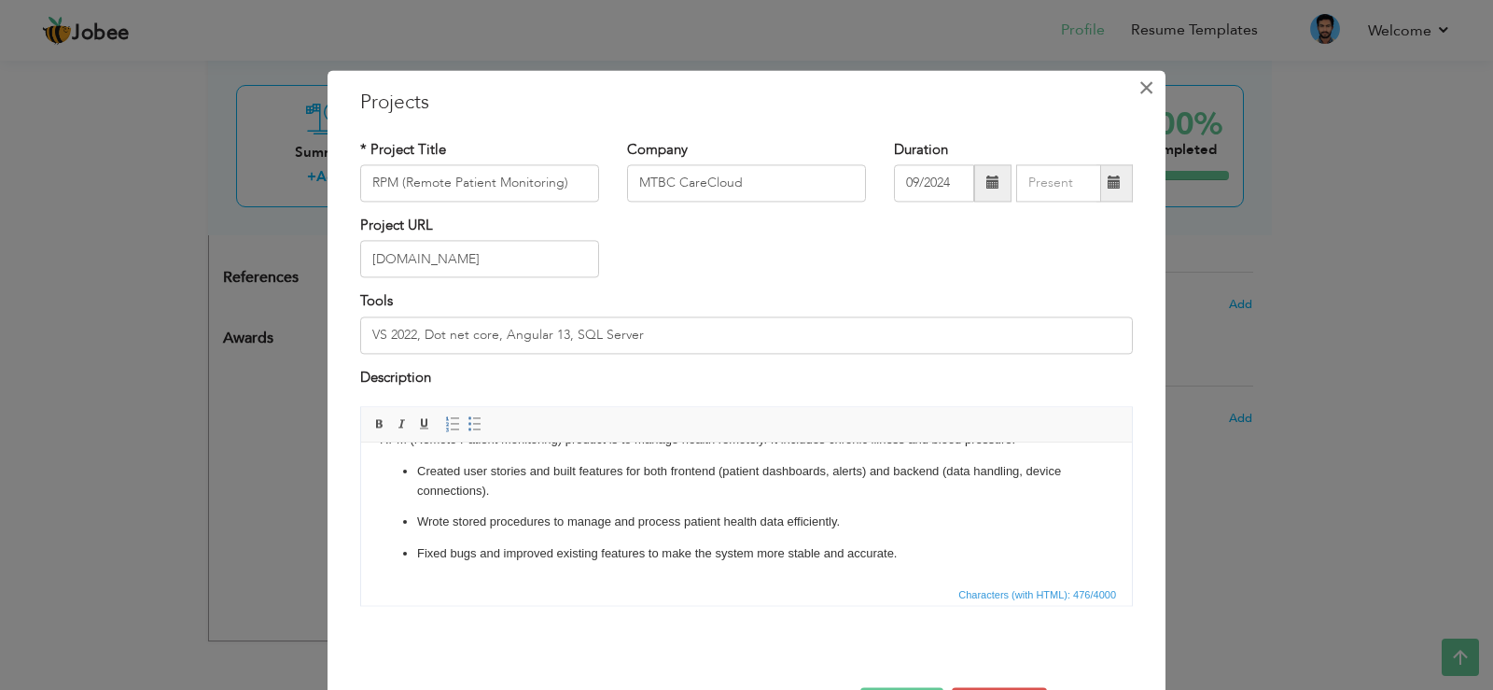
click at [1131, 101] on button "×" at bounding box center [1146, 88] width 30 height 30
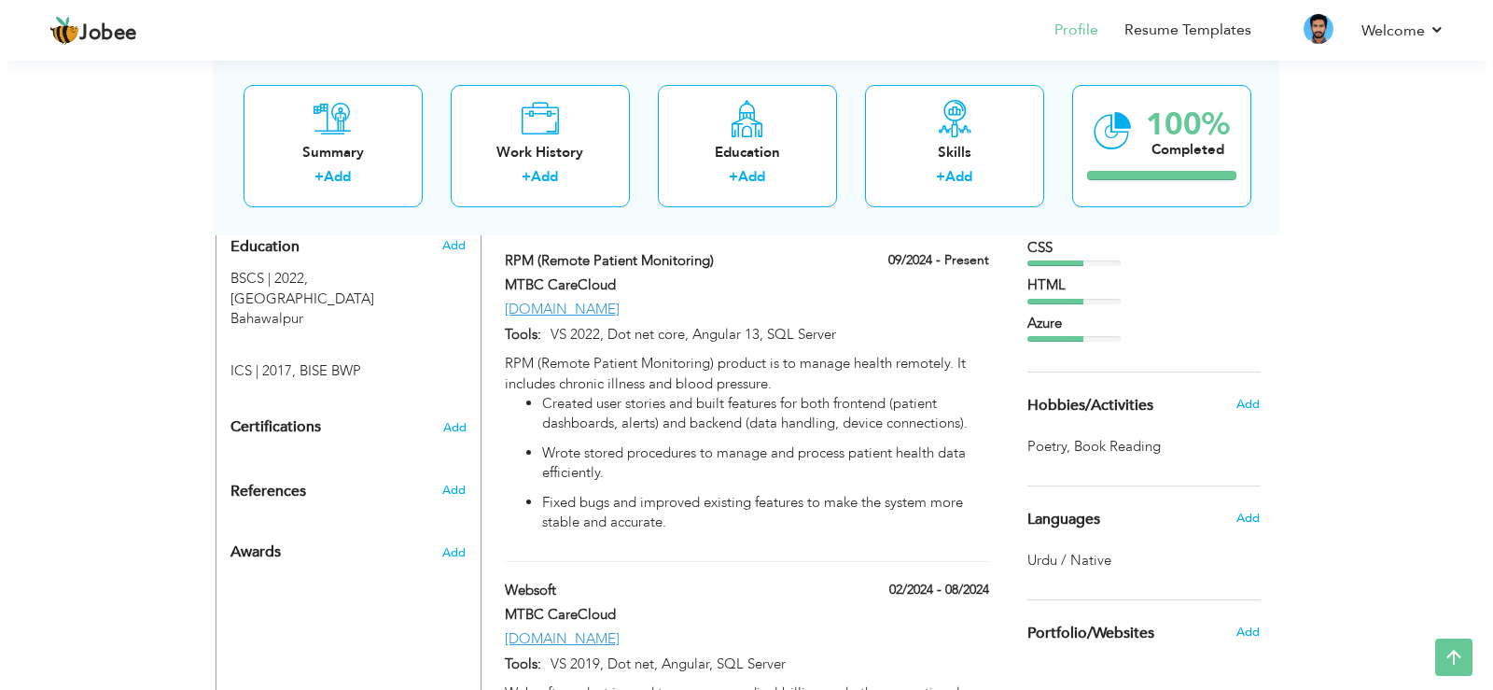
scroll to position [826, 0]
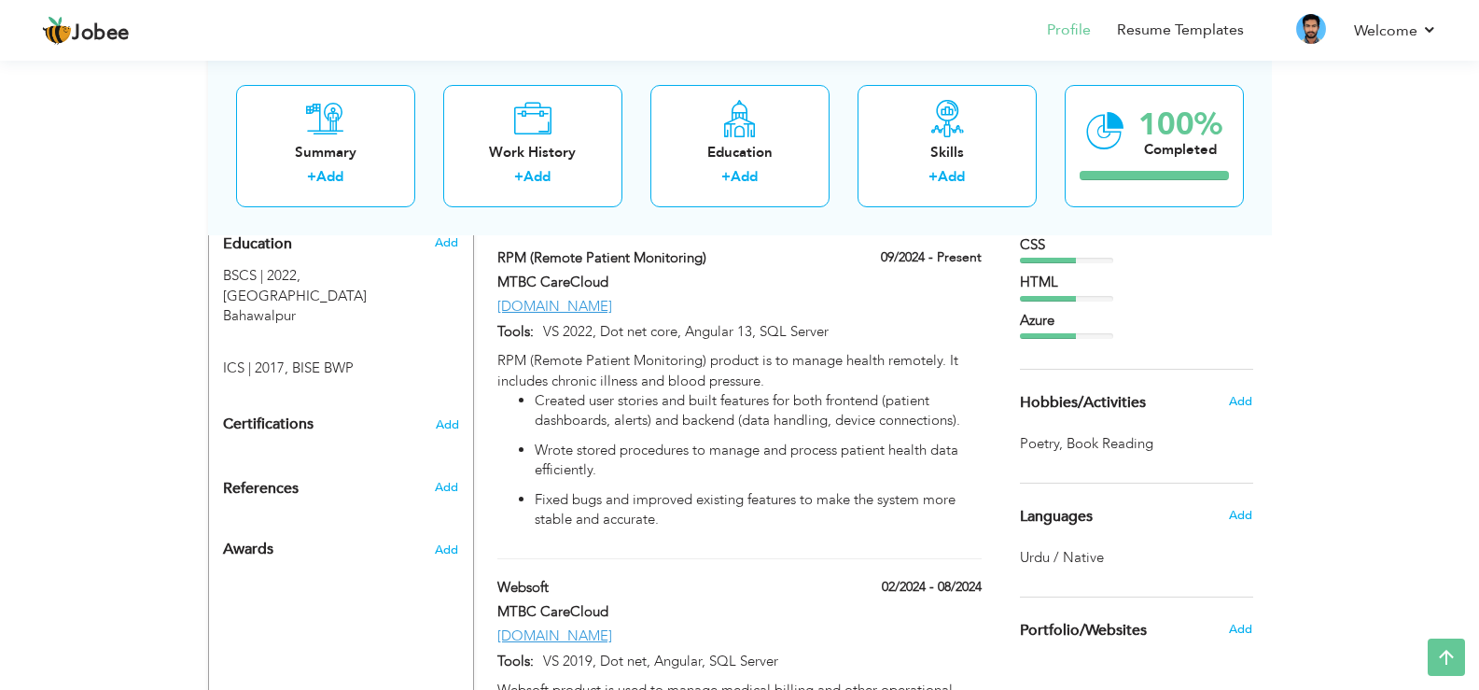
click at [723, 297] on div "Wellness.carecloud.com" at bounding box center [738, 307] width 511 height 20
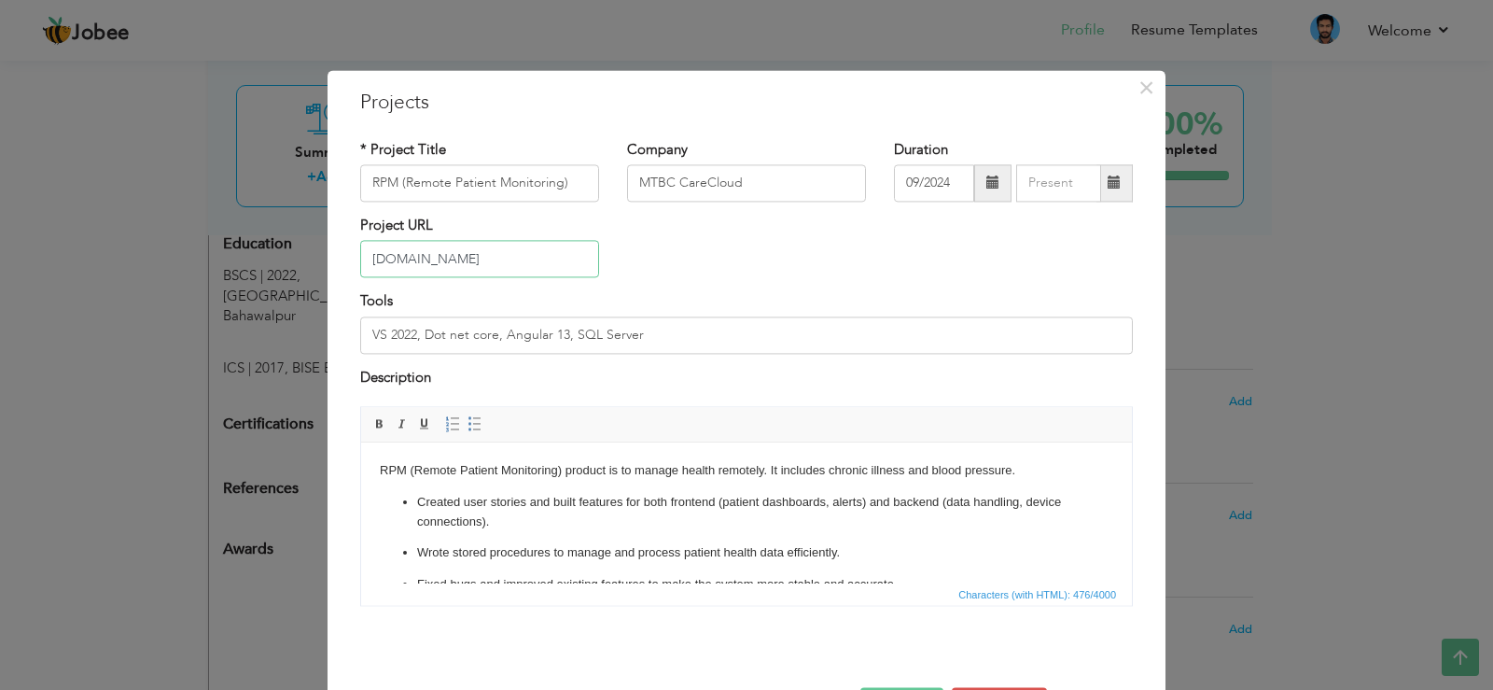
drag, startPoint x: 539, startPoint y: 260, endPoint x: 252, endPoint y: 312, distance: 292.0
click at [252, 312] on div "× Projects * Project Title RPM (Remote Patient Monitoring) Company MTBC CareClo…" at bounding box center [746, 345] width 1493 height 690
type input "Wellness.carecloud.com"
drag, startPoint x: 1127, startPoint y: 496, endPoint x: 1127, endPoint y: 542, distance: 46.7
click at [1127, 542] on div "RPM (Remote Patient Monitoring) product is to manage health remotely. It includ…" at bounding box center [746, 514] width 801 height 214
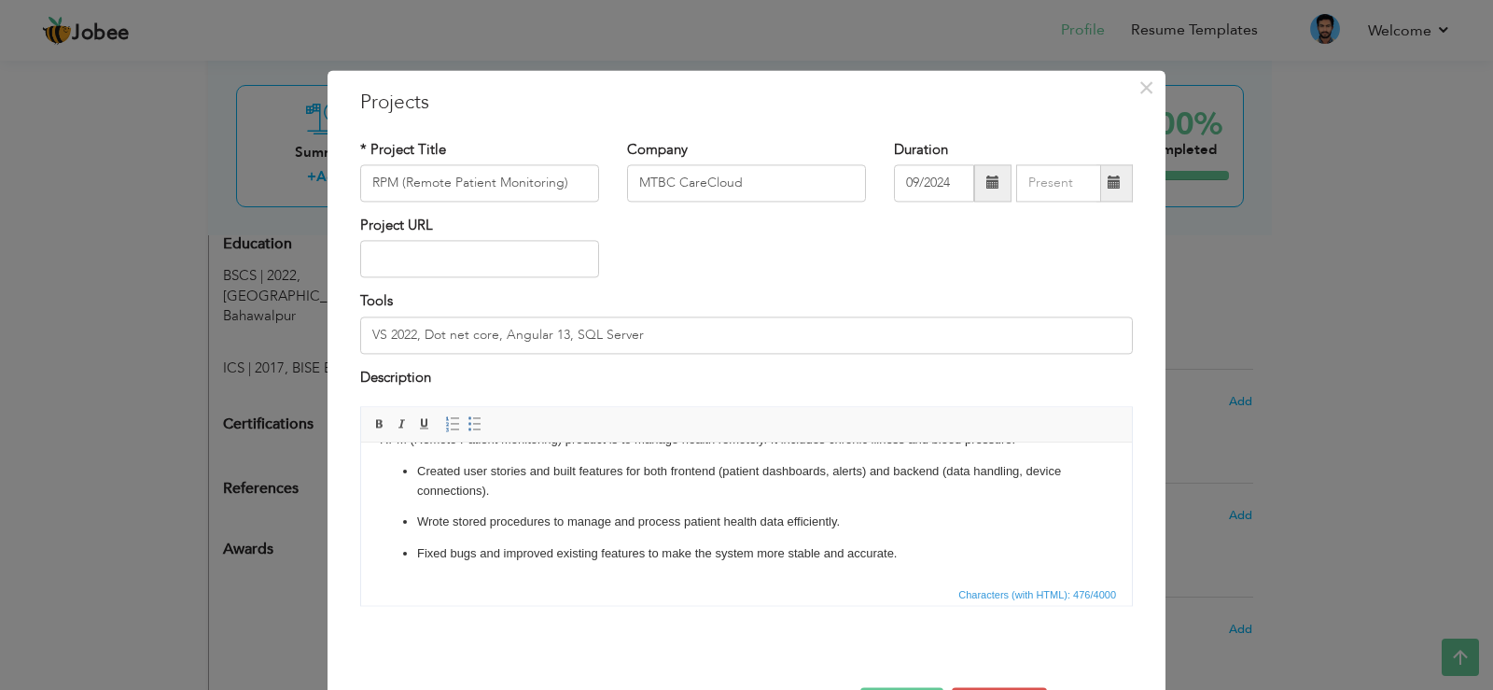
scroll to position [68, 0]
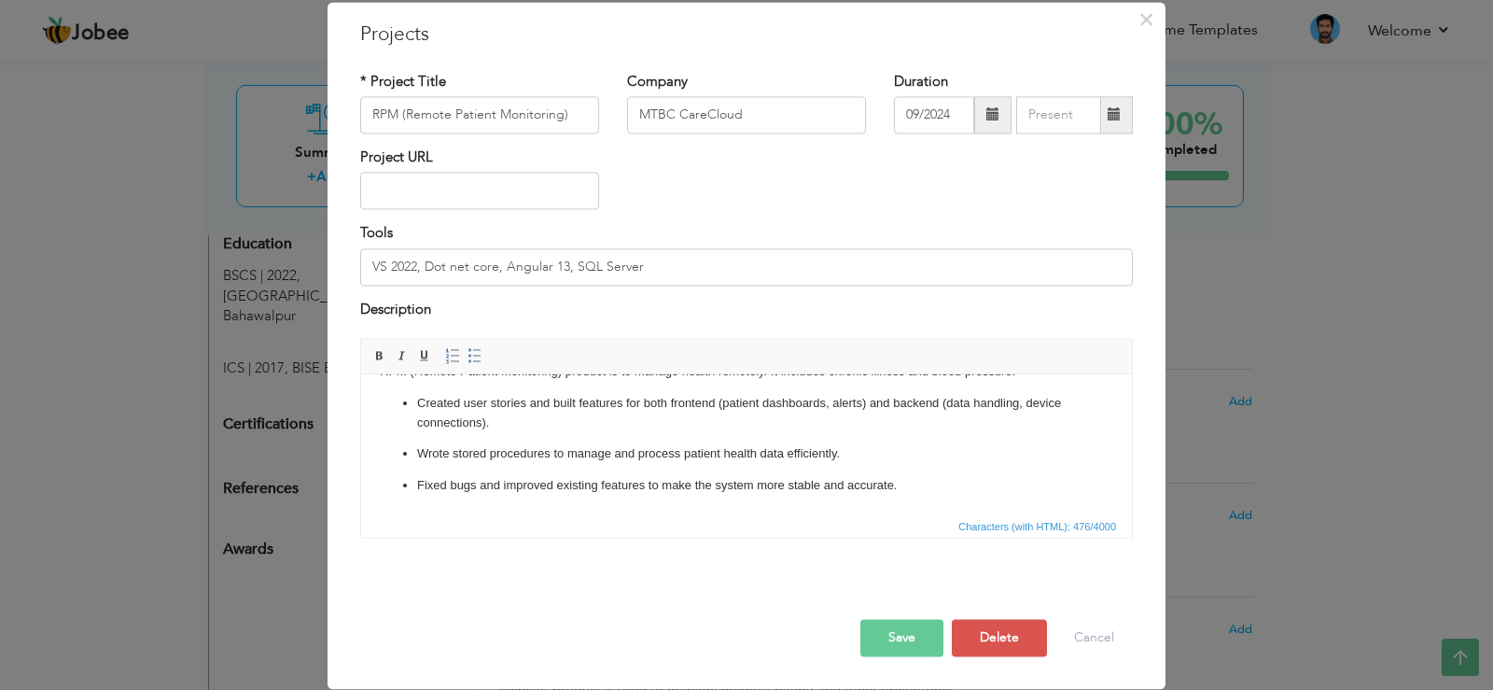
click at [884, 634] on button "Save" at bounding box center [901, 638] width 83 height 37
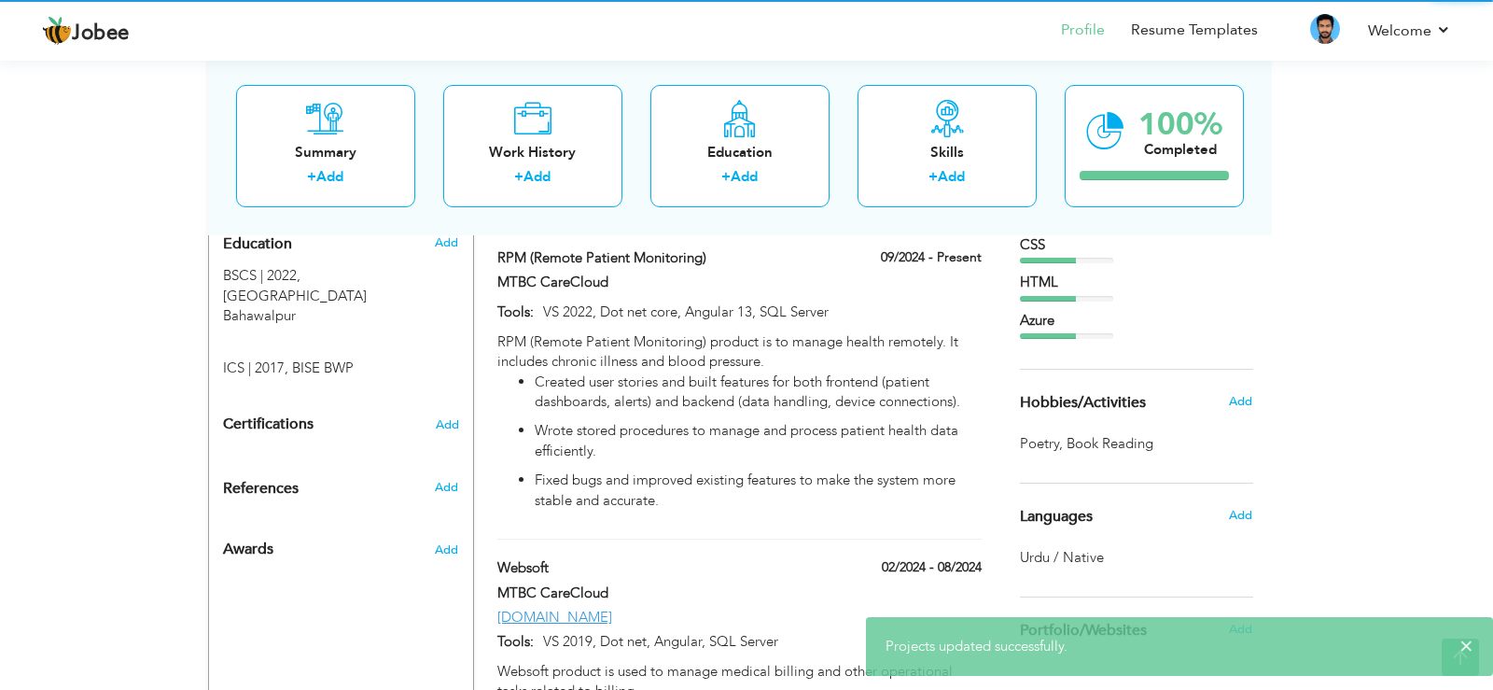
scroll to position [0, 0]
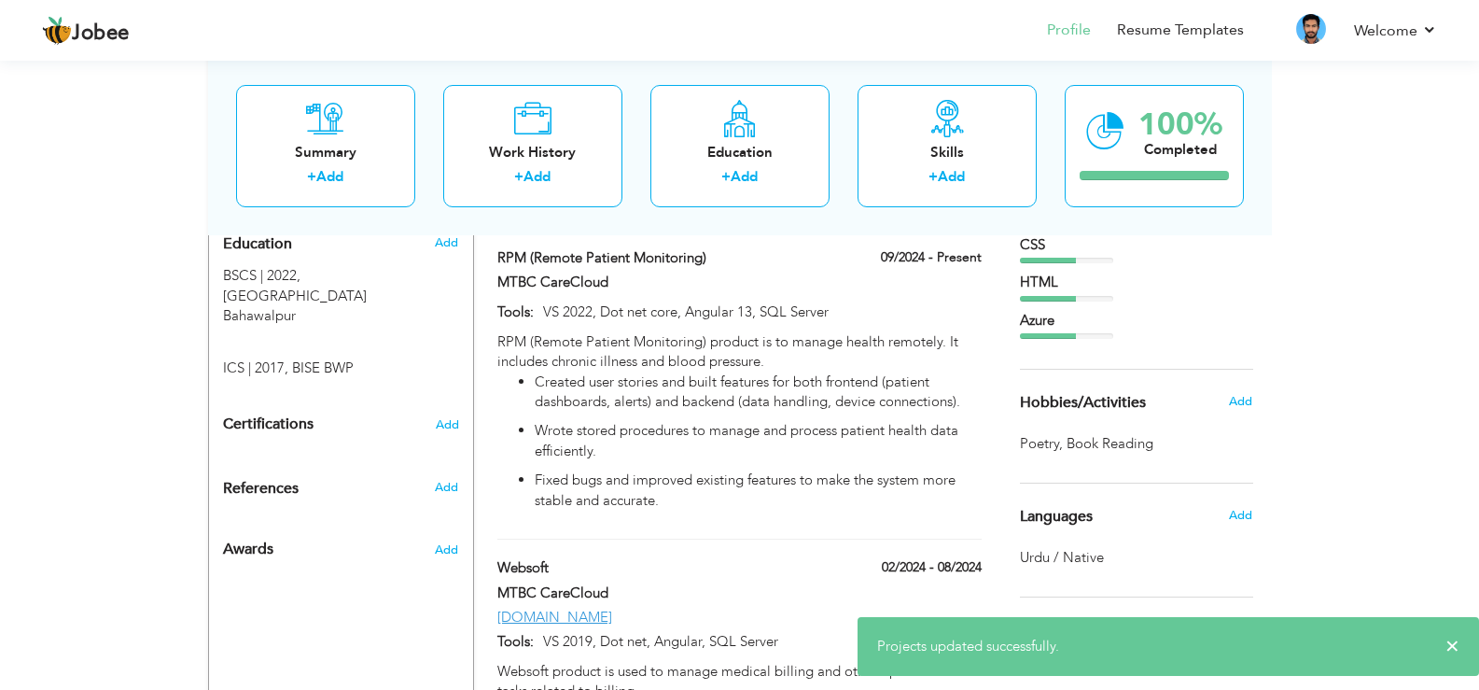
click at [686, 608] on div "Www.securesoft2.com" at bounding box center [738, 618] width 511 height 20
type input "Websoft"
type input "02/2024"
type input "08/2024"
type input "Www.securesoft2.com"
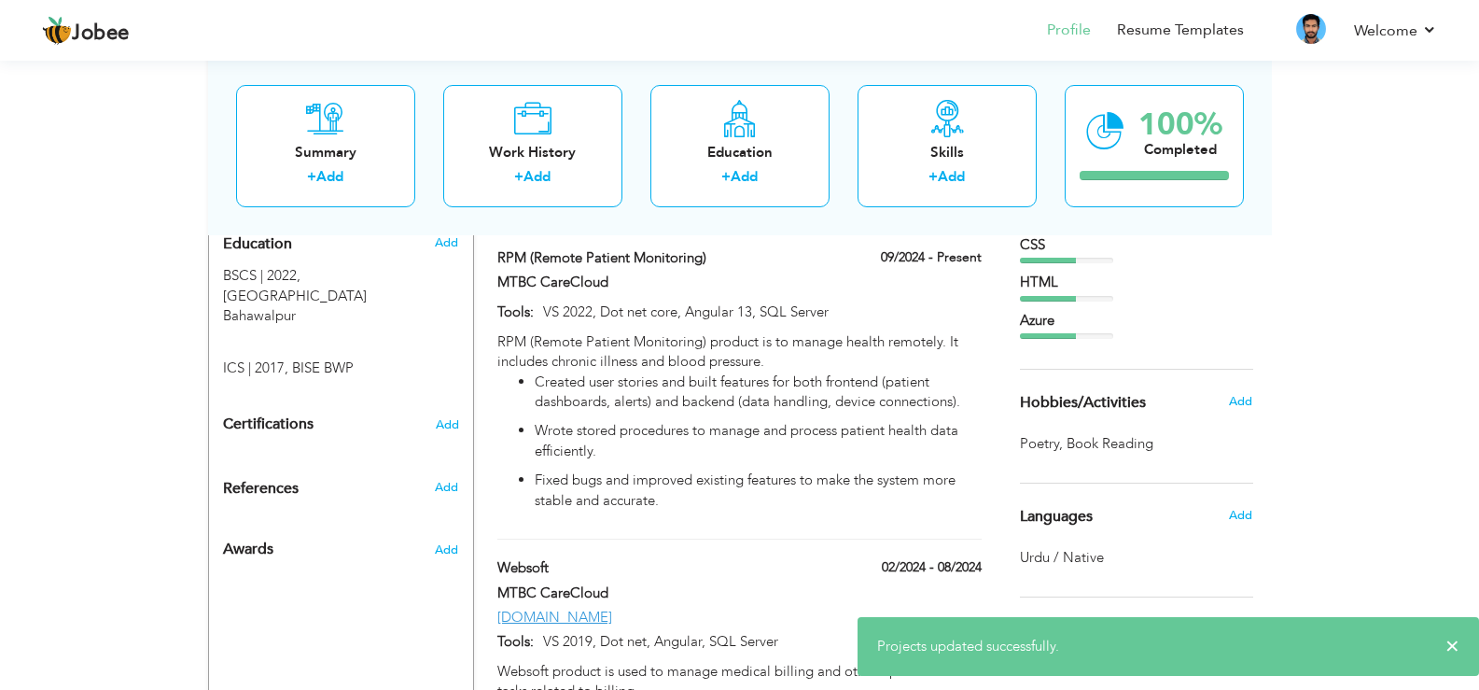
type input "VS 2019, Dot net, Angular, SQL Server"
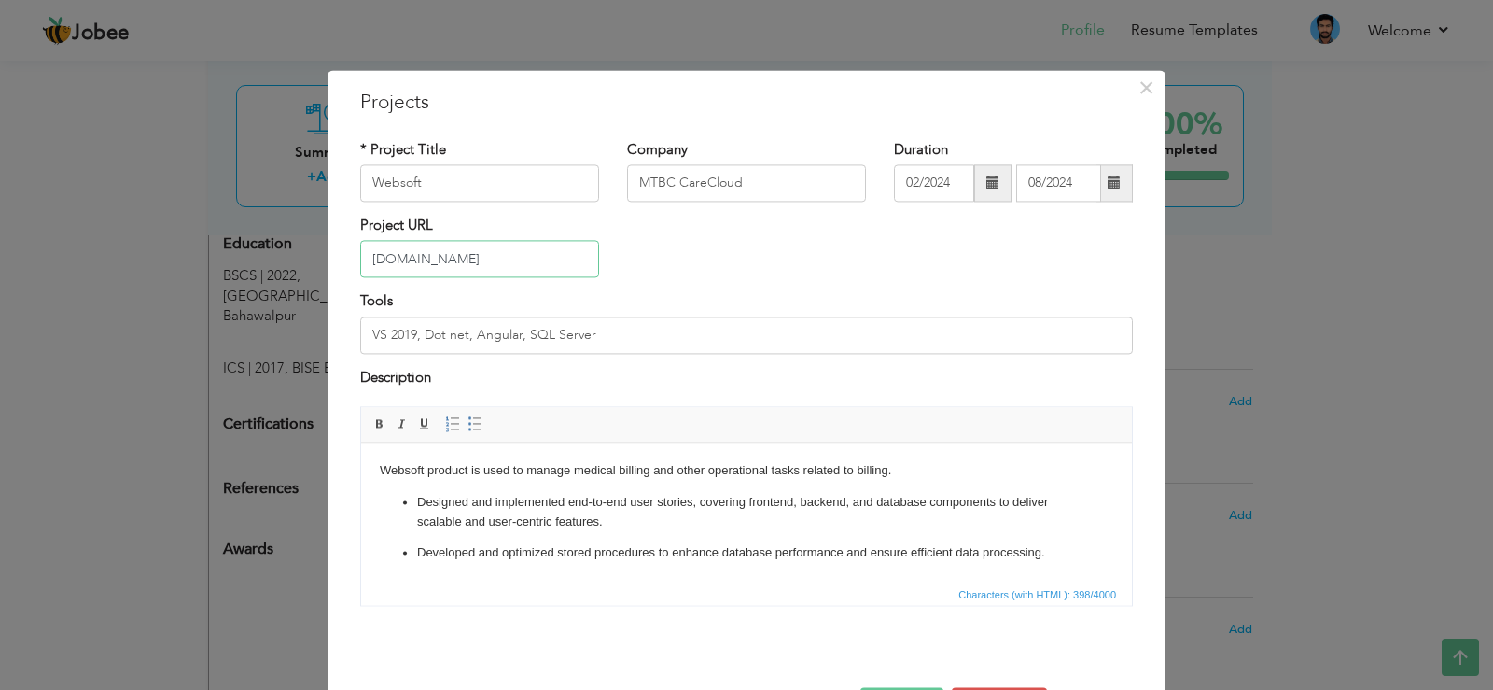
drag, startPoint x: 520, startPoint y: 258, endPoint x: 252, endPoint y: 302, distance: 271.5
click at [252, 302] on div "× Projects * Project Title Websoft Company MTBC CareCloud Duration Tools" at bounding box center [746, 345] width 1493 height 690
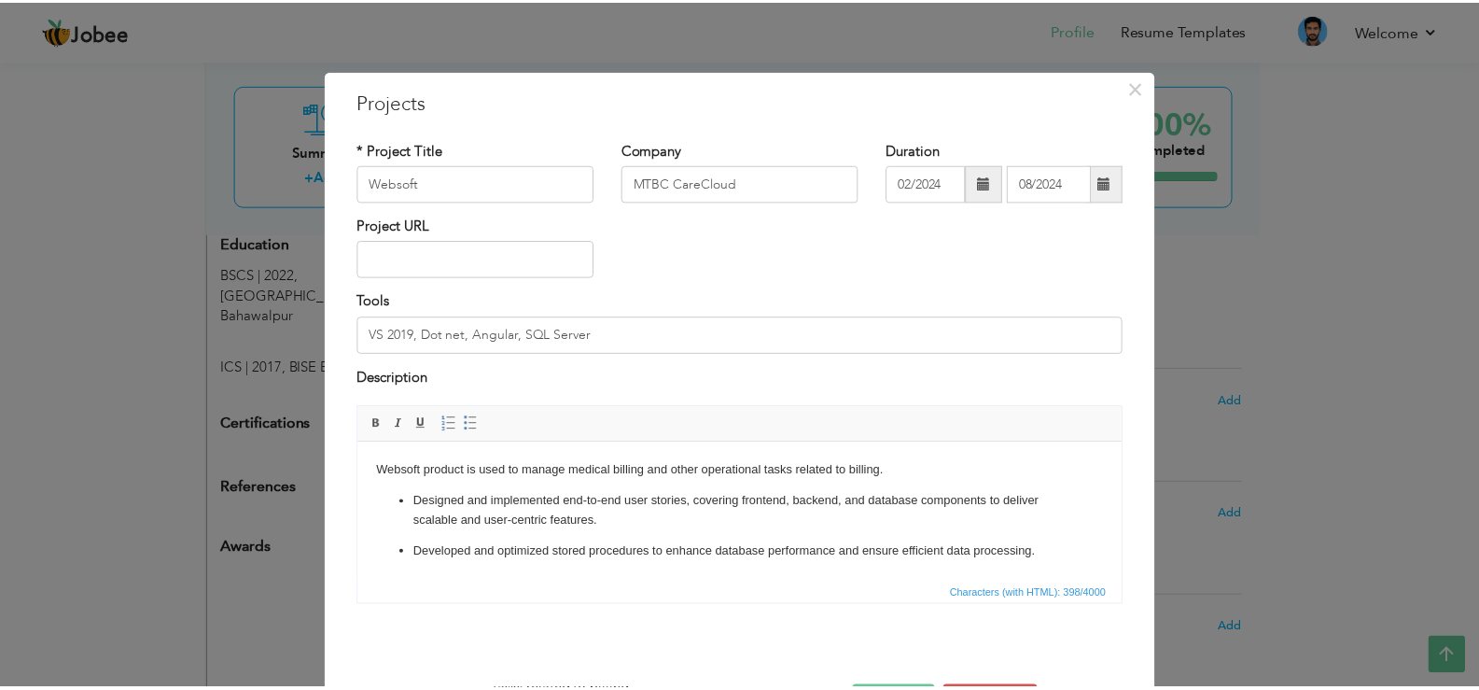
scroll to position [68, 0]
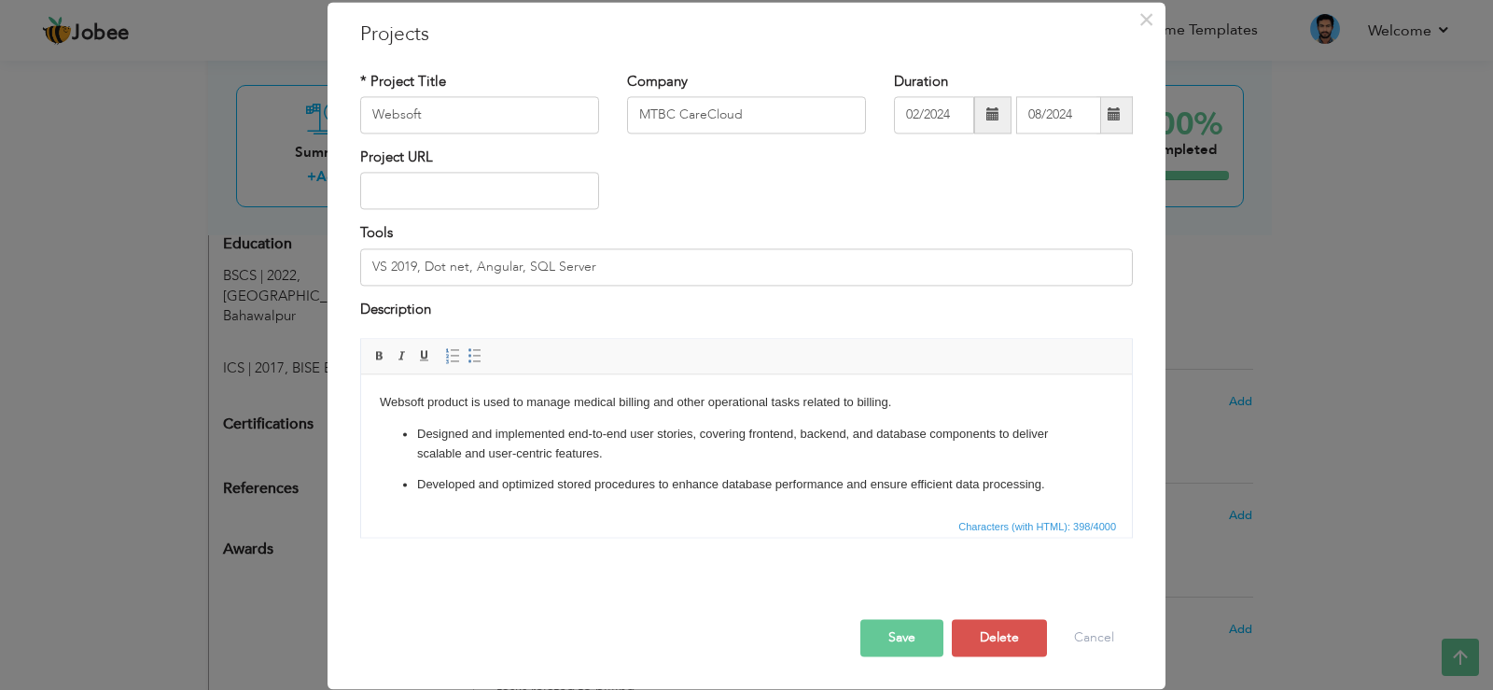
click at [890, 640] on button "Save" at bounding box center [901, 638] width 83 height 37
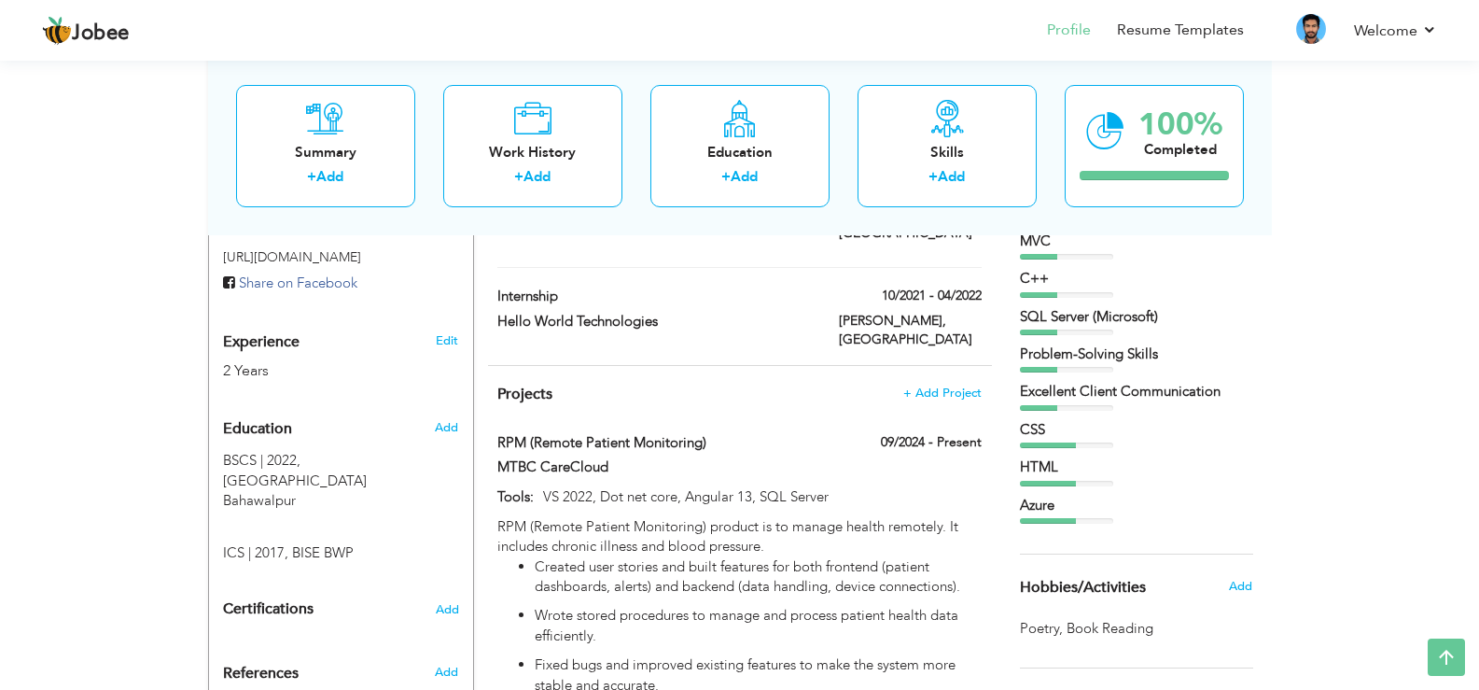
scroll to position [322, 0]
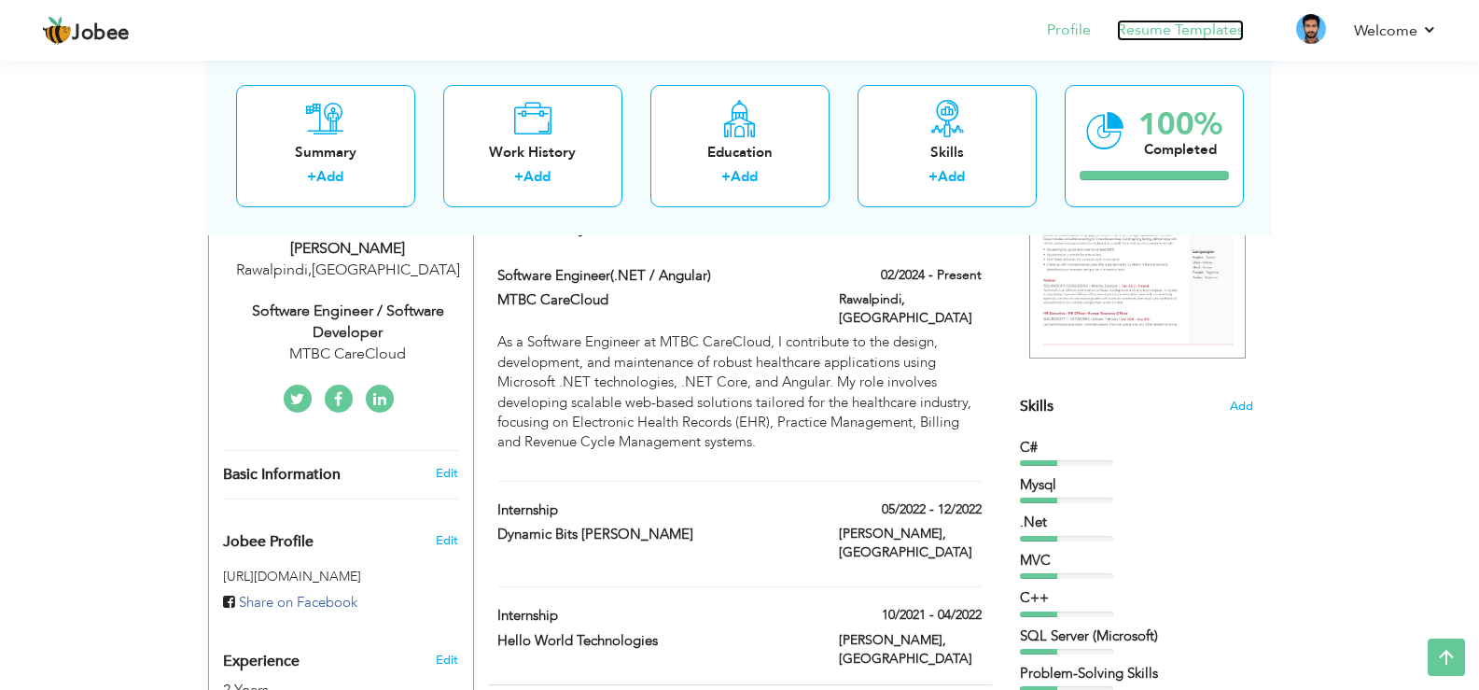
click at [1208, 32] on link "Resume Templates" at bounding box center [1180, 30] width 127 height 21
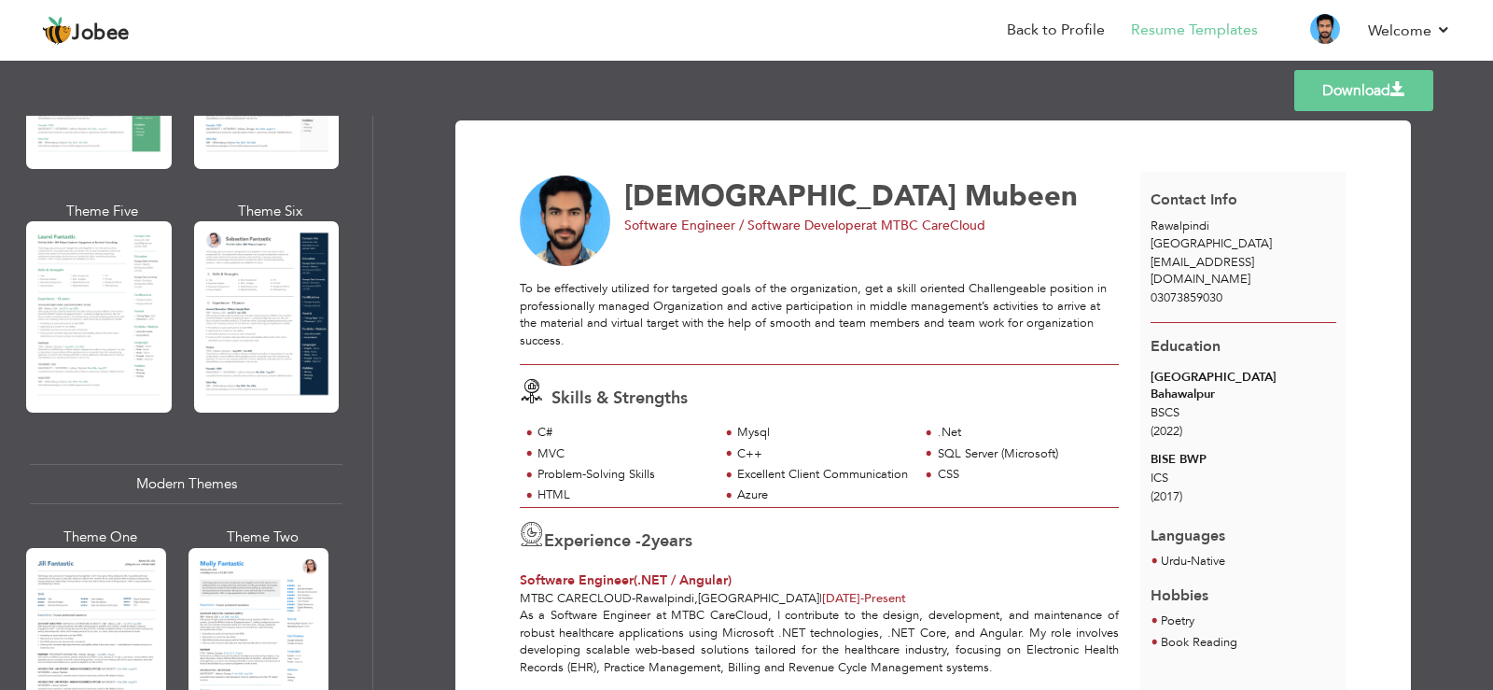
scroll to position [538, 0]
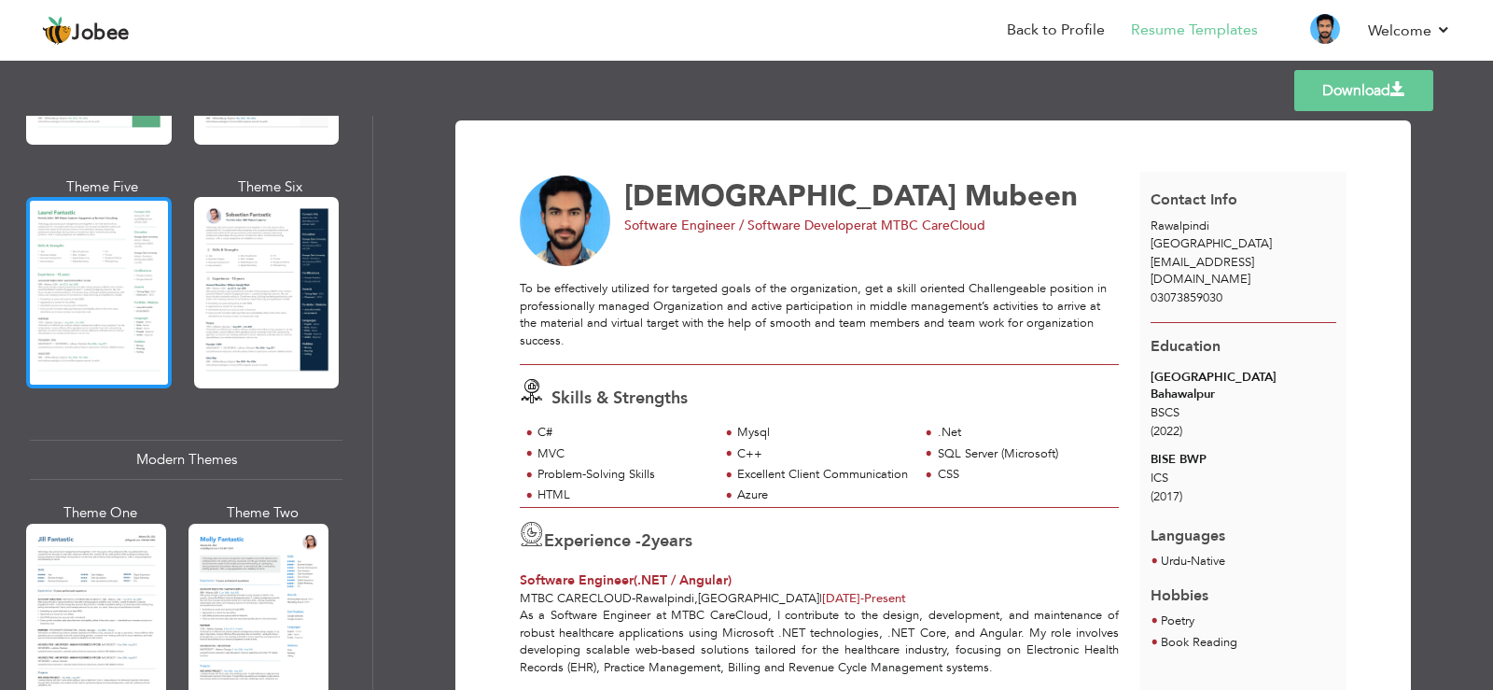
click at [131, 244] on div at bounding box center [99, 292] width 146 height 191
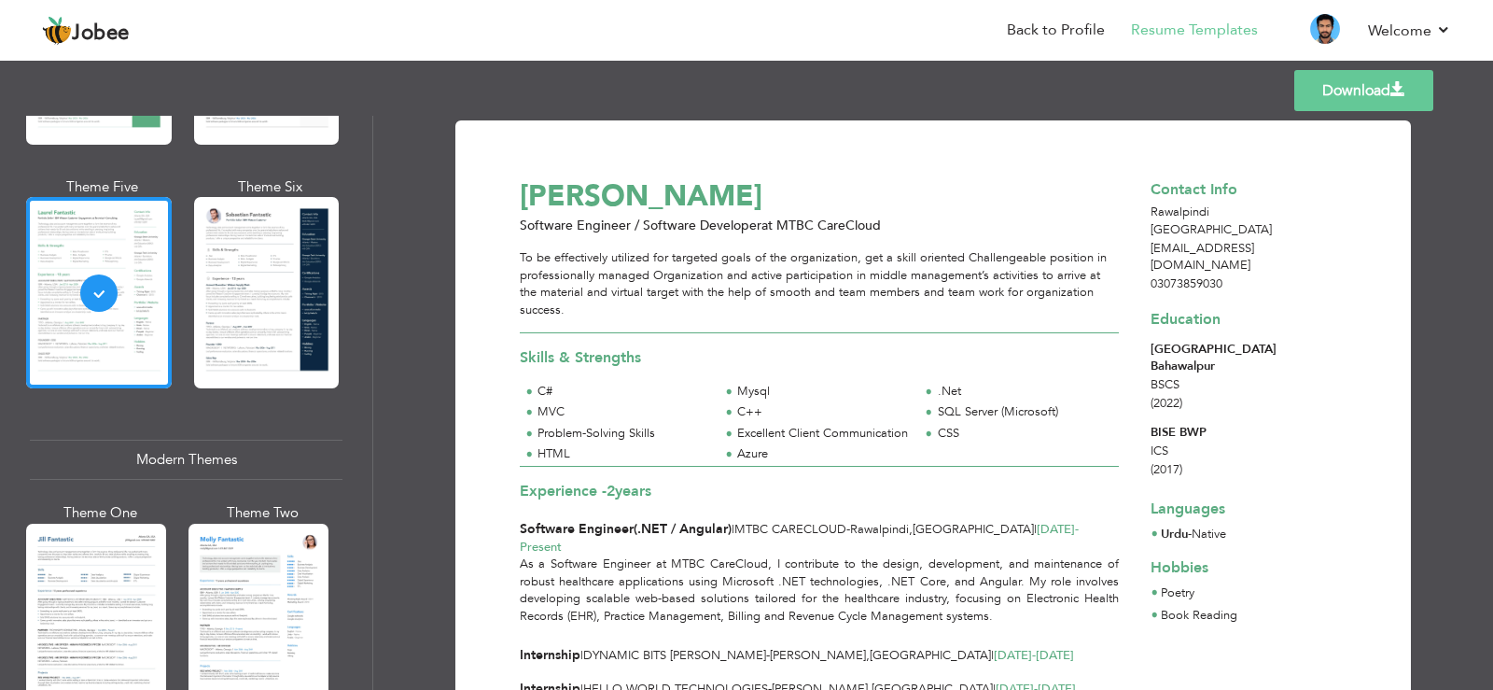
click at [1320, 86] on link "Download" at bounding box center [1363, 90] width 139 height 41
